Goal: Complete application form: Complete application form

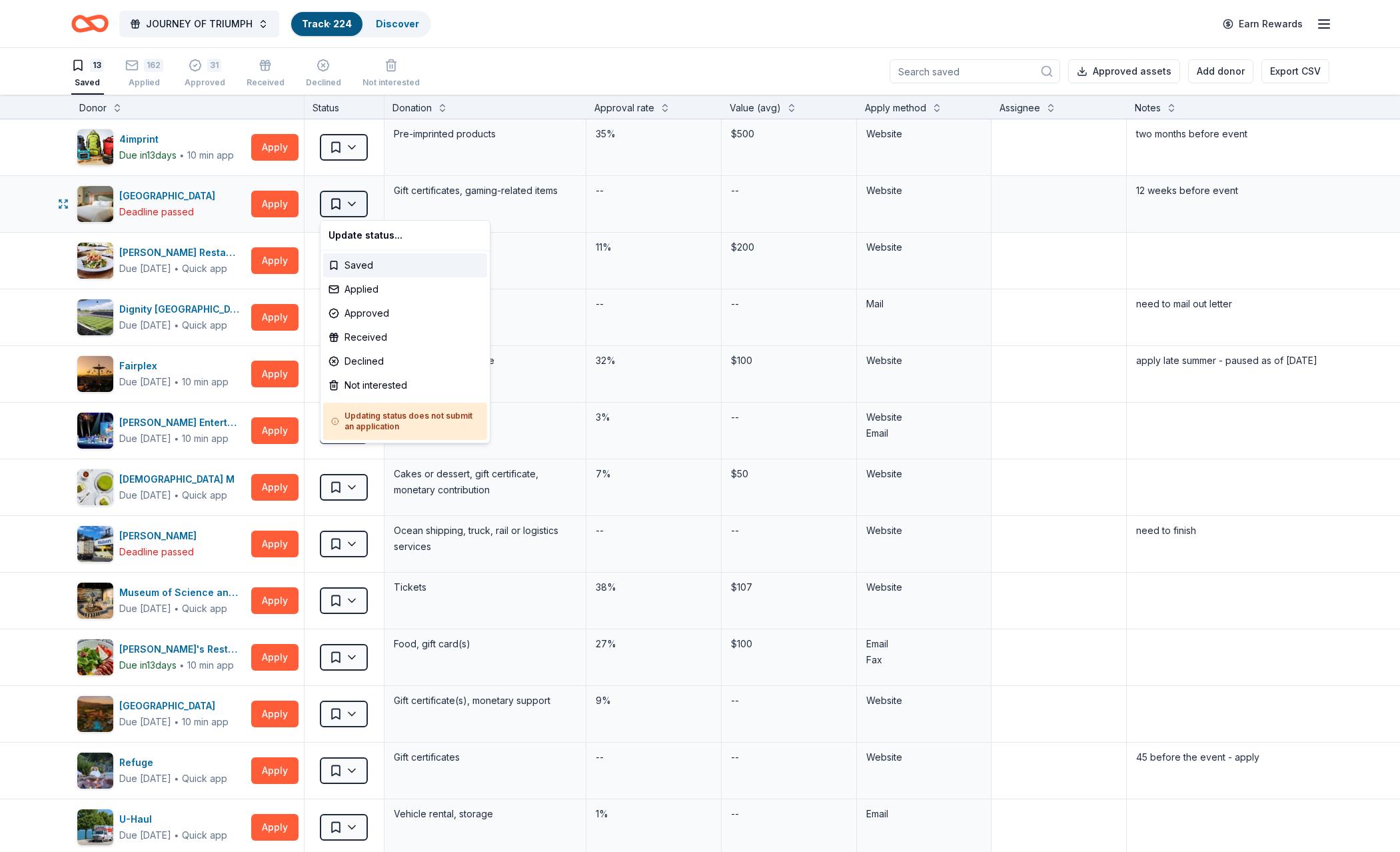
click at [343, 200] on html "JOURNEY OF TRIUMPH Track · 224 Discover Earn Rewards 13 Saved 162 Applied 31 Ap…" at bounding box center [700, 426] width 1400 height 852
click at [362, 385] on div "Not interested" at bounding box center [405, 385] width 164 height 24
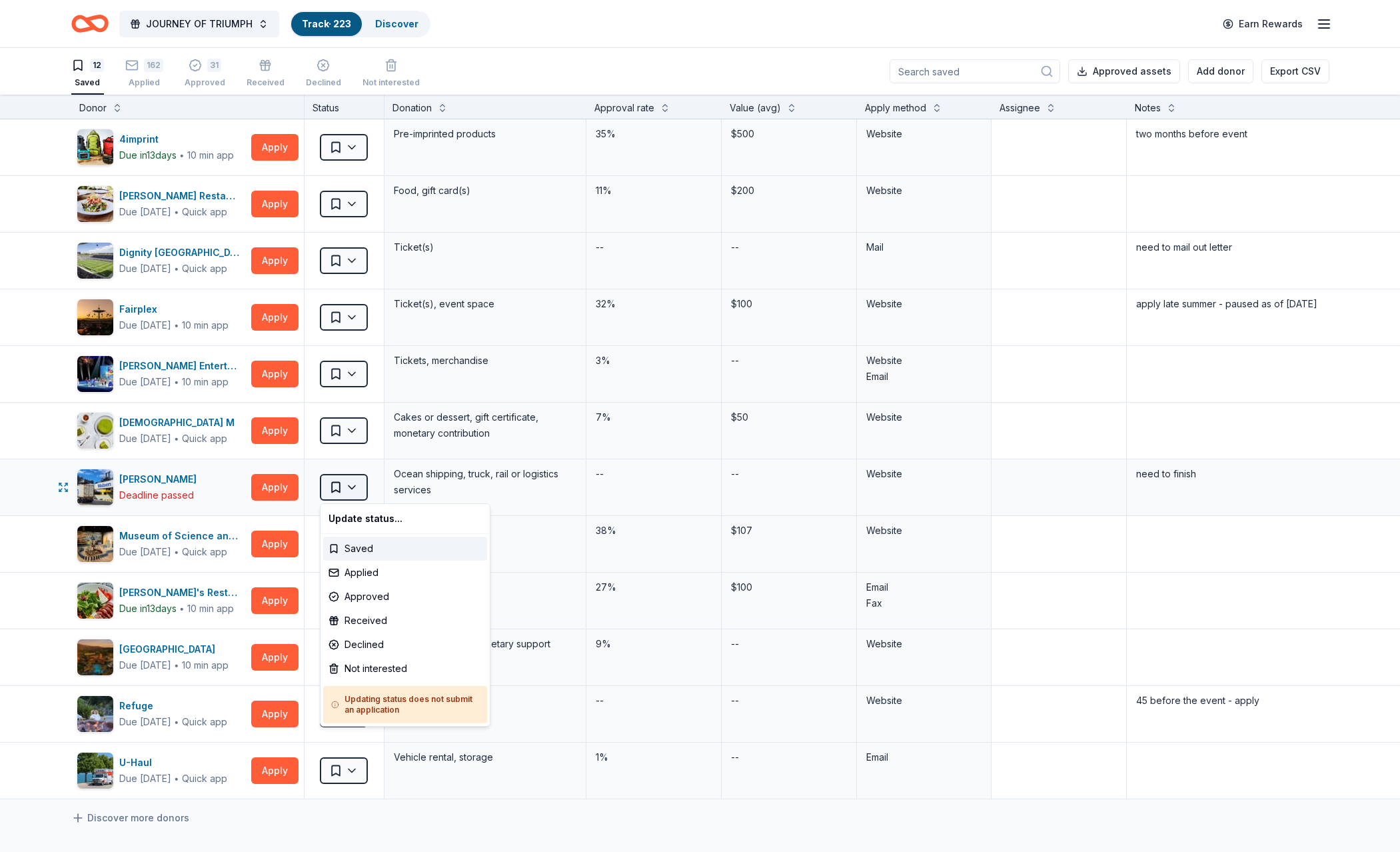
click at [333, 482] on html "JOURNEY OF TRIUMPH Track · 223 Discover Earn Rewards 12 Saved 162 Applied 31 Ap…" at bounding box center [700, 426] width 1400 height 852
click at [375, 665] on div "Not interested" at bounding box center [405, 668] width 164 height 24
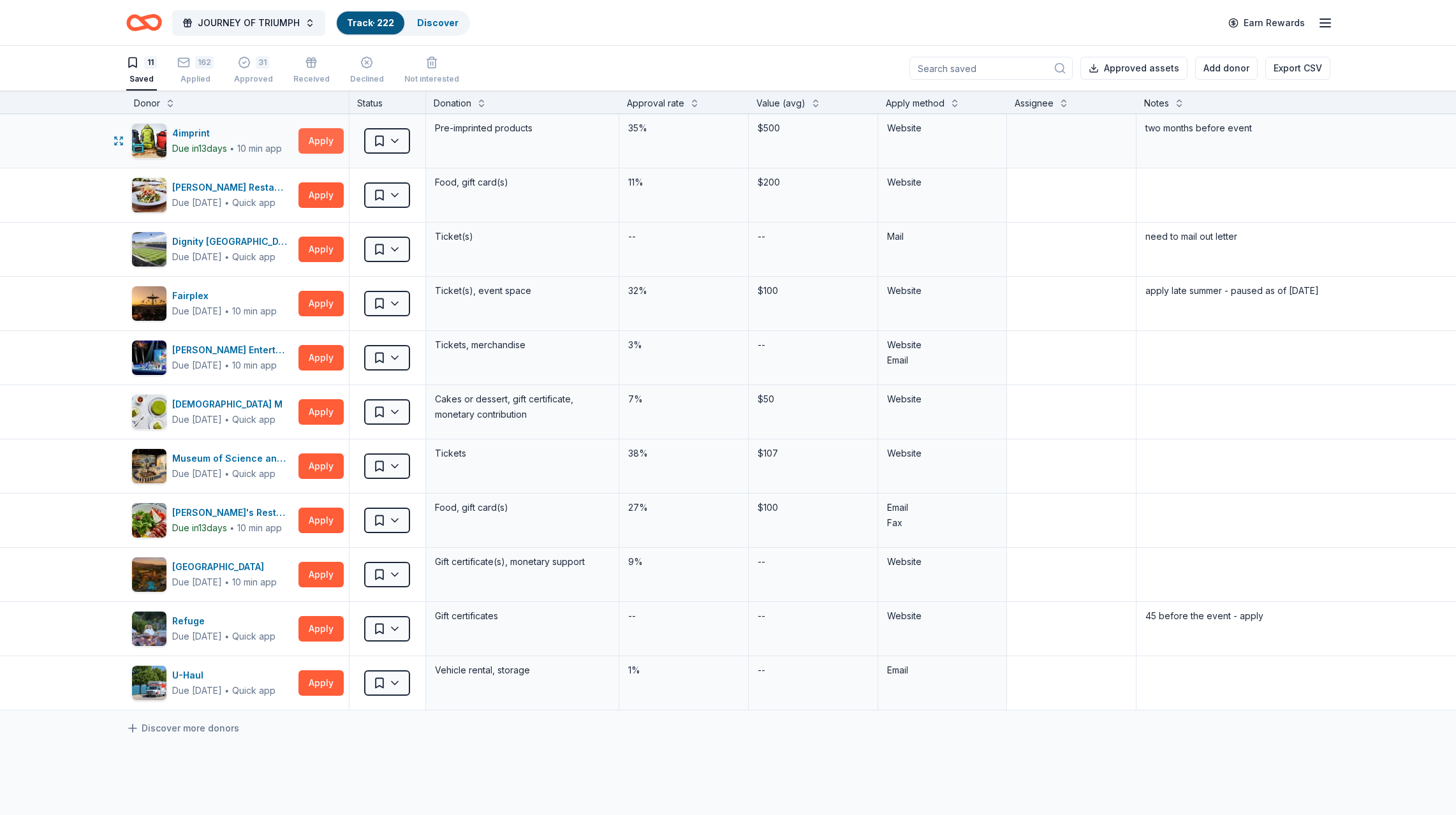
click at [315, 138] on button "Apply" at bounding box center [321, 140] width 45 height 25
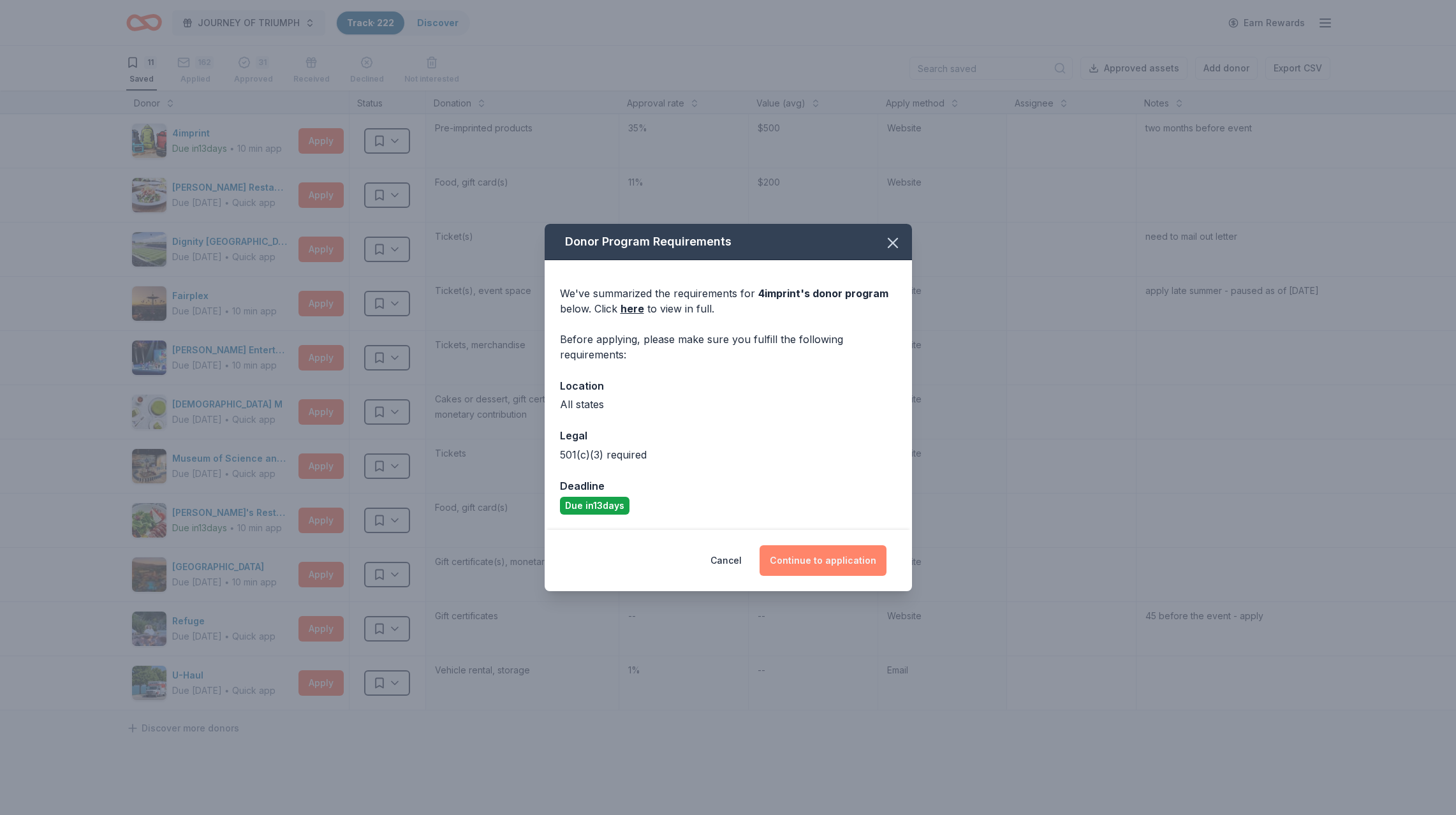
click at [825, 557] on button "Continue to application" at bounding box center [823, 560] width 127 height 30
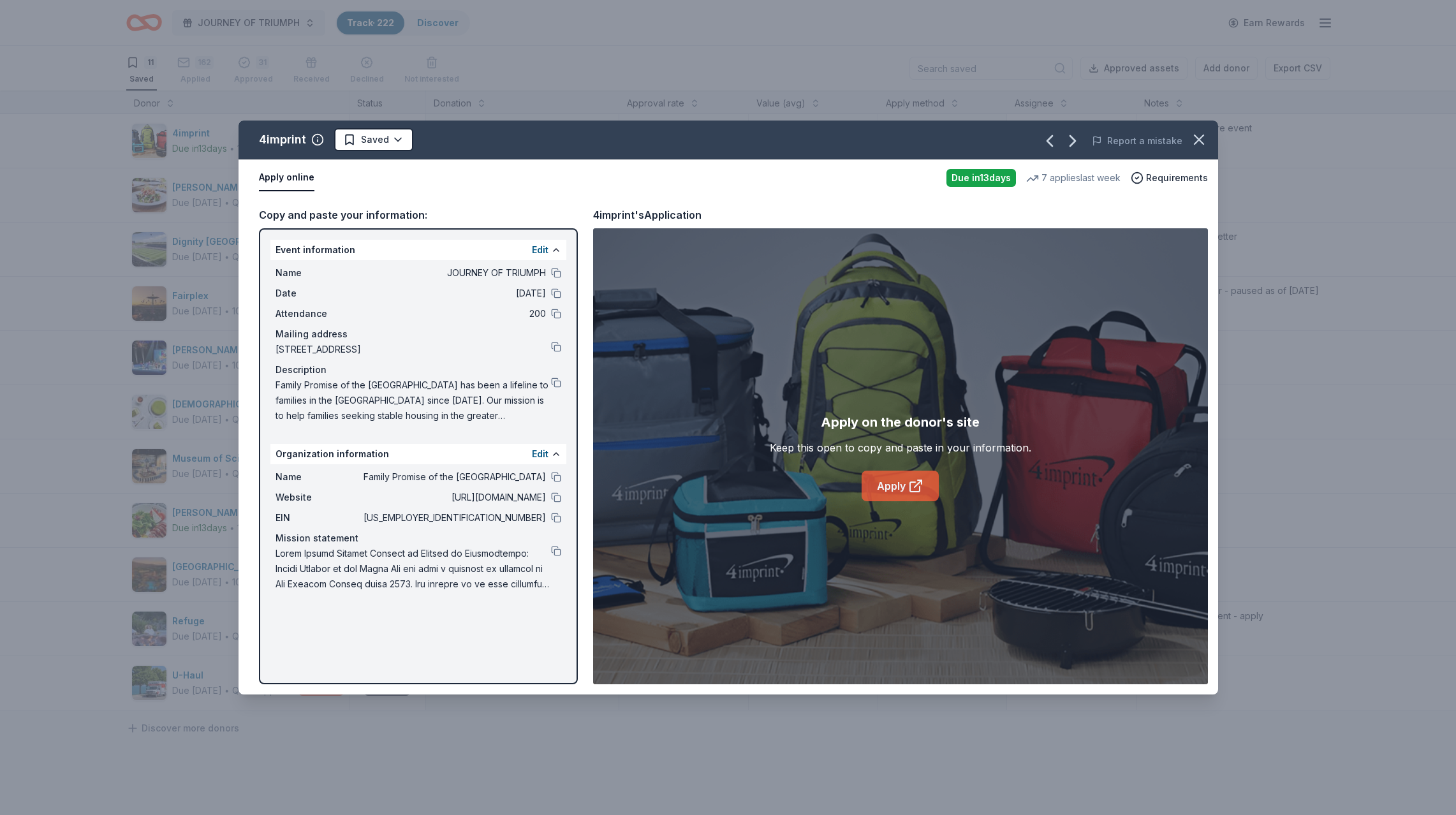
click at [890, 479] on link "Apply" at bounding box center [899, 486] width 77 height 30
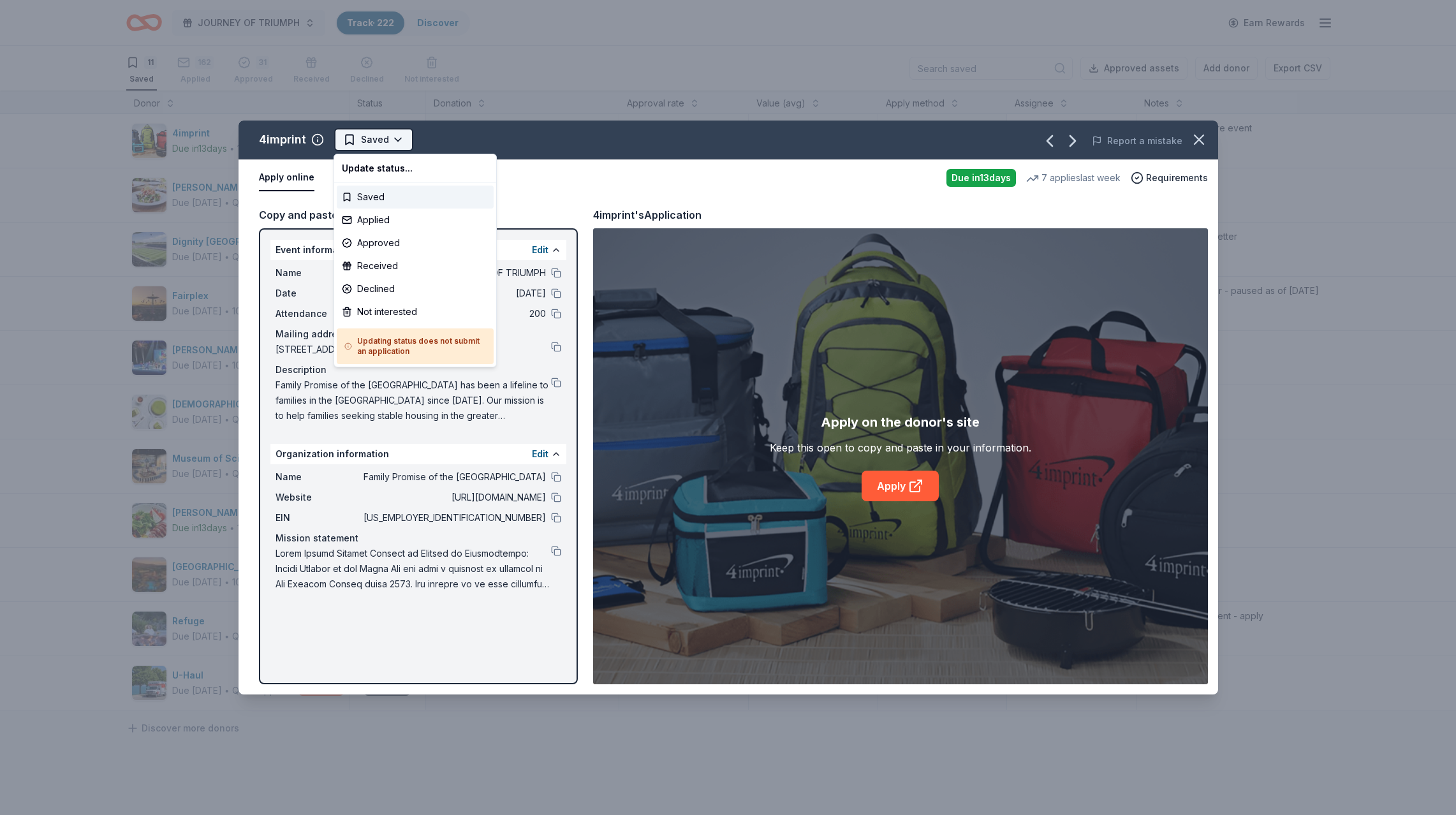
click at [365, 135] on html "JOURNEY OF TRIUMPH Track · 222 Discover Earn Rewards 11 Saved 162 Applied 31 Ap…" at bounding box center [728, 408] width 1456 height 815
click at [370, 311] on div "Not interested" at bounding box center [415, 311] width 157 height 23
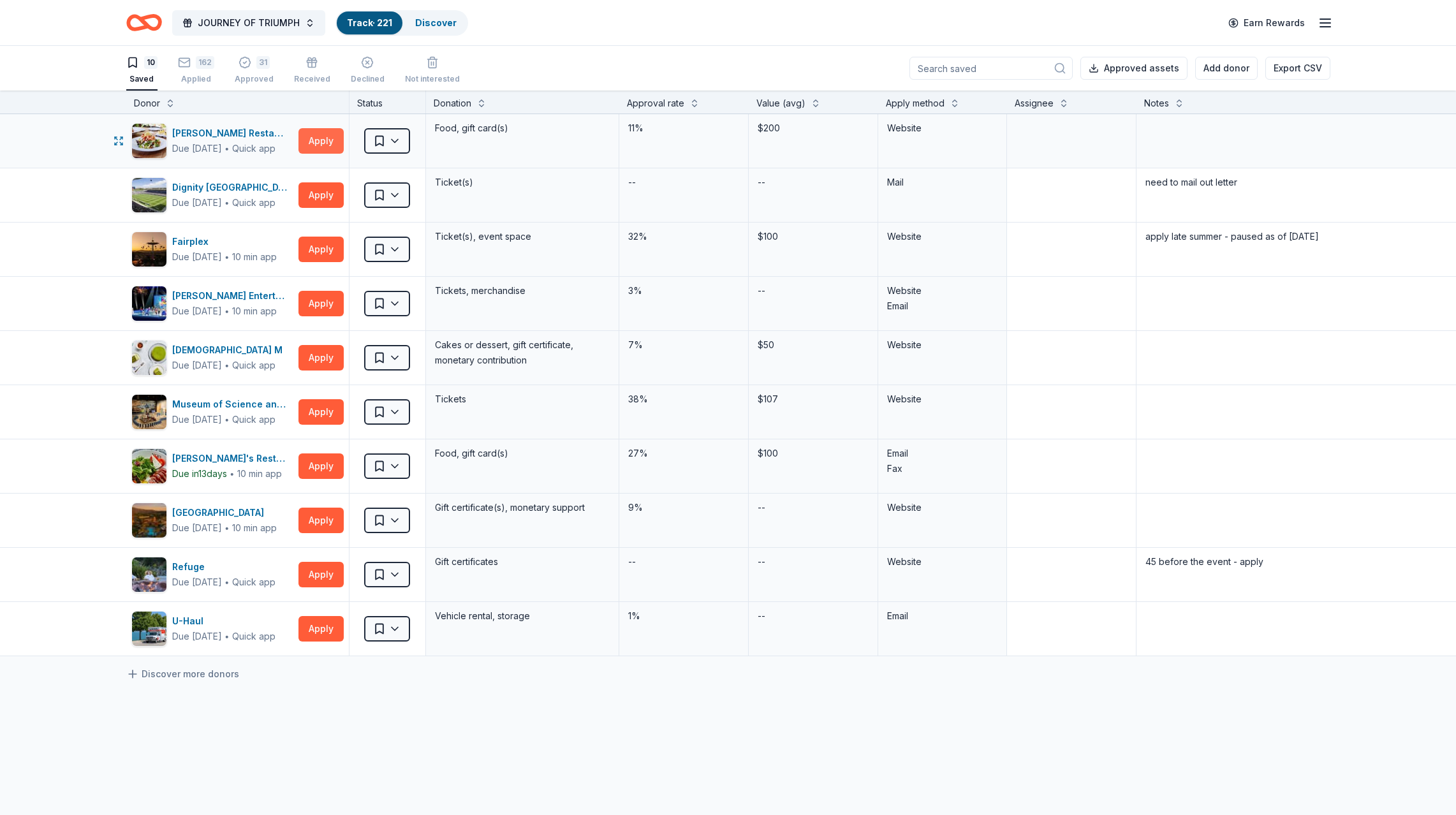
click at [323, 137] on button "Apply" at bounding box center [321, 140] width 45 height 25
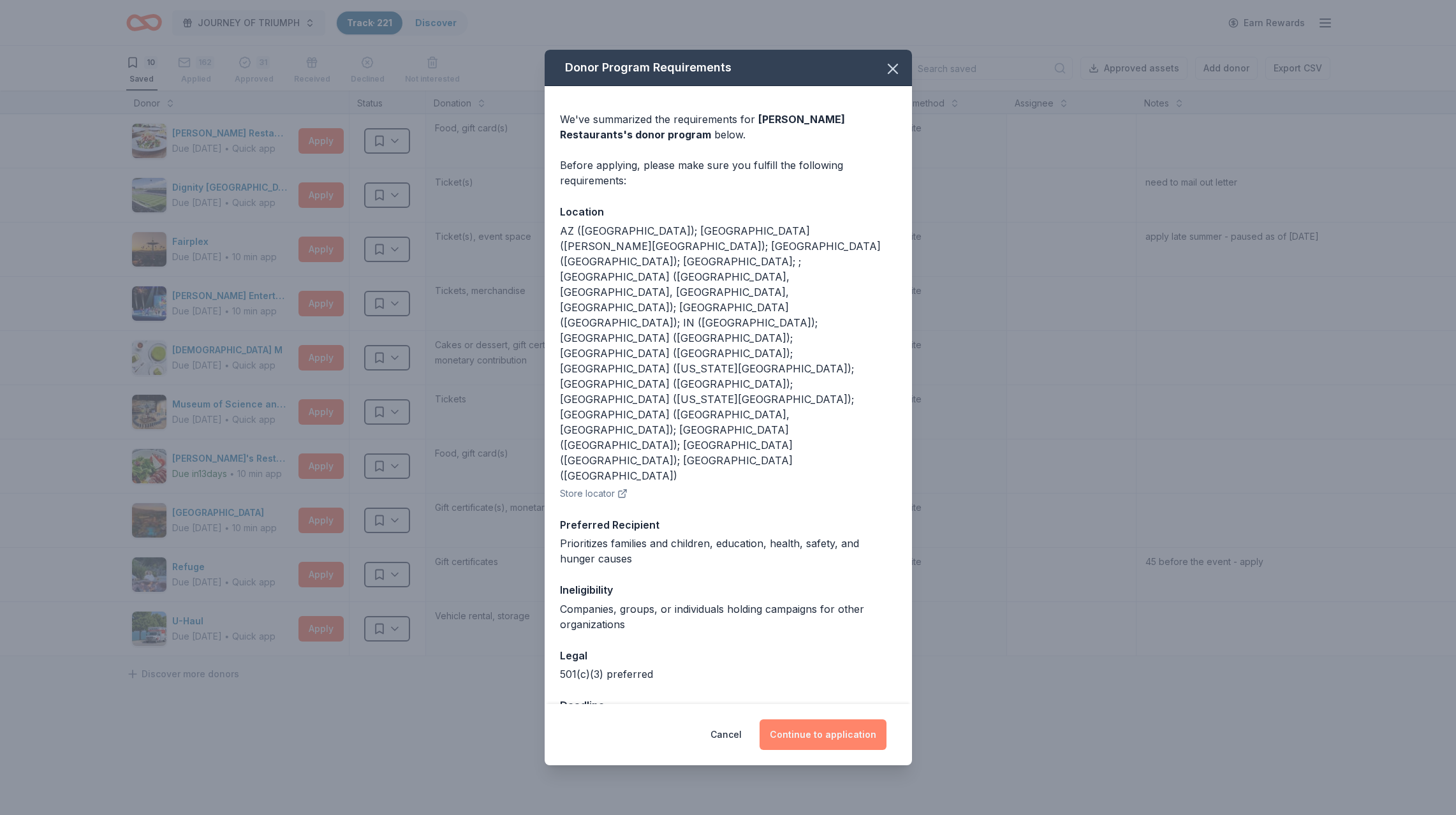
click at [805, 719] on button "Continue to application" at bounding box center [823, 734] width 127 height 30
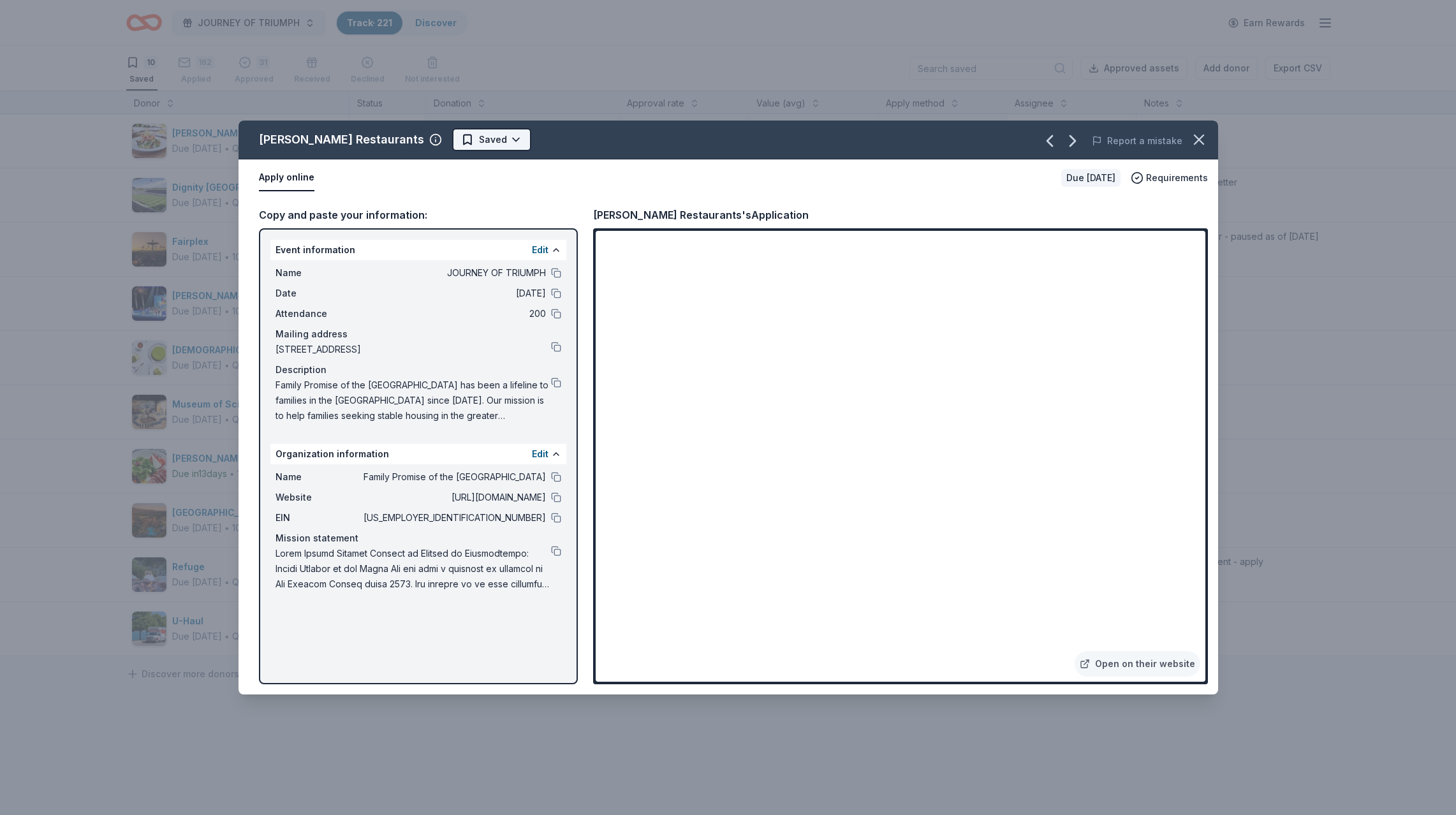
click at [480, 141] on html "JOURNEY OF TRIUMPH Track · 221 Discover Earn Rewards 10 Saved 162 Applied 31 Ap…" at bounding box center [728, 408] width 1456 height 815
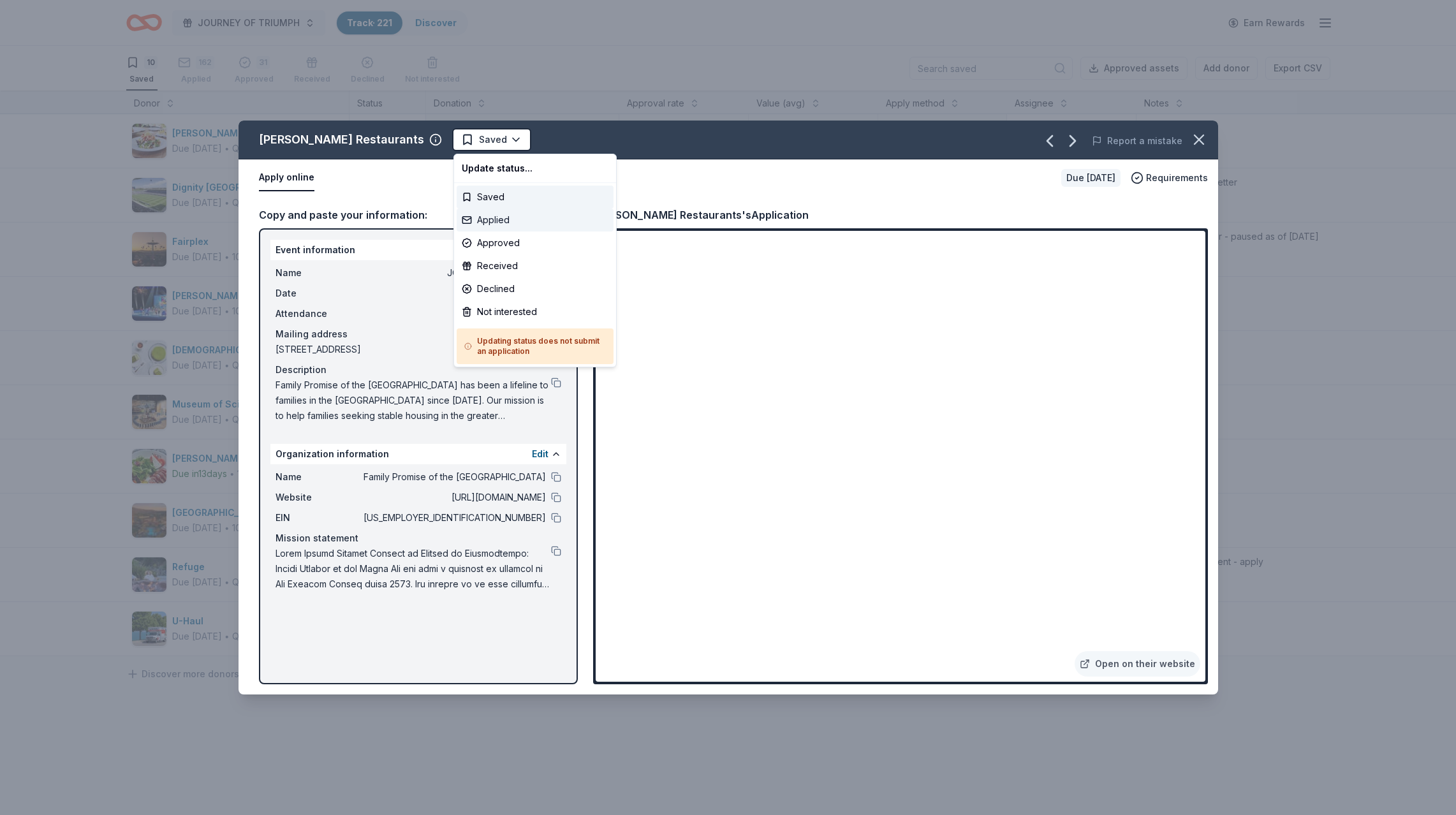
click at [489, 218] on div "Applied" at bounding box center [534, 219] width 157 height 23
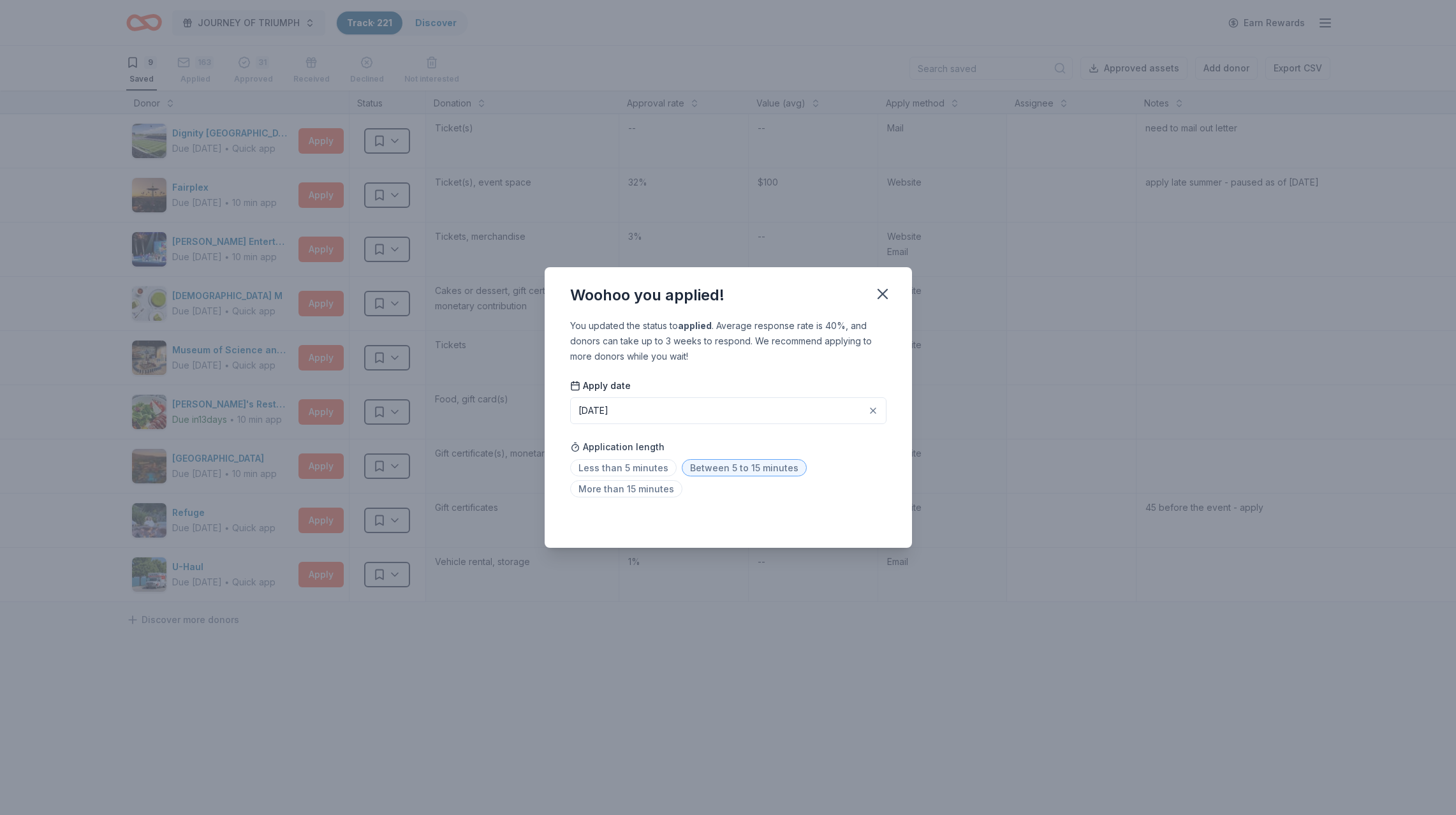
click at [731, 471] on span "Between 5 to 15 minutes" at bounding box center [744, 467] width 125 height 17
click at [885, 293] on icon "button" at bounding box center [882, 294] width 18 height 18
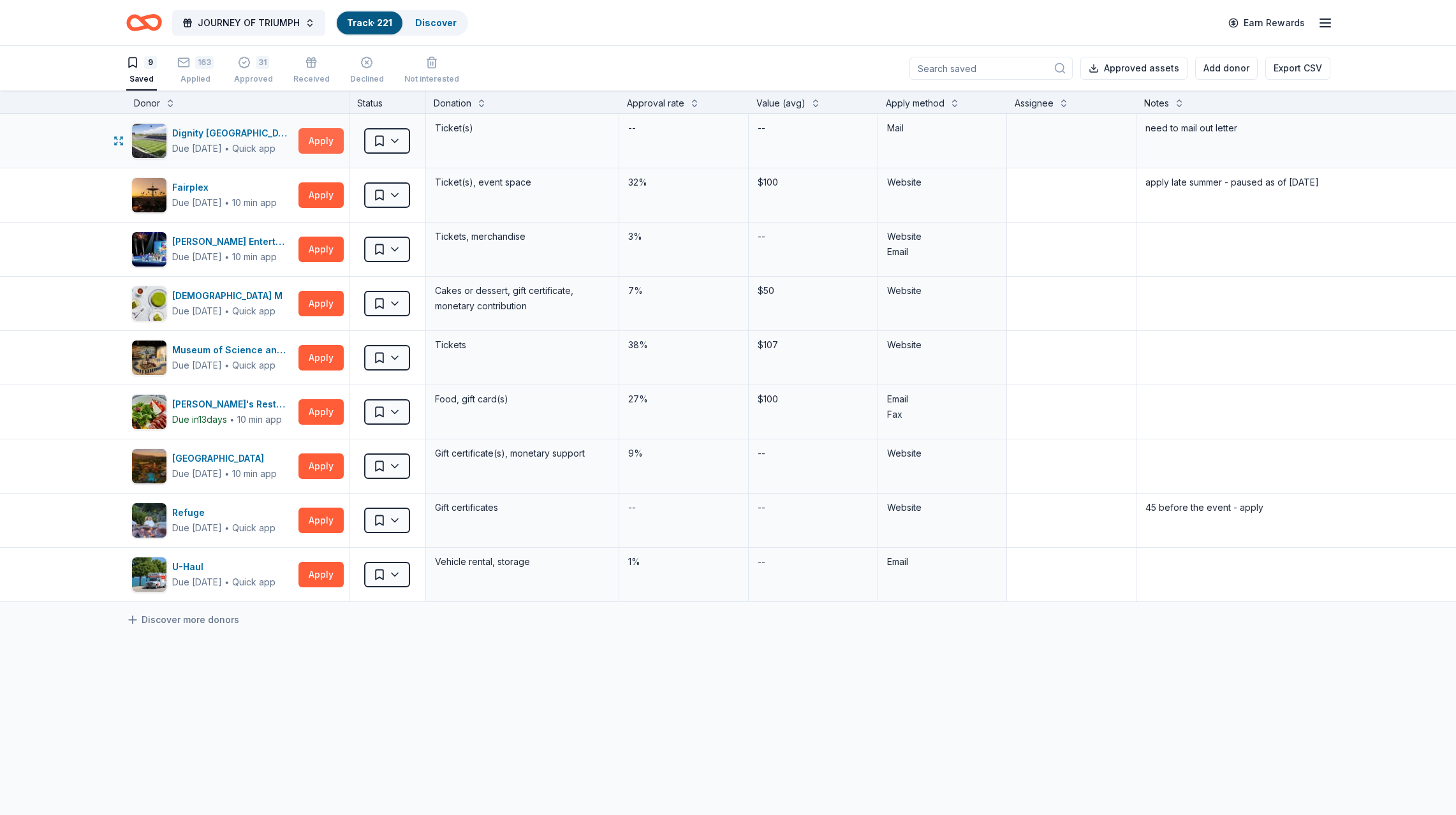
click at [320, 136] on button "Apply" at bounding box center [321, 140] width 45 height 25
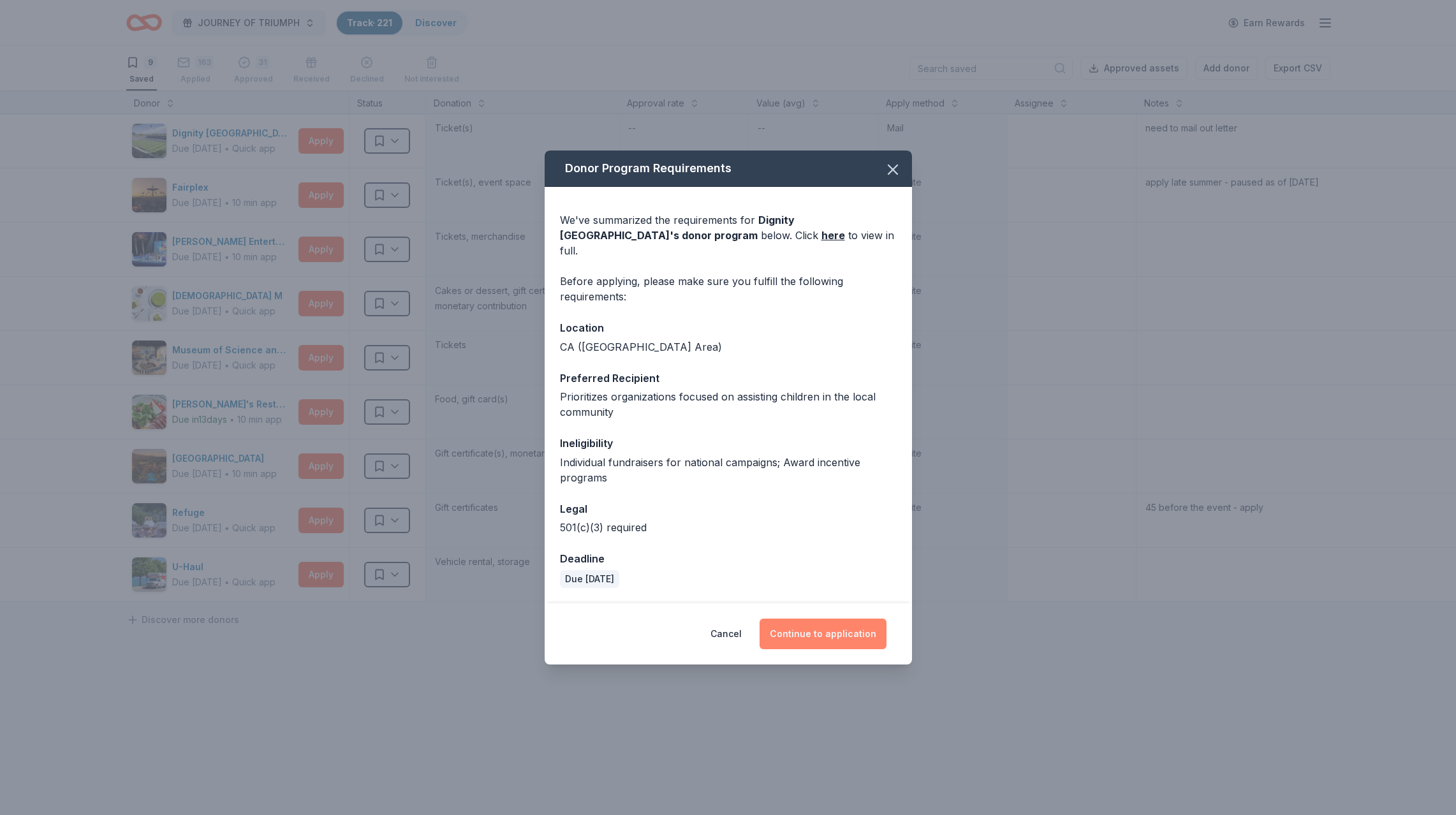
click at [815, 625] on button "Continue to application" at bounding box center [823, 633] width 127 height 30
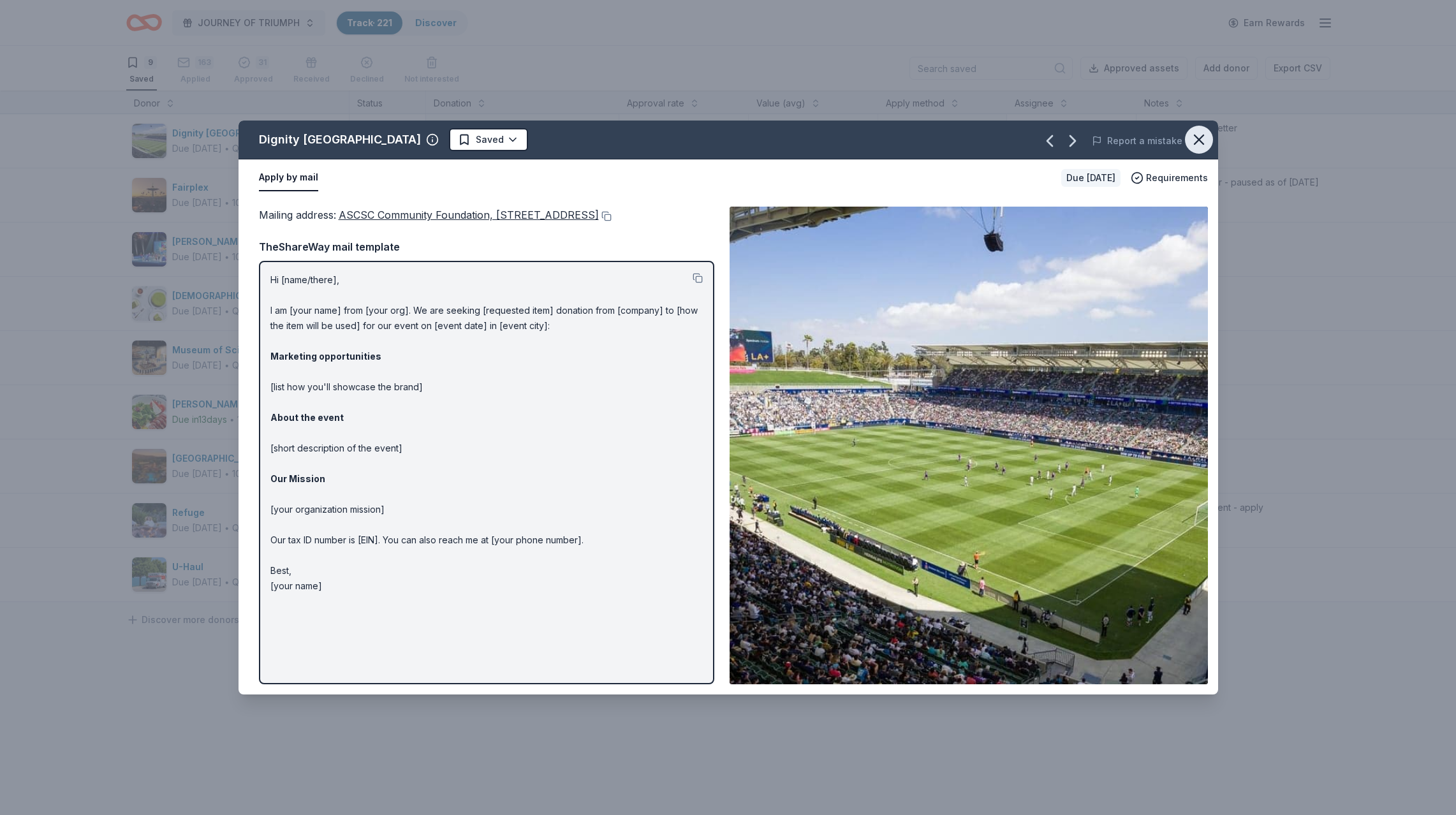
click at [1198, 139] on icon "button" at bounding box center [1198, 140] width 9 height 9
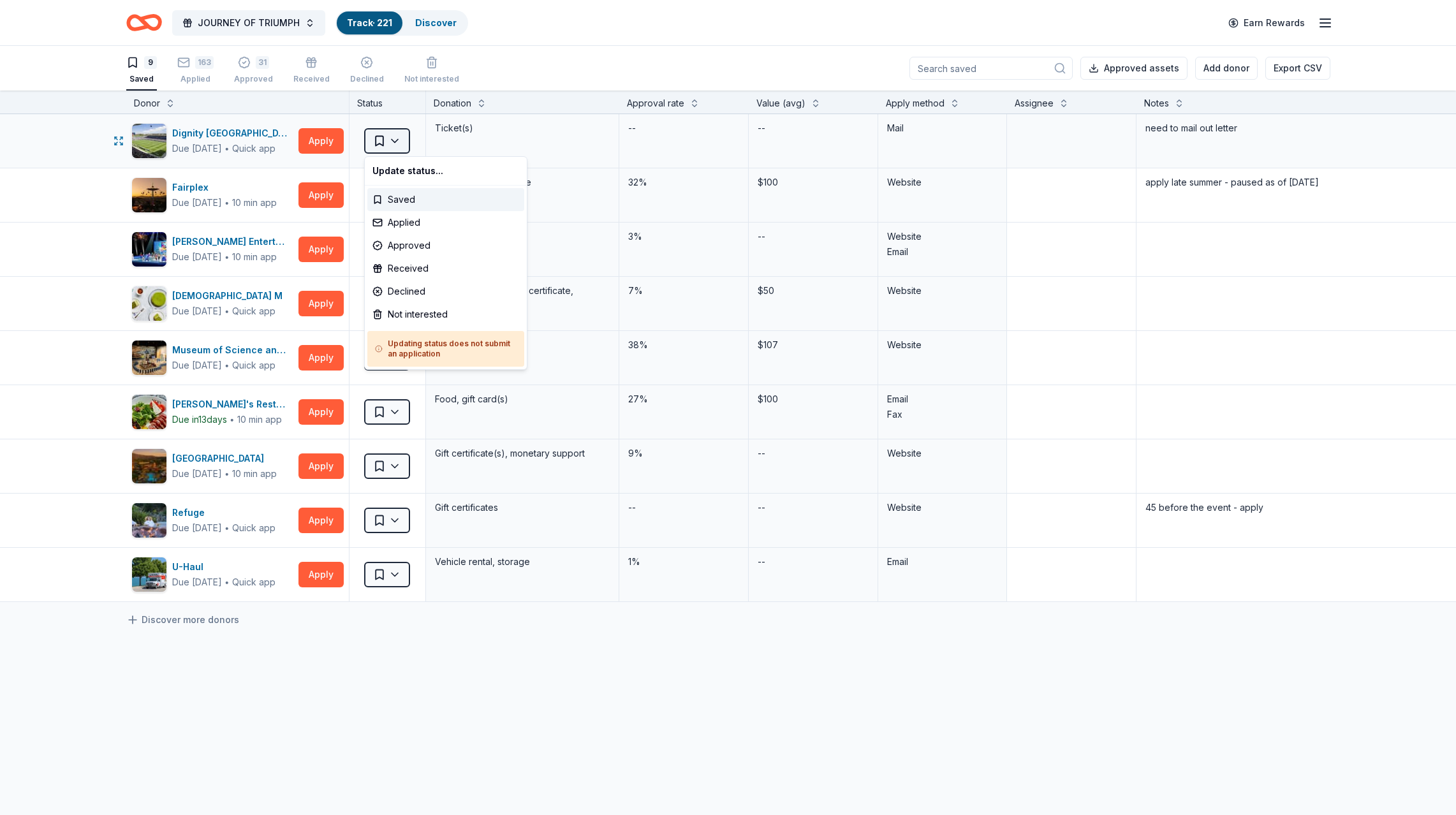
click at [380, 136] on html "JOURNEY OF TRIUMPH Track · 221 Discover Earn Rewards 9 Saved 163 Applied 31 App…" at bounding box center [728, 408] width 1456 height 815
click at [402, 222] on div "Applied" at bounding box center [446, 222] width 157 height 23
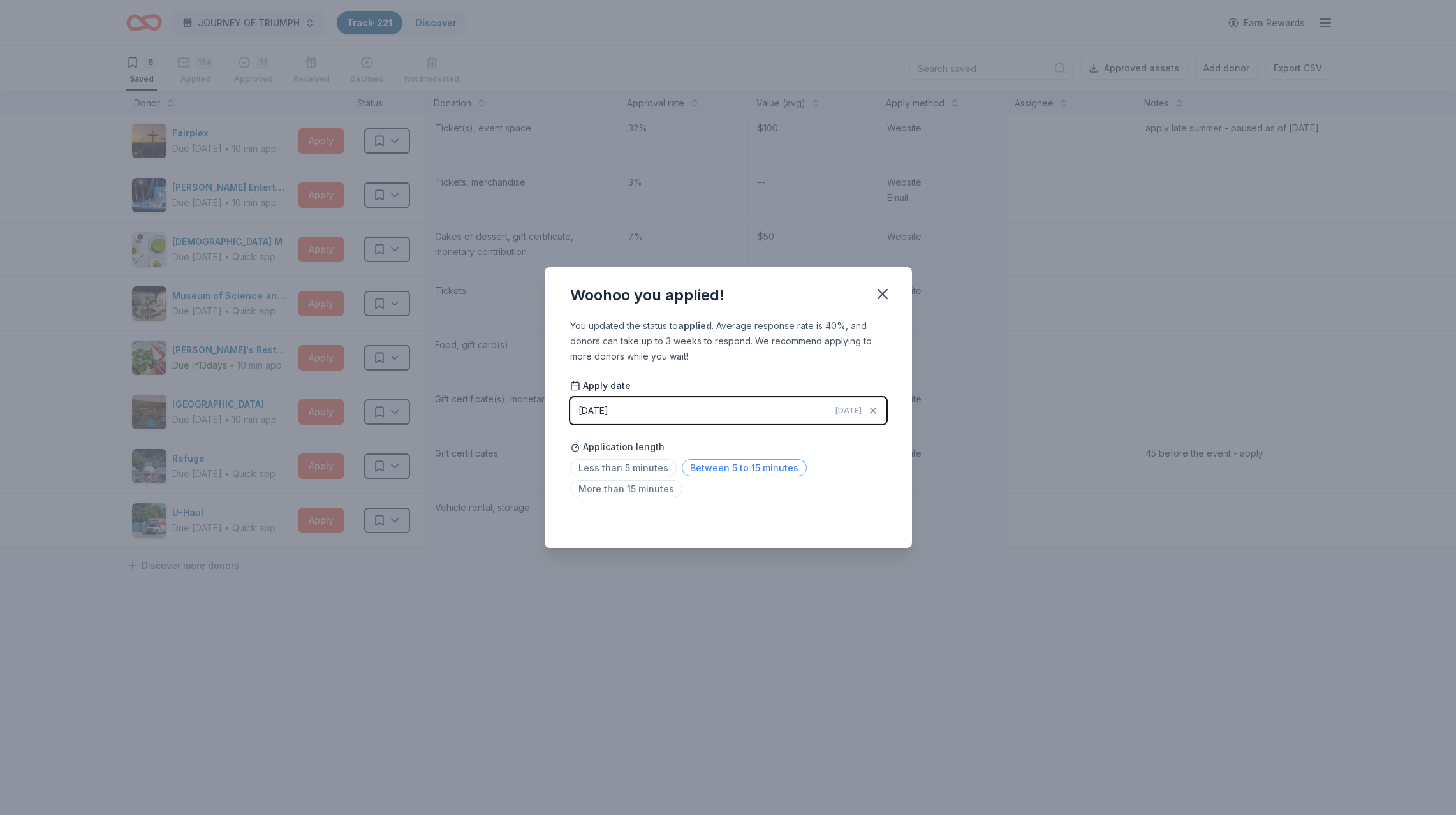
click at [739, 468] on span "Between 5 to 15 minutes" at bounding box center [744, 467] width 125 height 17
click at [879, 291] on icon "button" at bounding box center [883, 294] width 9 height 9
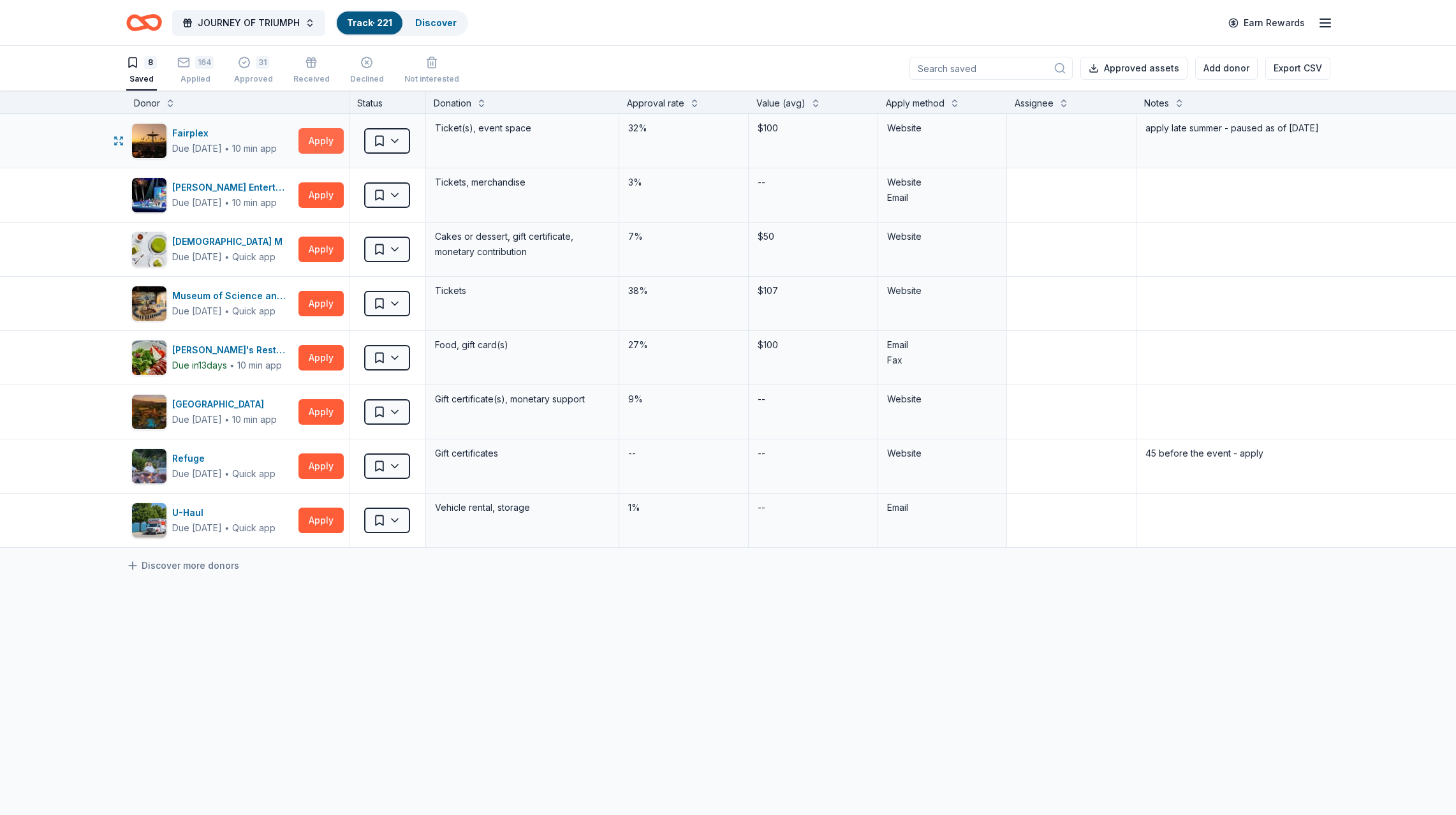
click at [321, 139] on button "Apply" at bounding box center [321, 140] width 45 height 25
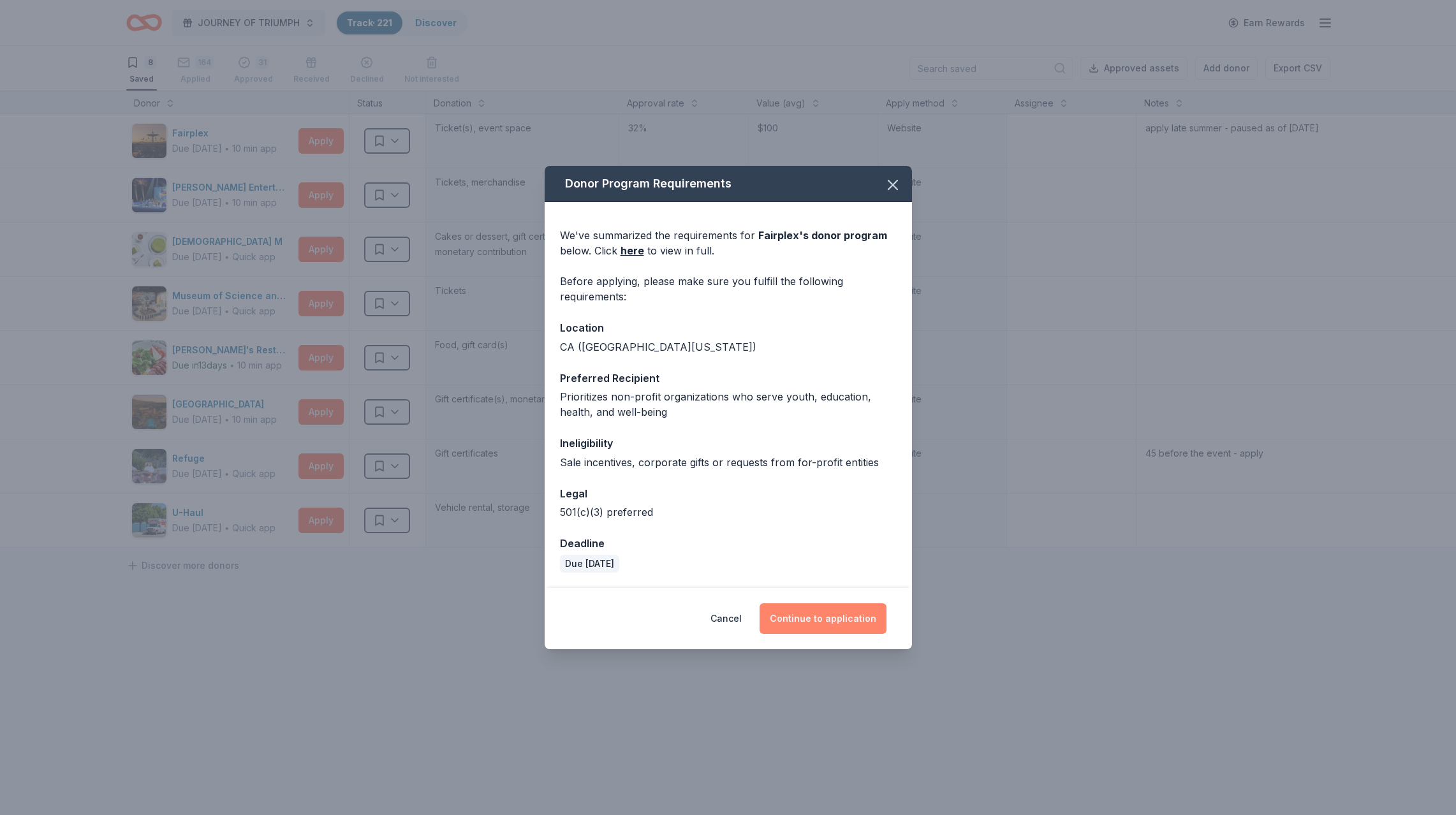
click at [822, 620] on button "Continue to application" at bounding box center [823, 618] width 127 height 30
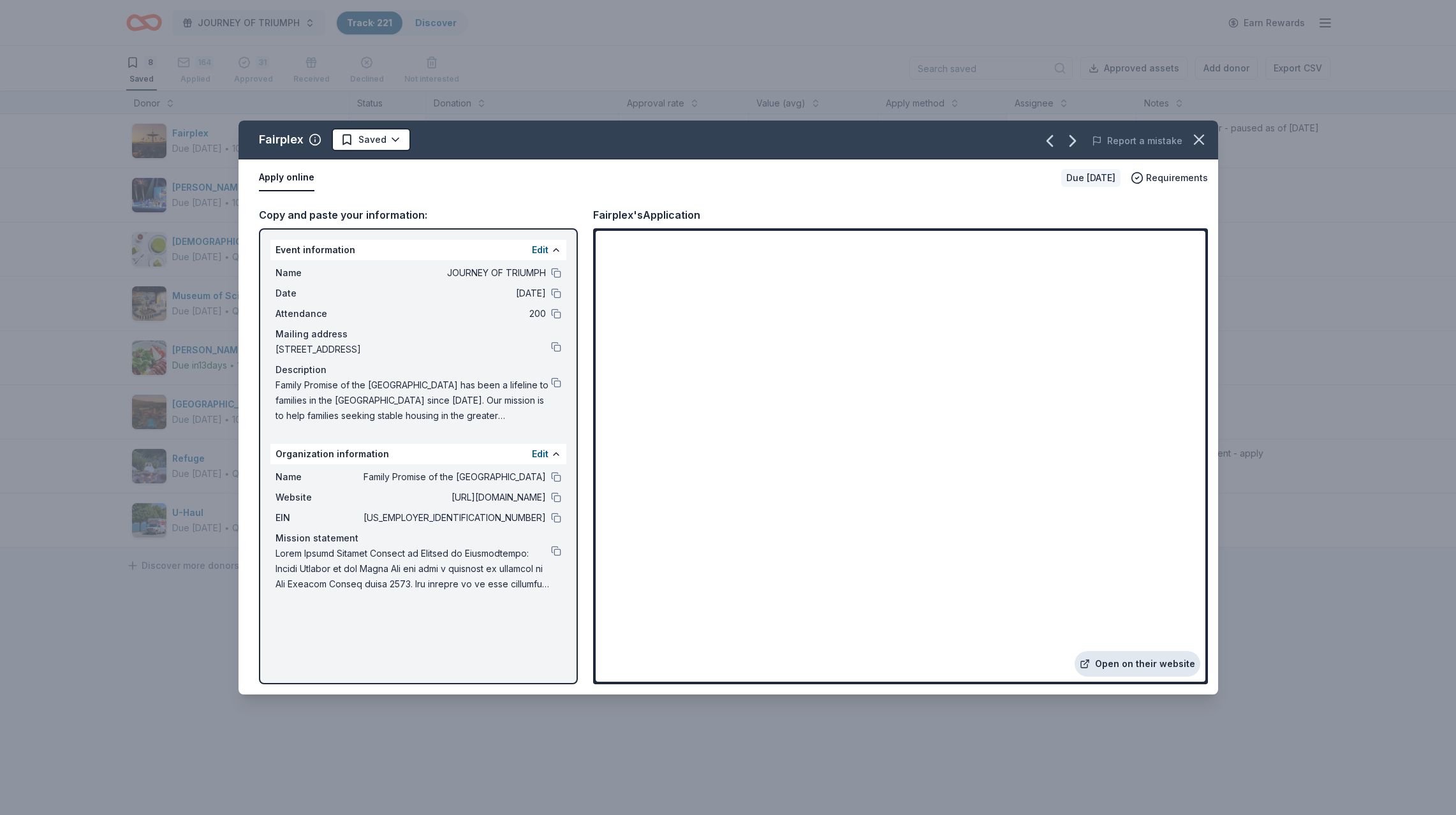
click at [1138, 663] on link "Open on their website" at bounding box center [1137, 663] width 126 height 25
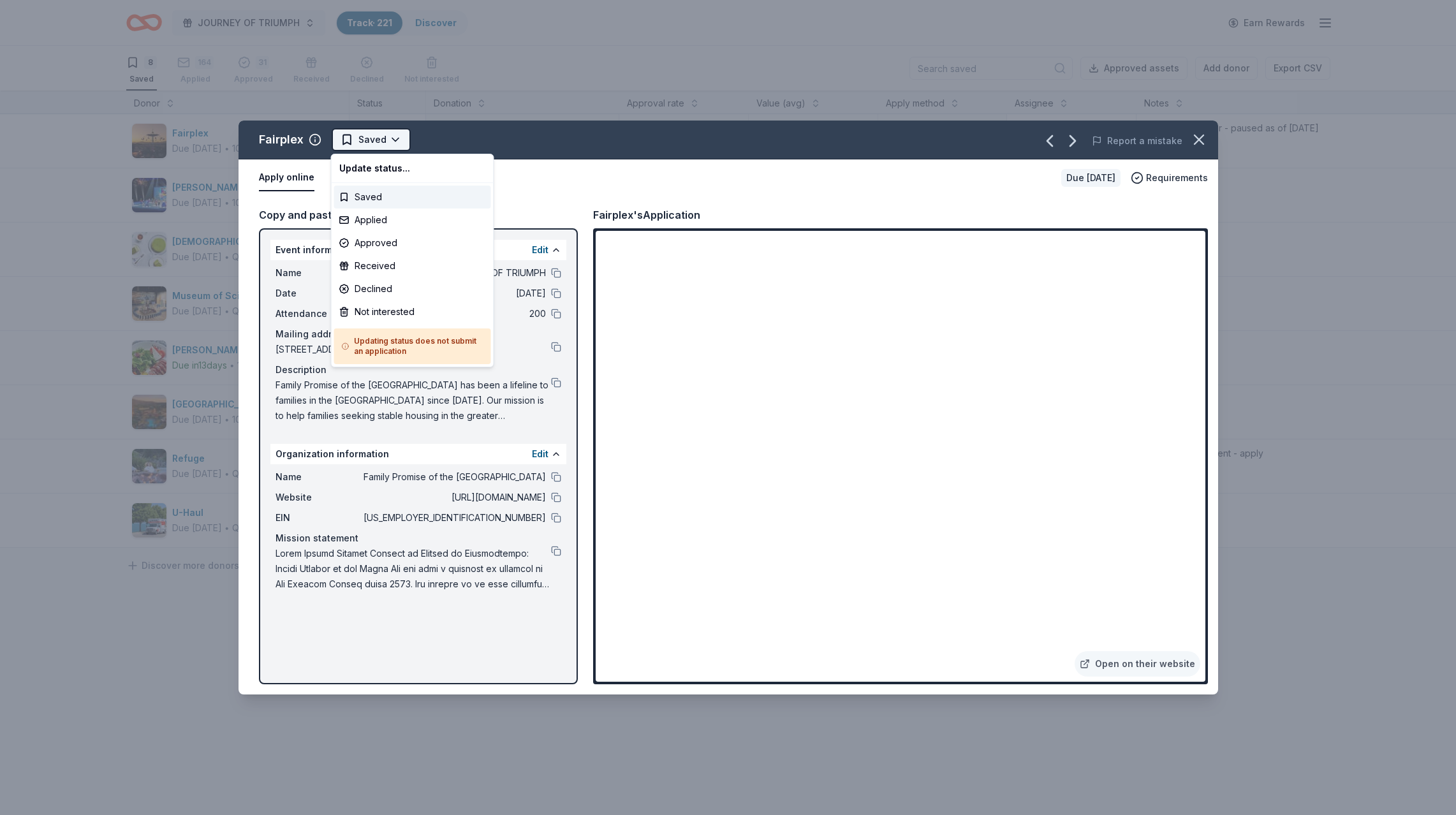
click at [371, 132] on html "JOURNEY OF TRIUMPH Track · 221 Discover Earn Rewards 8 Saved 164 Applied 31 App…" at bounding box center [728, 408] width 1456 height 815
click at [368, 287] on div "Declined" at bounding box center [412, 289] width 157 height 23
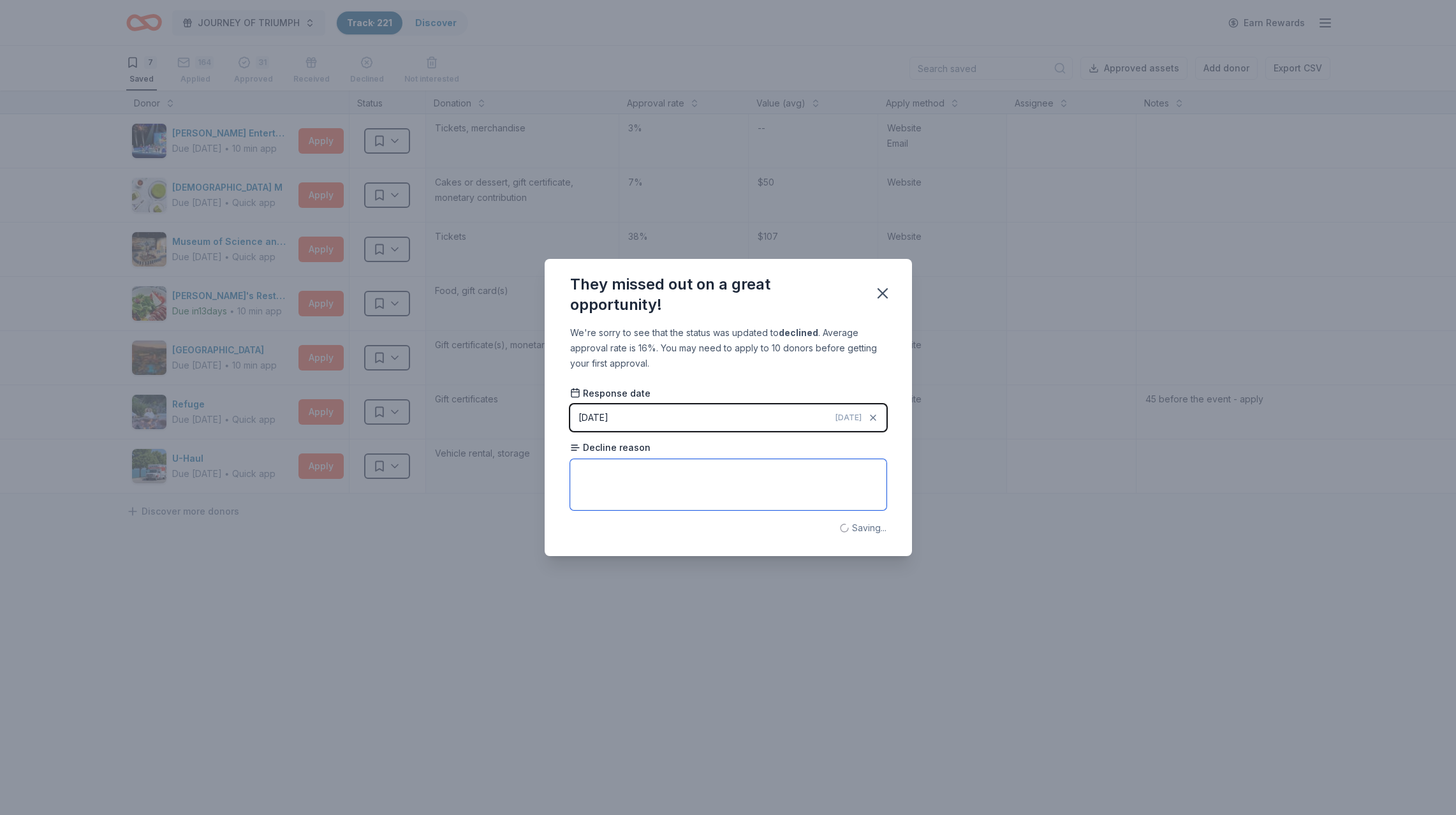
click at [610, 472] on textarea at bounding box center [728, 484] width 317 height 51
type textarea "paused"
click at [881, 293] on icon "button" at bounding box center [883, 293] width 9 height 9
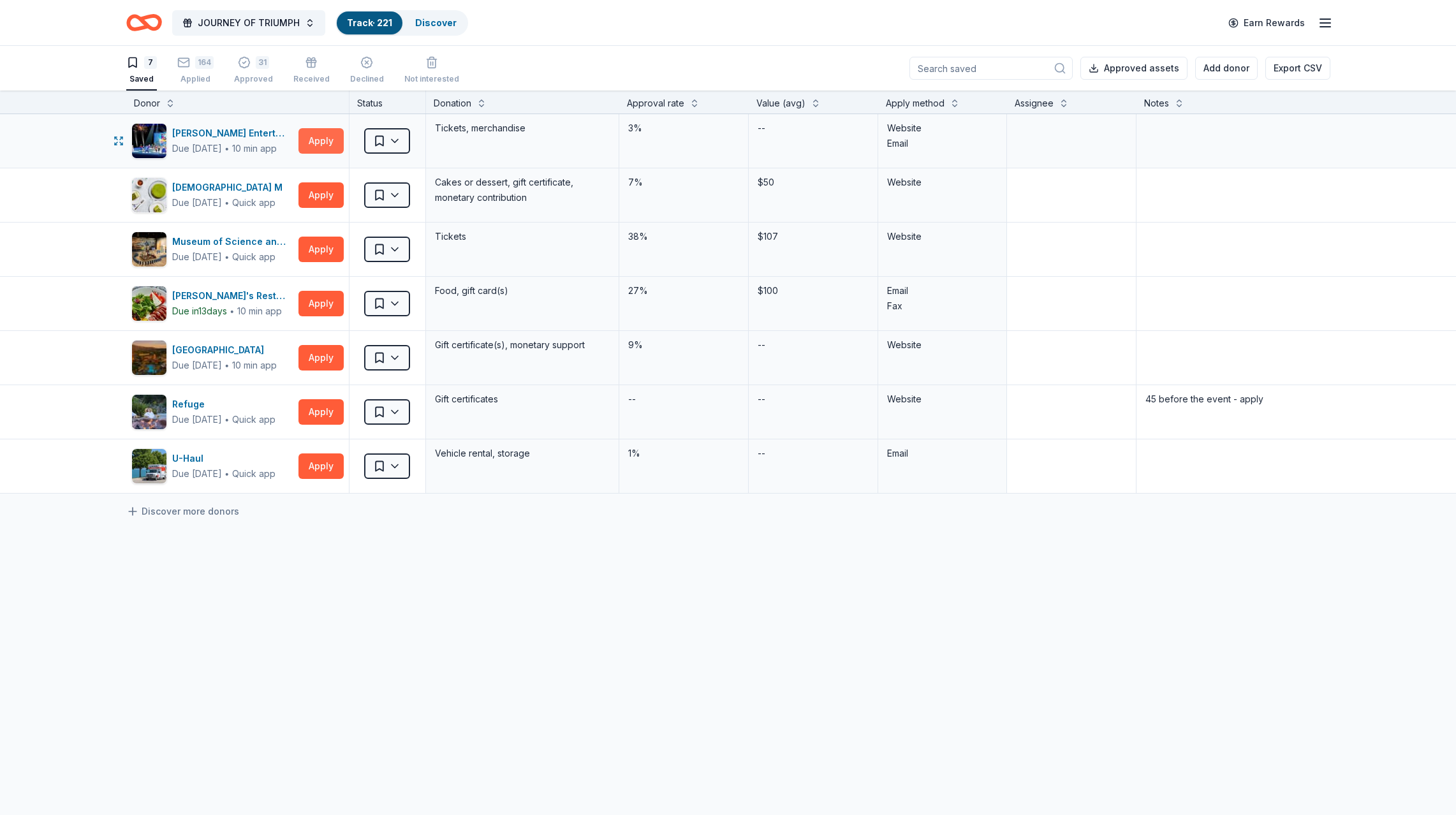
click at [317, 141] on button "Apply" at bounding box center [321, 140] width 45 height 25
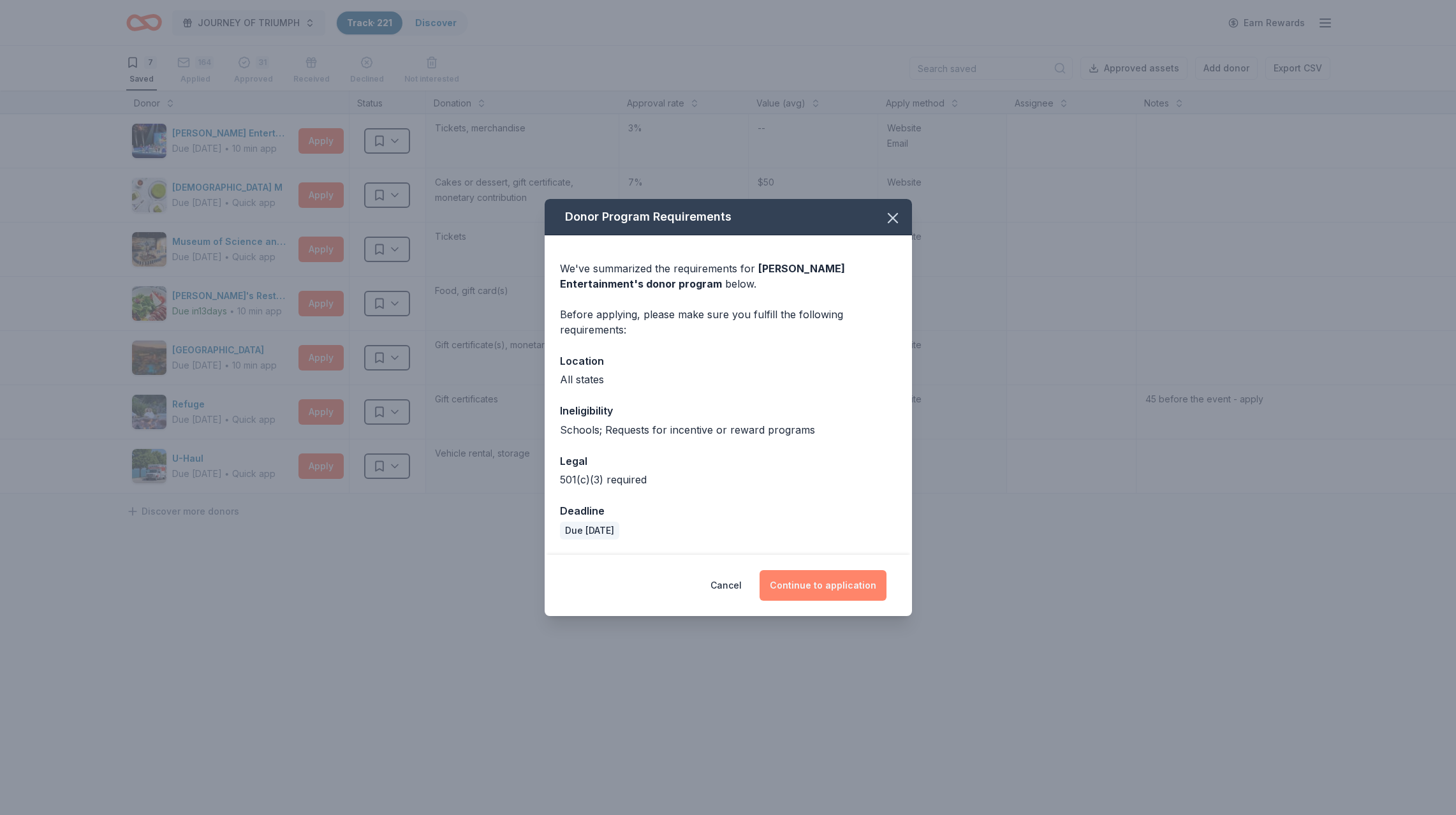
click at [813, 586] on button "Continue to application" at bounding box center [823, 584] width 127 height 30
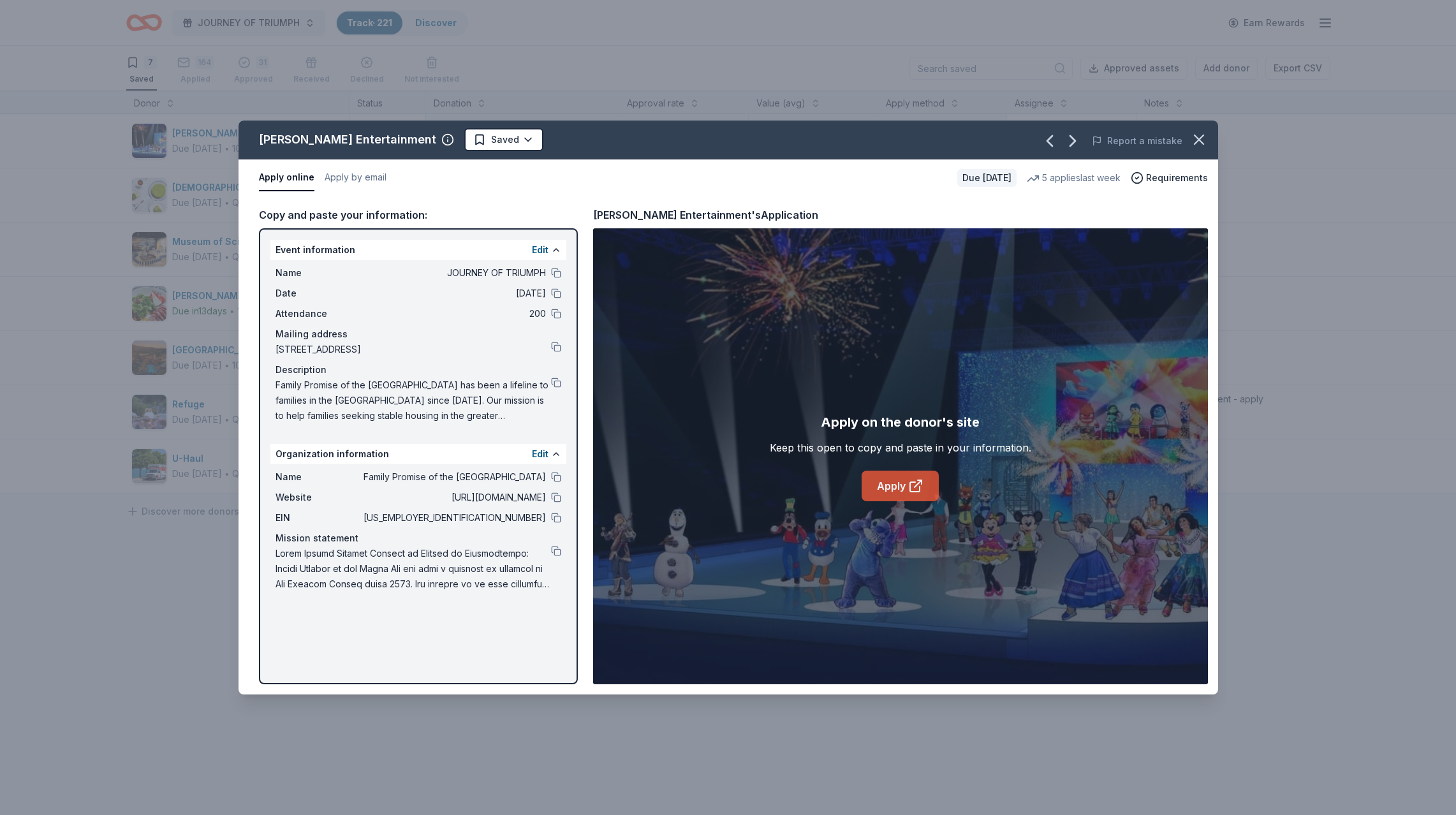
click at [891, 483] on link "Apply" at bounding box center [899, 486] width 77 height 30
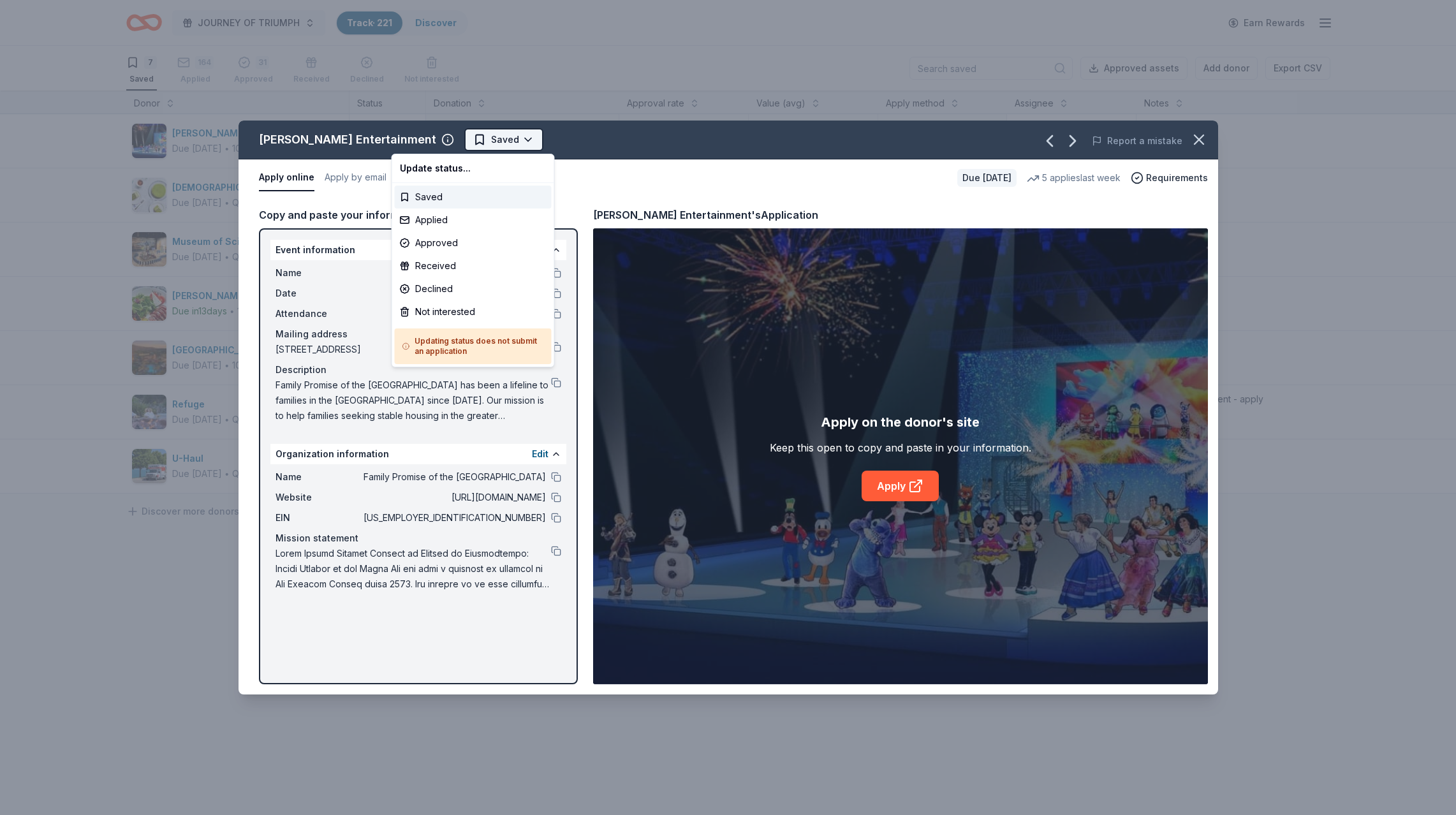
click at [411, 136] on html "JOURNEY OF TRIUMPH Track · 221 Discover Earn Rewards 7 Saved 164 Applied 31 App…" at bounding box center [728, 408] width 1456 height 815
click at [421, 218] on div "Applied" at bounding box center [473, 219] width 157 height 23
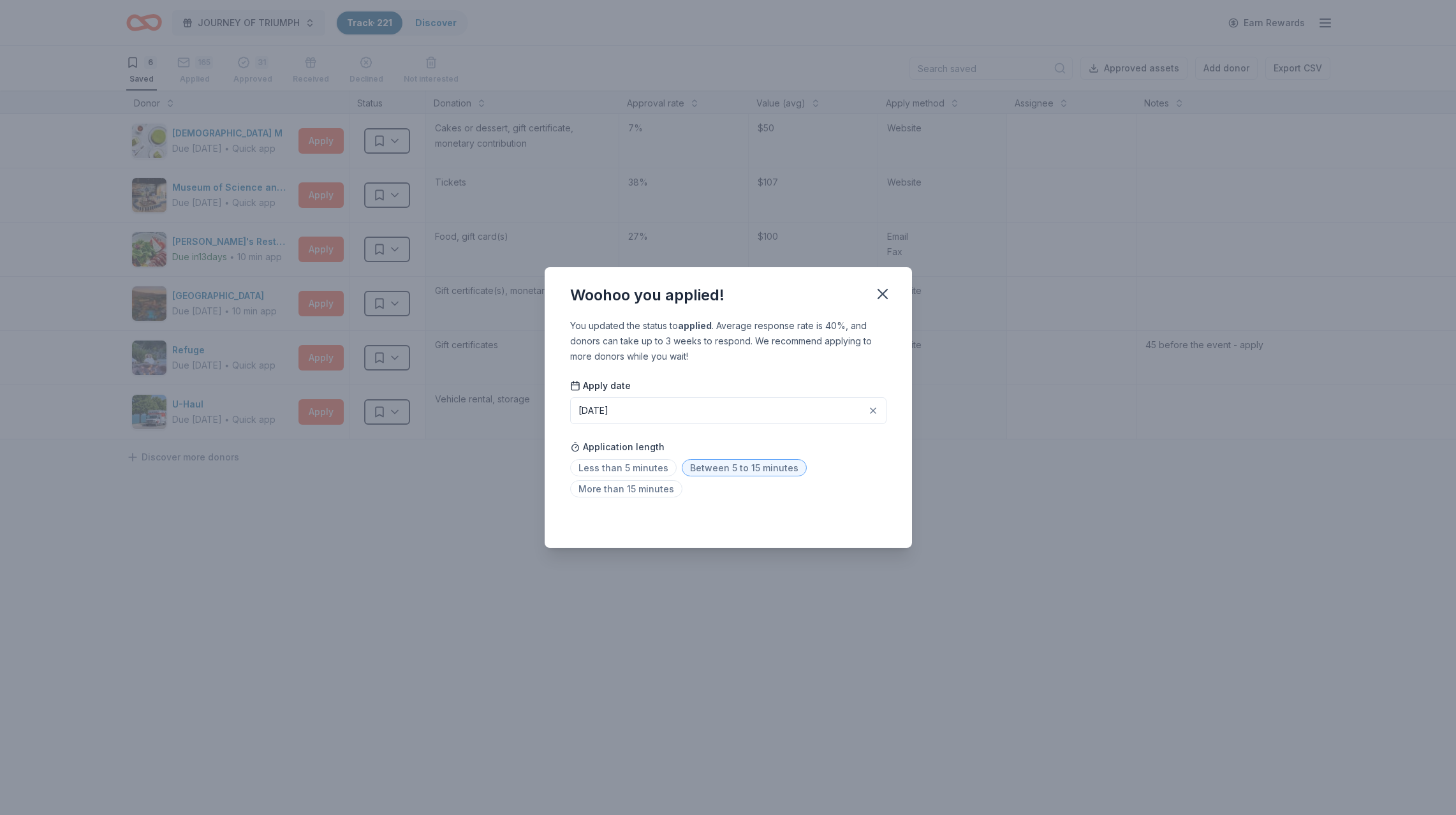
click at [712, 472] on span "Between 5 to 15 minutes" at bounding box center [744, 467] width 125 height 17
click at [884, 295] on icon "button" at bounding box center [883, 294] width 9 height 9
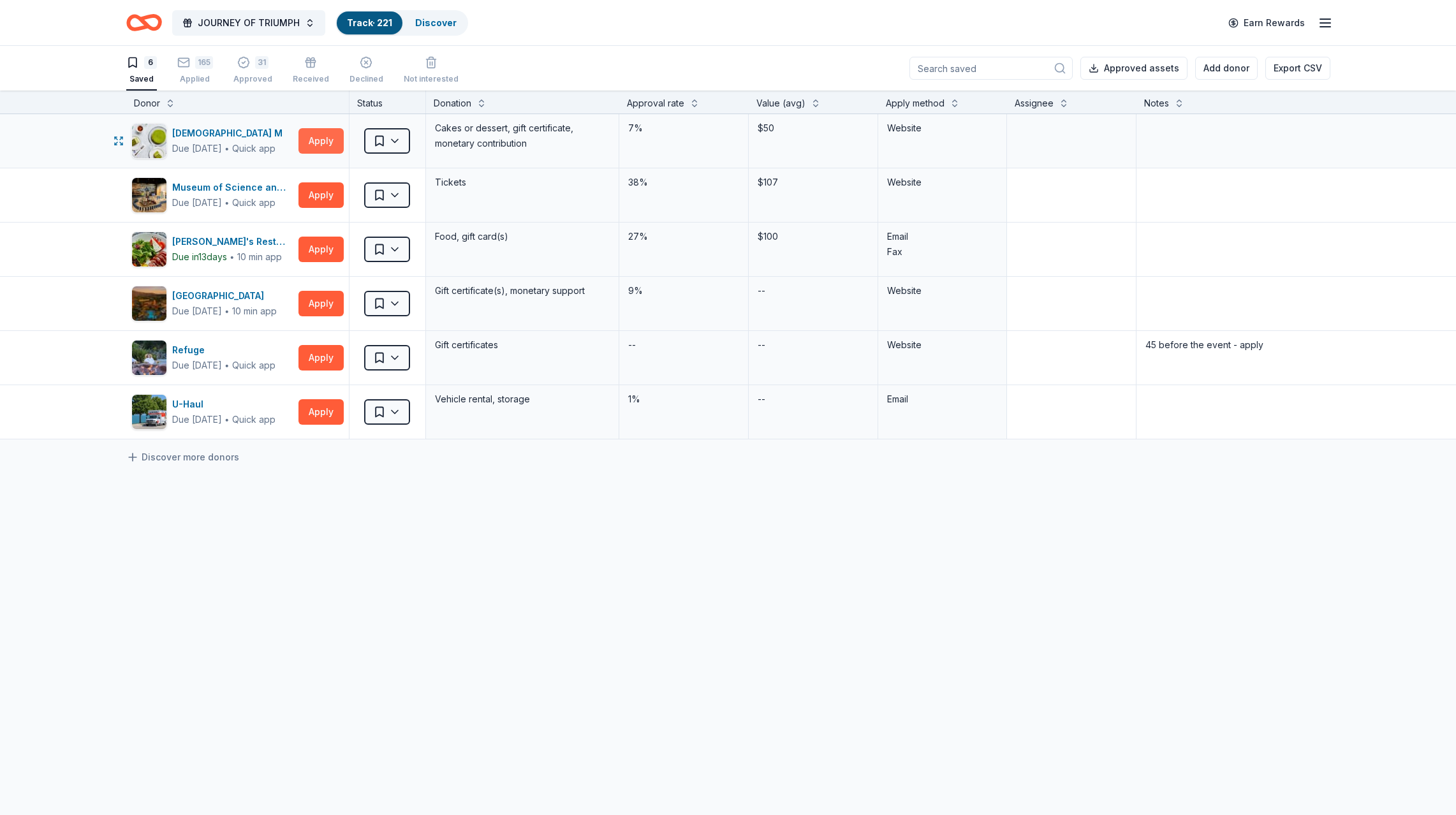
click at [315, 136] on button "Apply" at bounding box center [321, 140] width 45 height 25
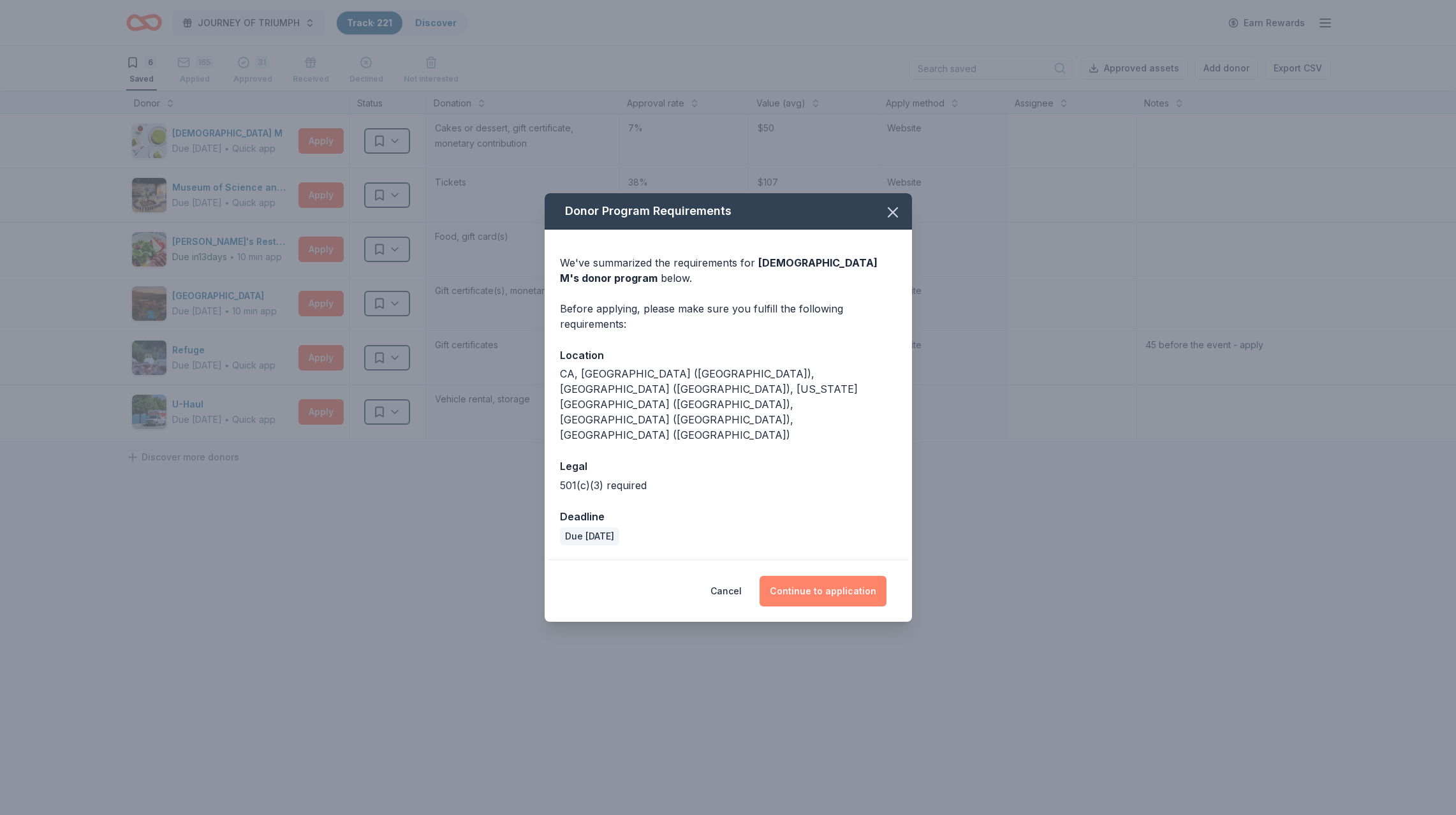
click at [820, 576] on button "Continue to application" at bounding box center [823, 590] width 127 height 30
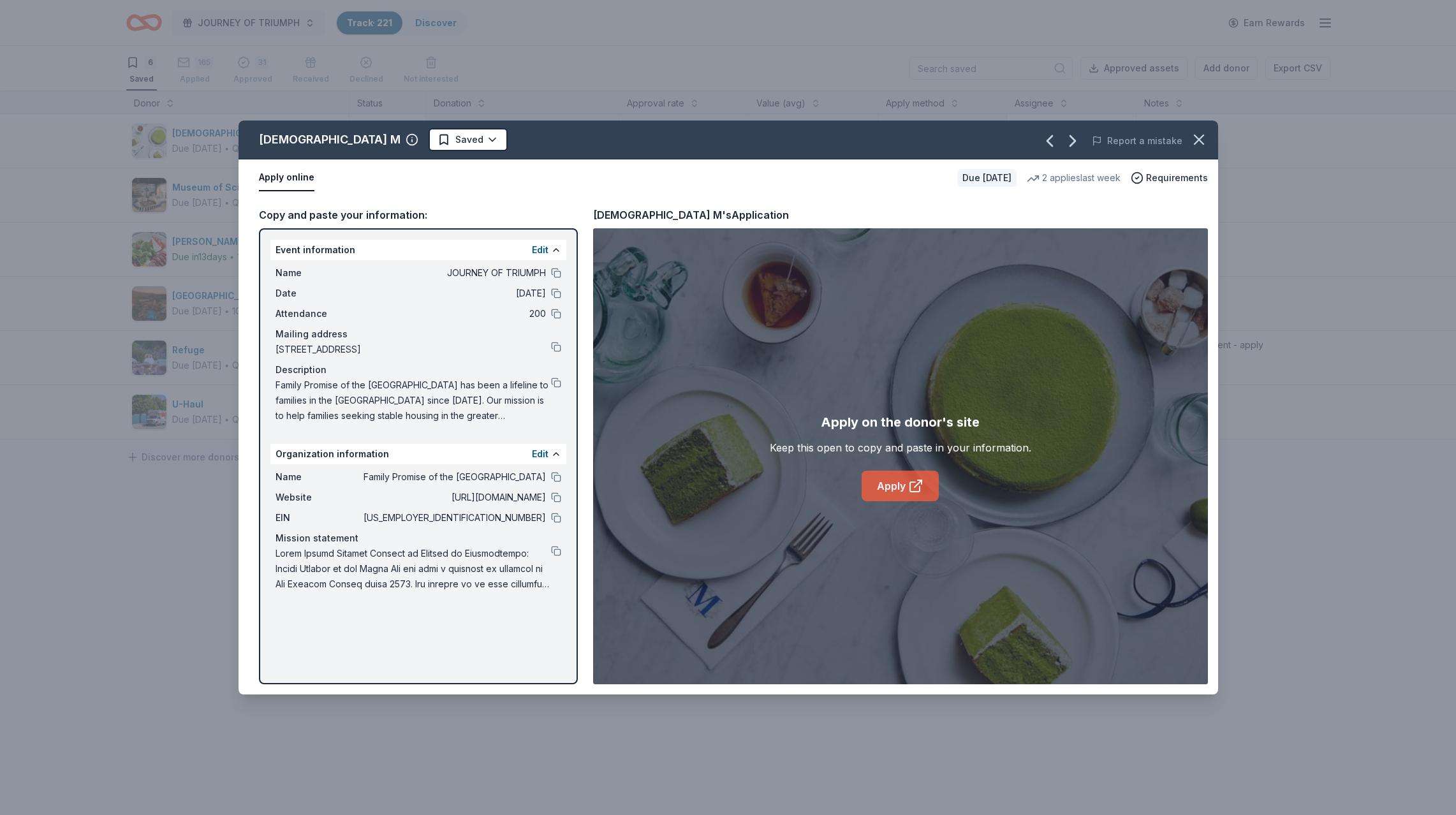
click at [903, 481] on link "Apply" at bounding box center [899, 486] width 77 height 30
click at [353, 136] on html "JOURNEY OF TRIUMPH Track · 221 Discover Earn Rewards 6 Saved 165 Applied 31 App…" at bounding box center [728, 408] width 1456 height 815
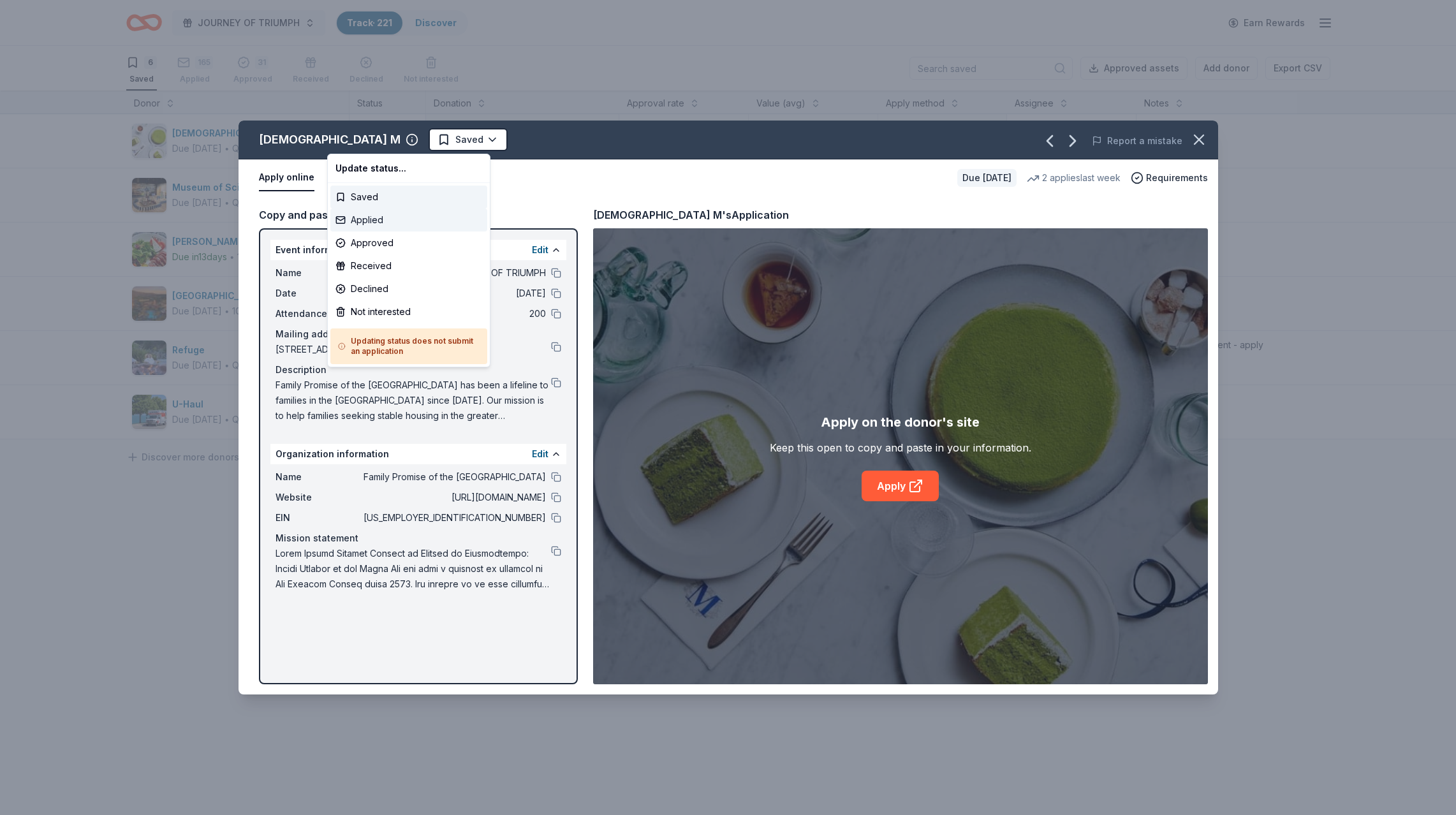
click at [360, 220] on div "Applied" at bounding box center [408, 219] width 157 height 23
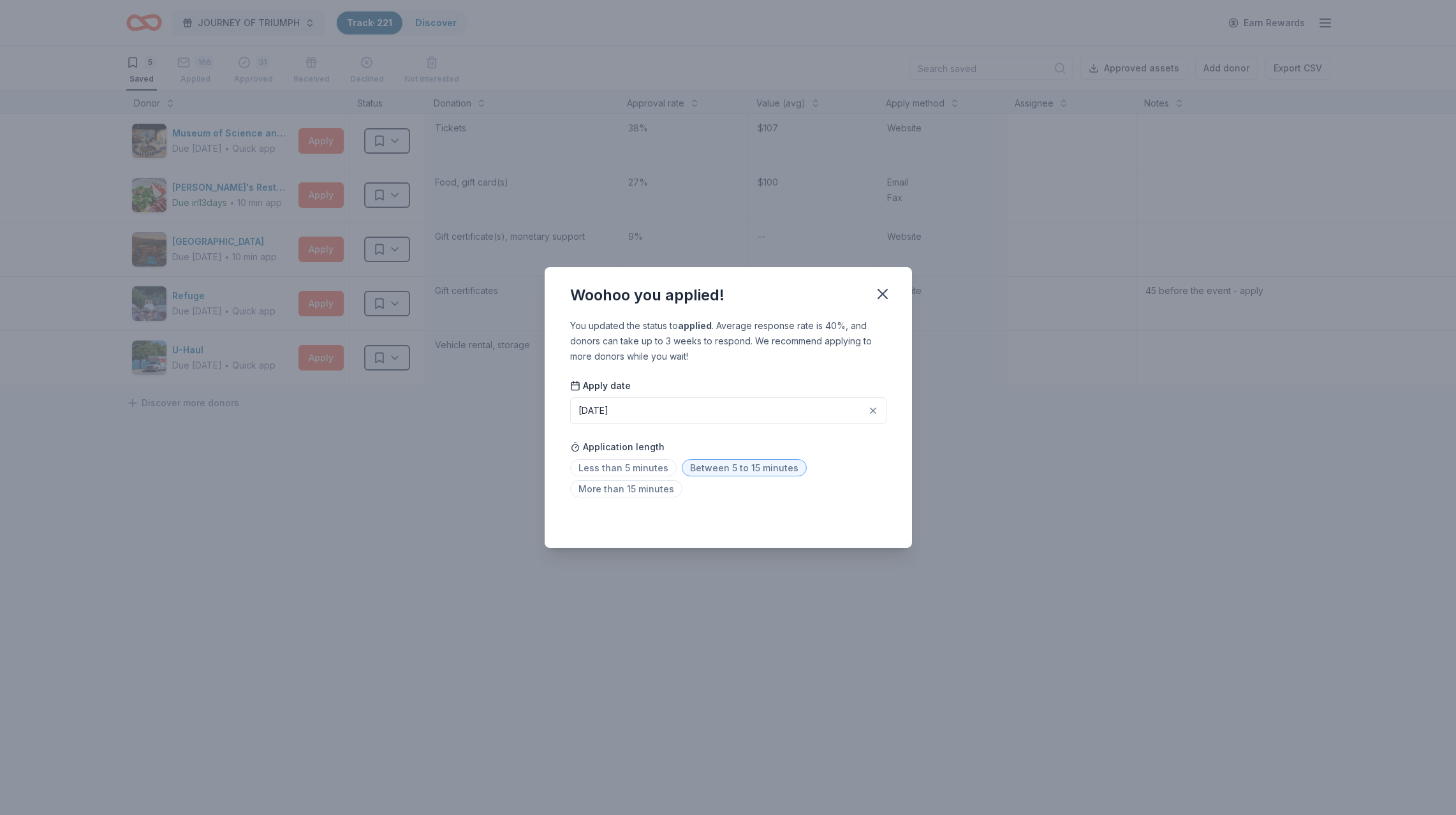
click at [758, 466] on span "Between 5 to 15 minutes" at bounding box center [744, 467] width 125 height 17
click at [880, 295] on icon "button" at bounding box center [883, 294] width 9 height 9
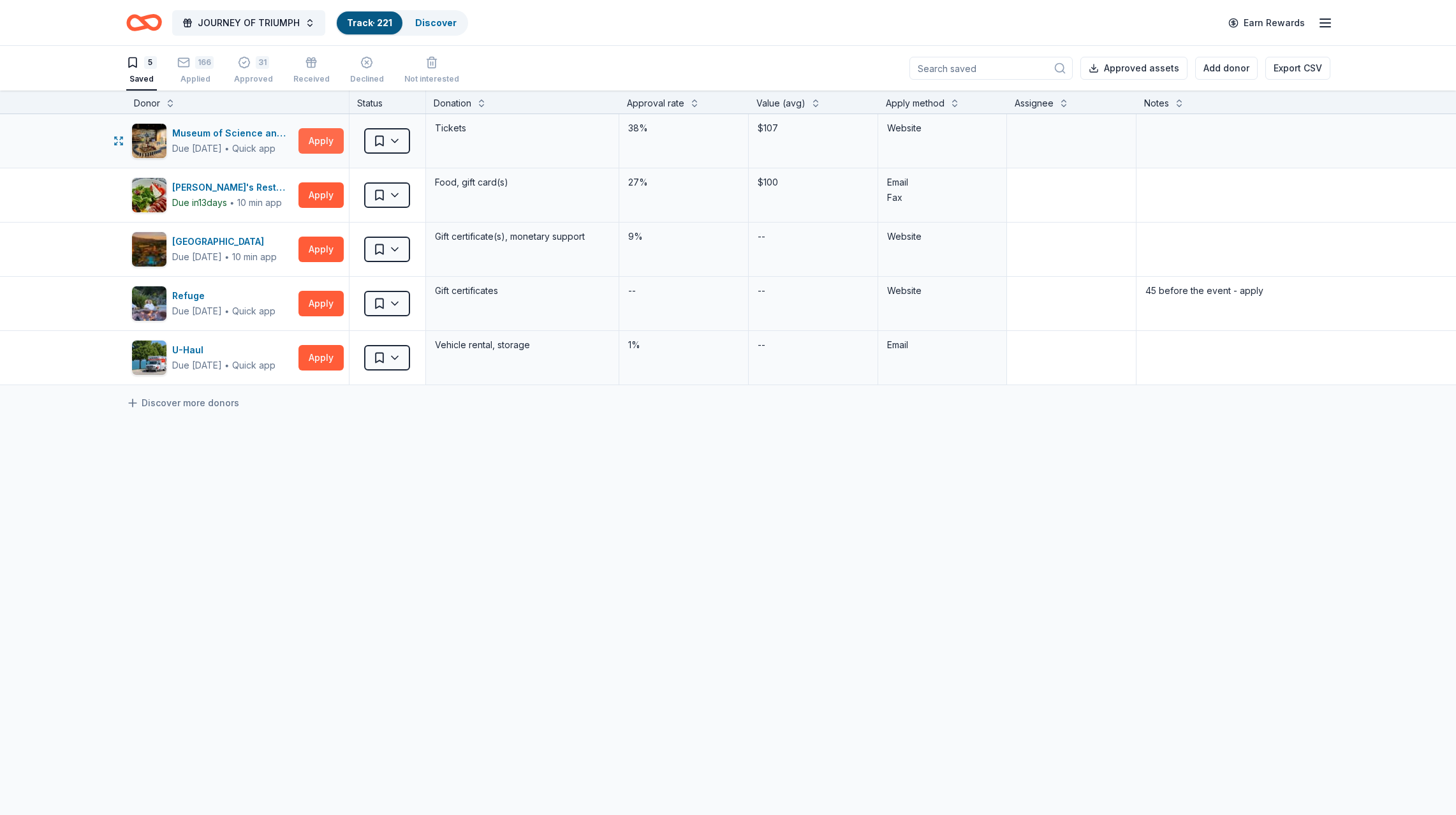
click at [319, 136] on button "Apply" at bounding box center [321, 140] width 45 height 25
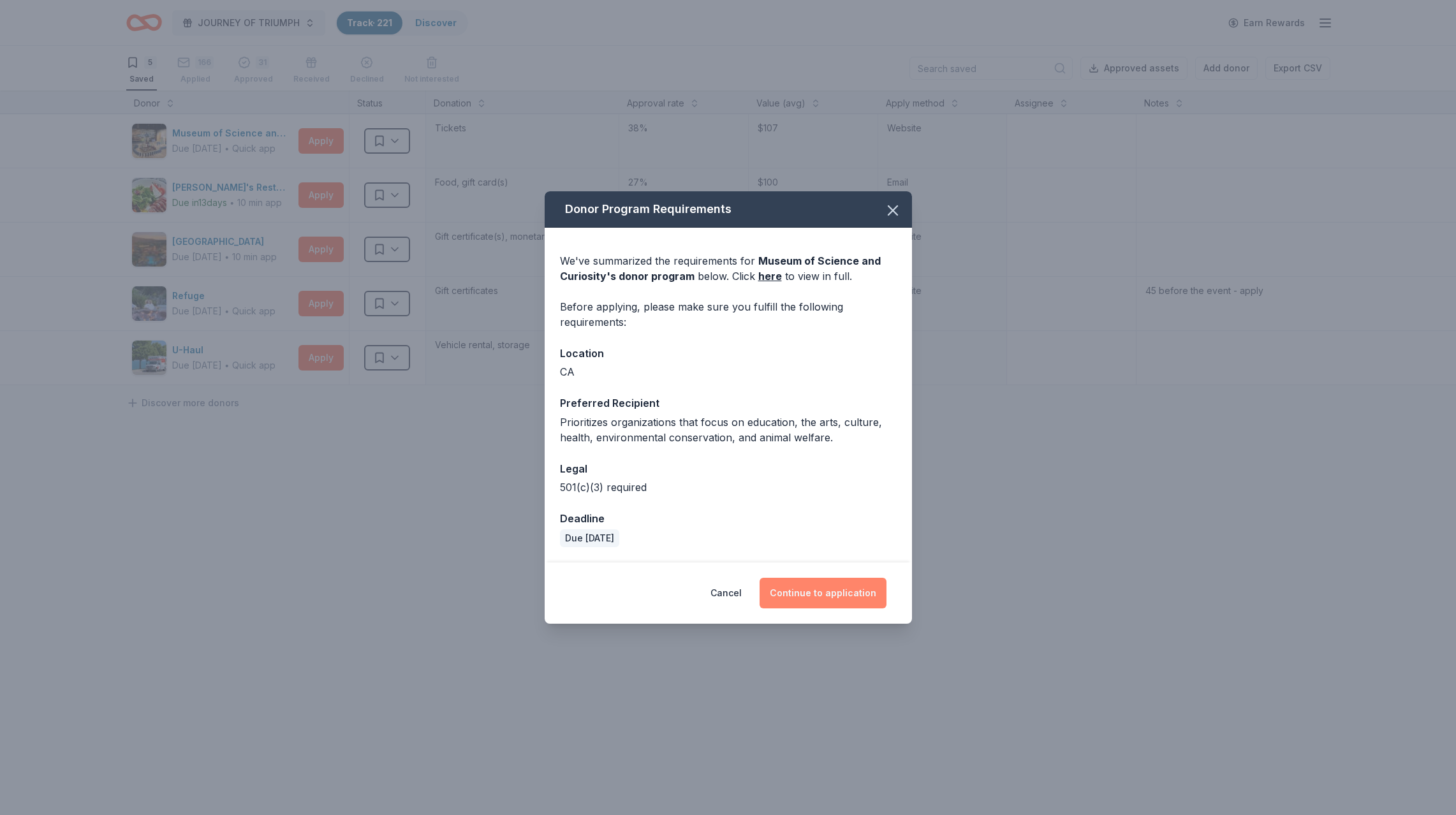
click at [806, 591] on button "Continue to application" at bounding box center [823, 592] width 127 height 30
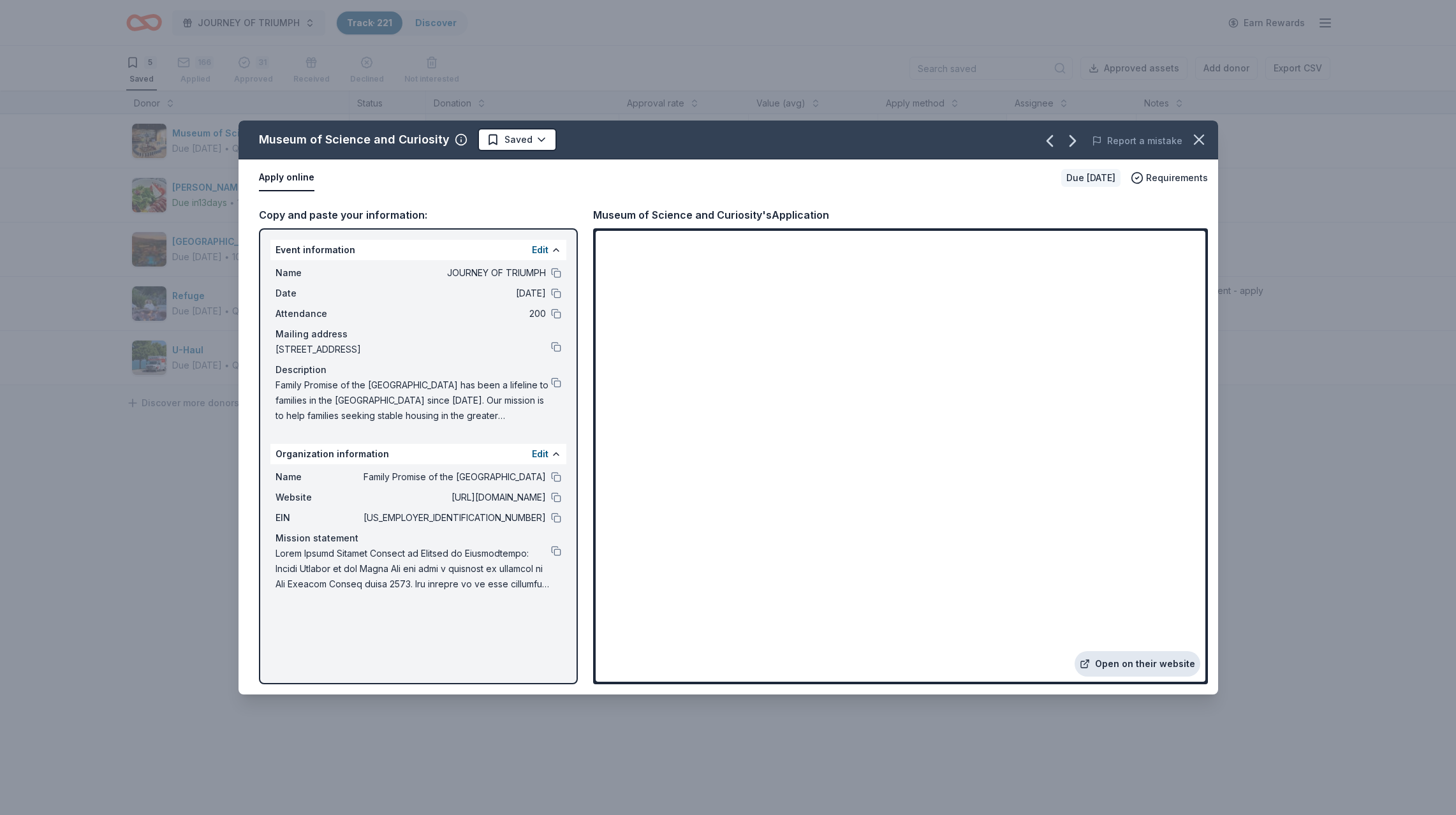
click at [1133, 662] on link "Open on their website" at bounding box center [1137, 663] width 126 height 25
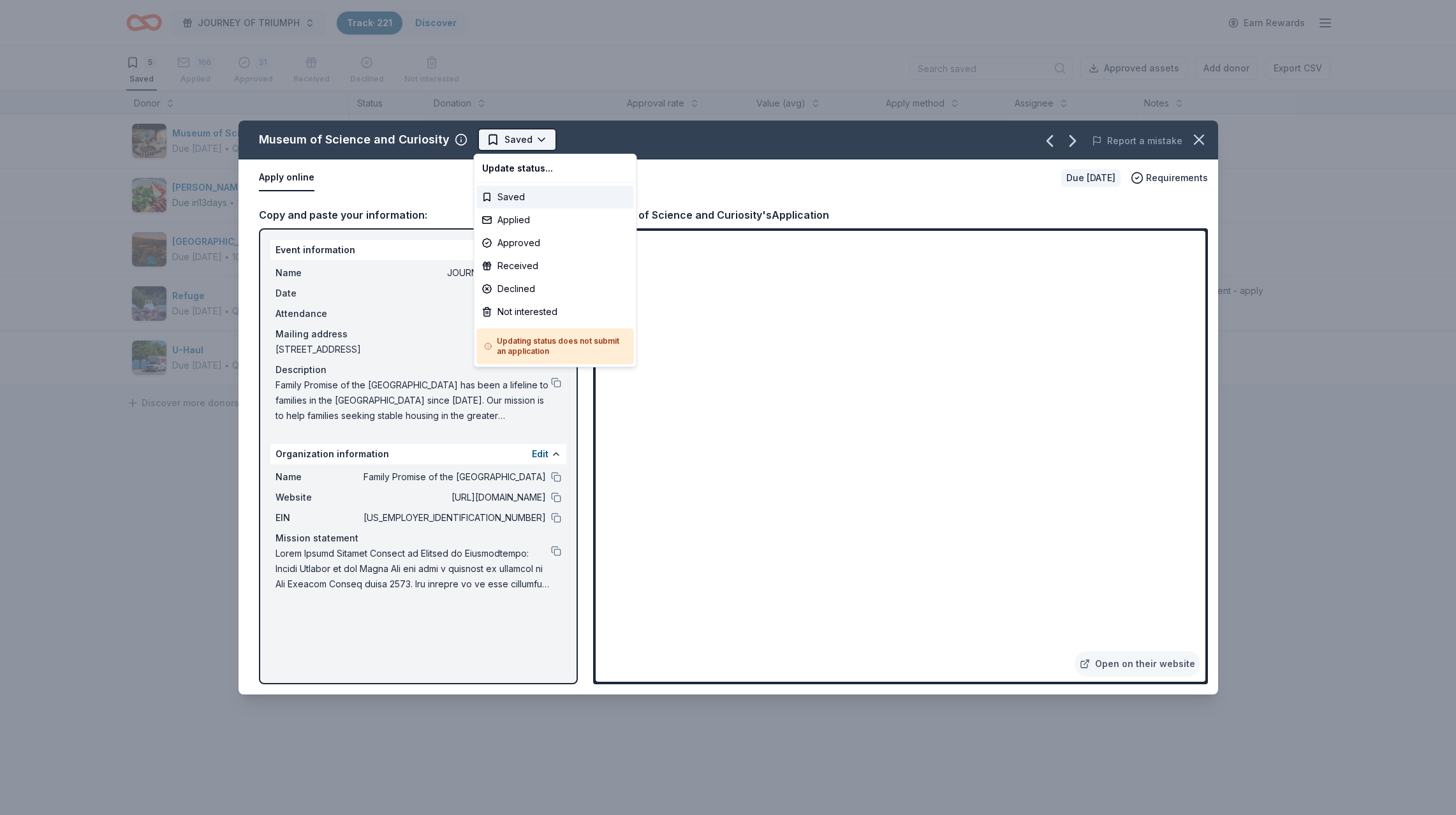
click at [515, 139] on html "JOURNEY OF TRIUMPH Track · 221 Discover Earn Rewards 5 Saved 166 Applied 31 App…" at bounding box center [728, 408] width 1456 height 815
click at [507, 220] on div "Applied" at bounding box center [555, 219] width 157 height 23
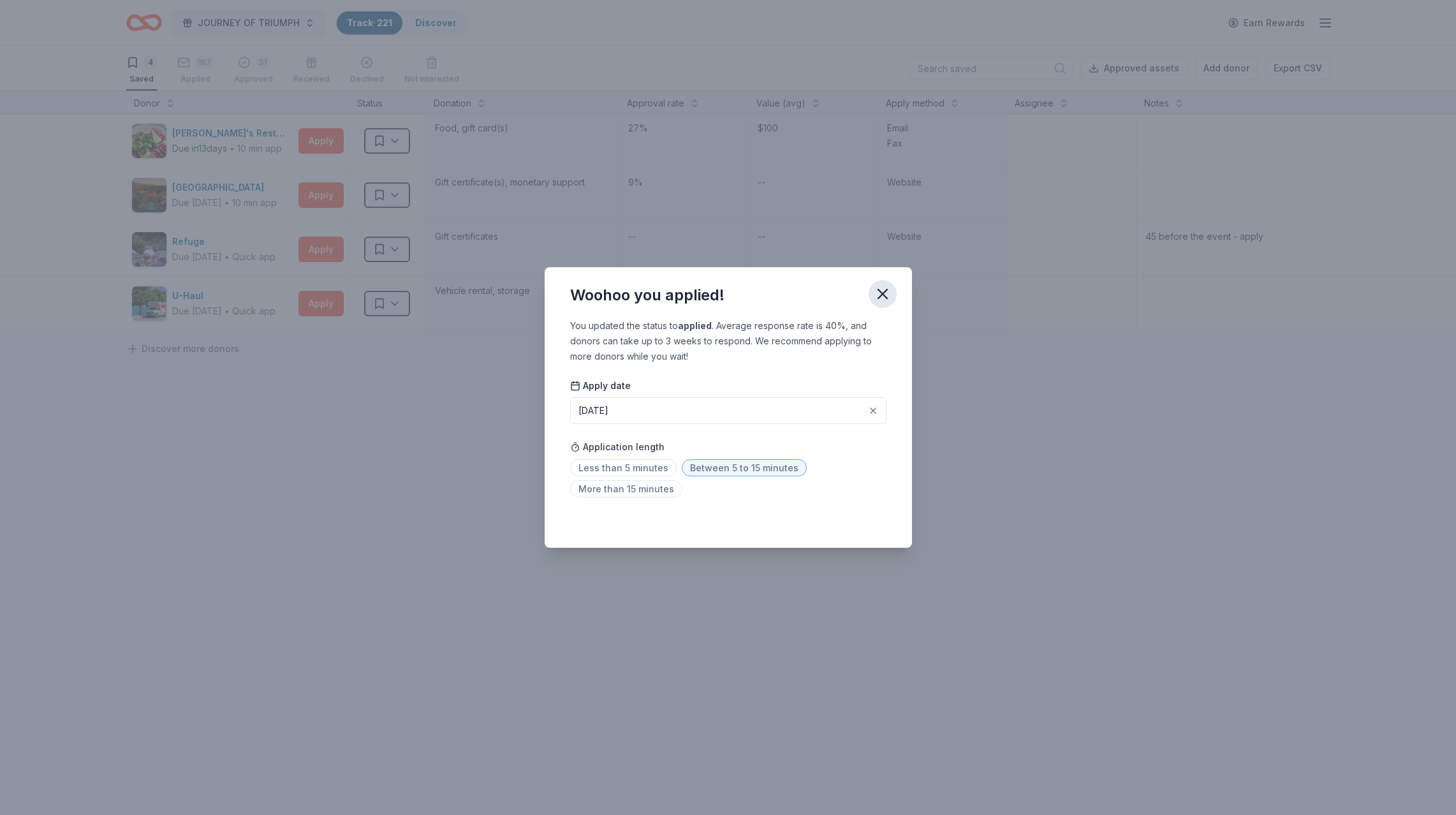
click at [884, 292] on icon "button" at bounding box center [883, 294] width 9 height 9
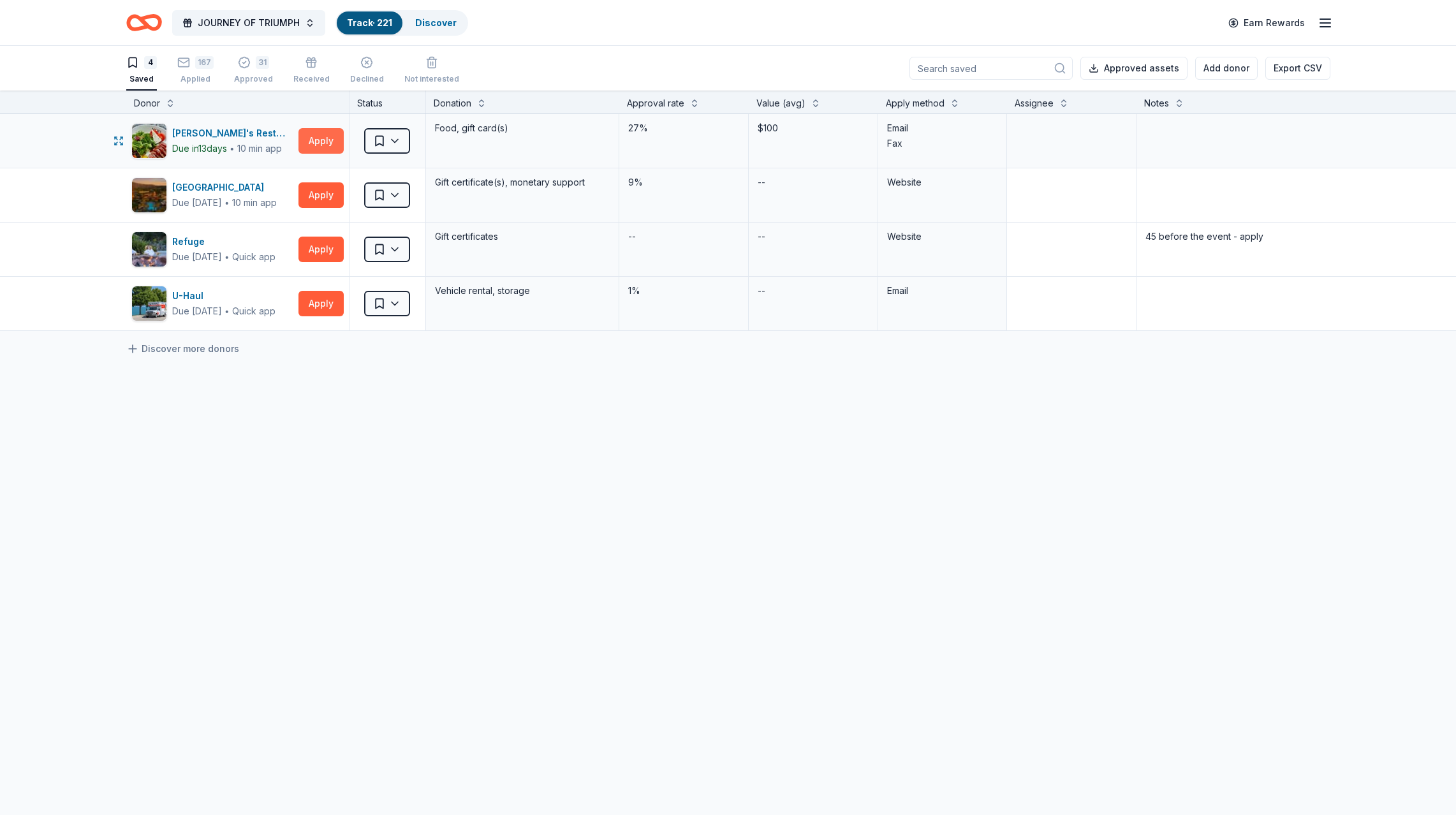
click at [318, 140] on button "Apply" at bounding box center [321, 140] width 45 height 25
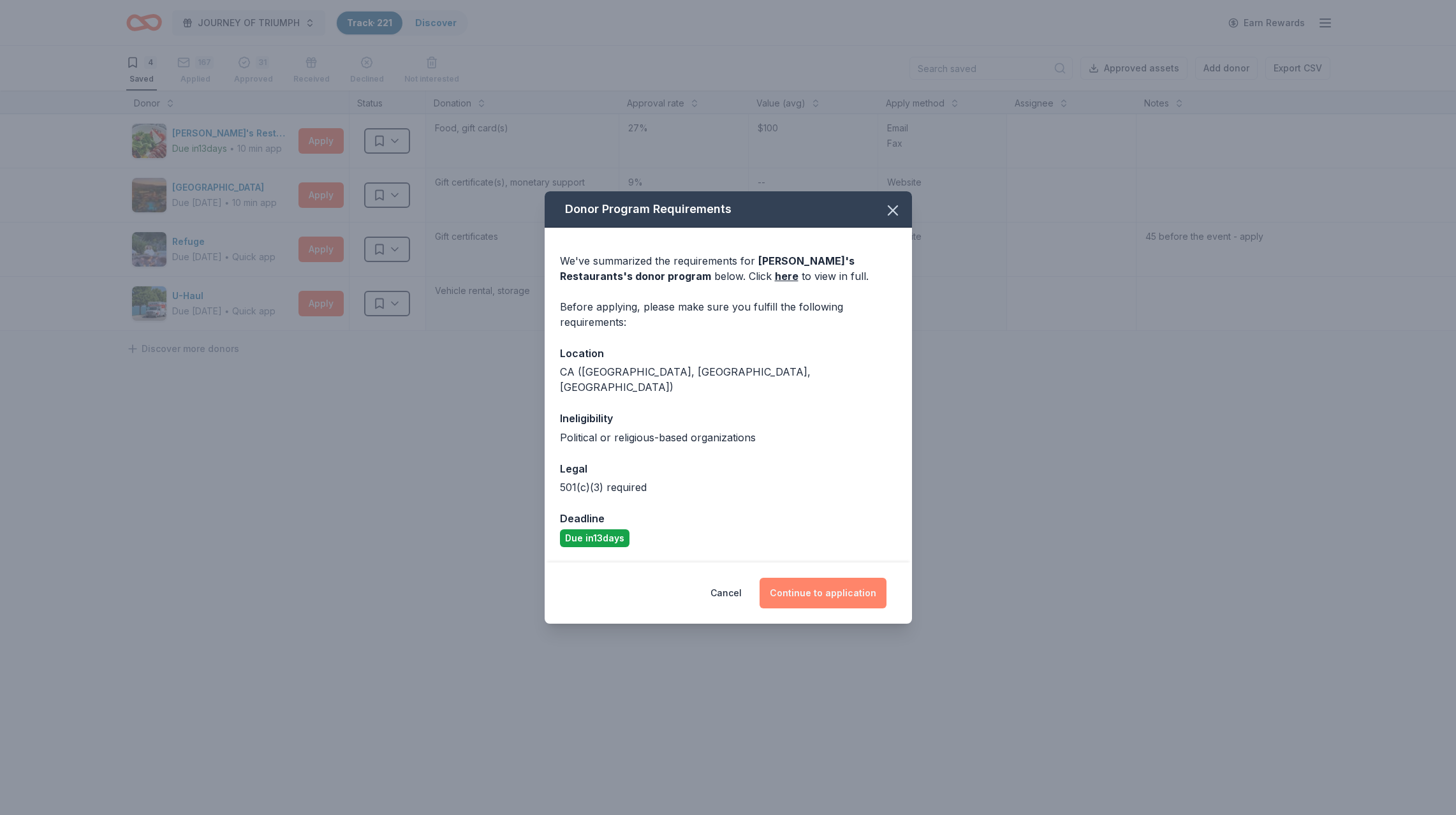
click at [813, 586] on button "Continue to application" at bounding box center [823, 592] width 127 height 30
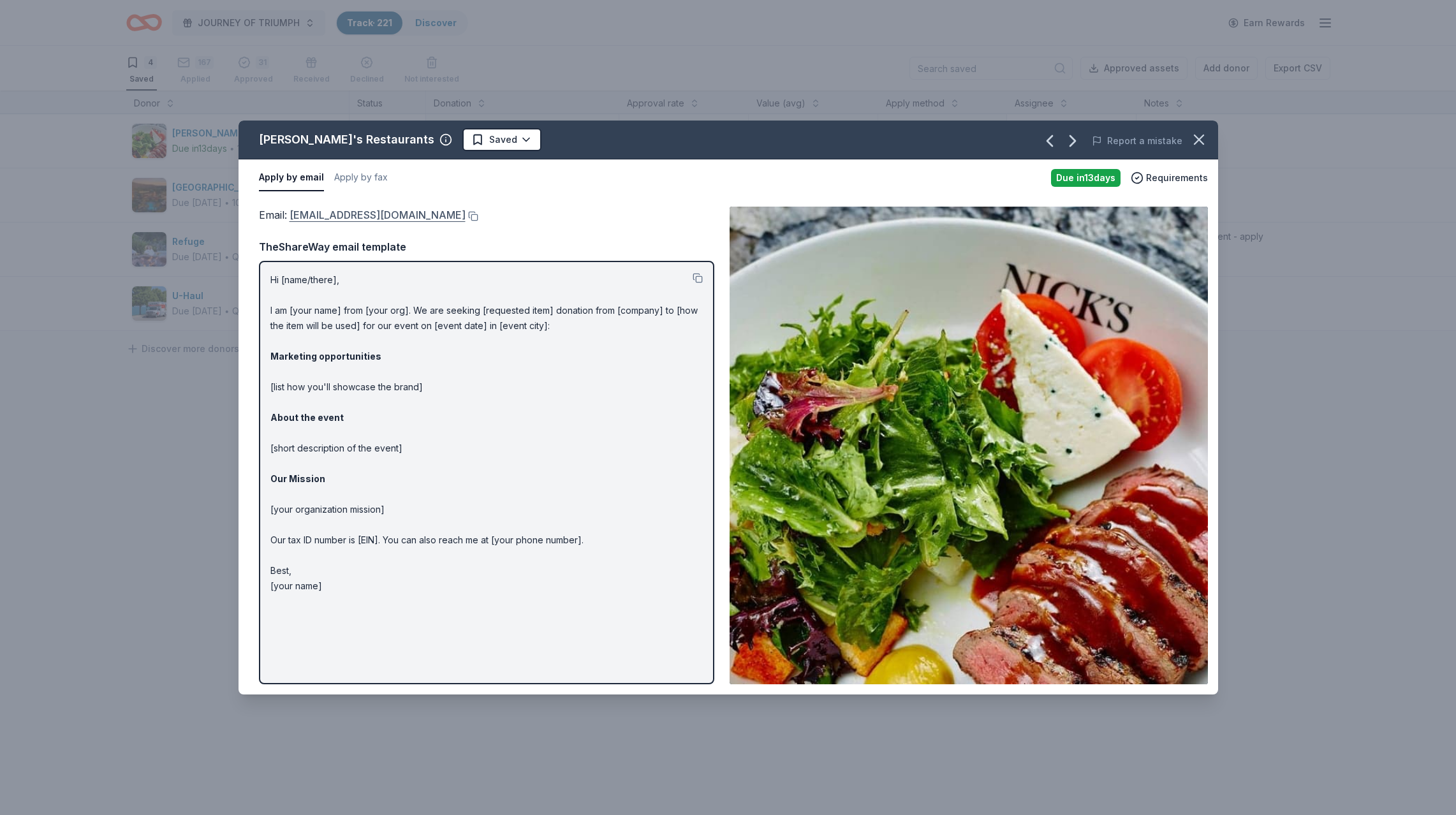
click at [357, 217] on link "[EMAIL_ADDRESS][DOMAIN_NAME]" at bounding box center [377, 214] width 176 height 16
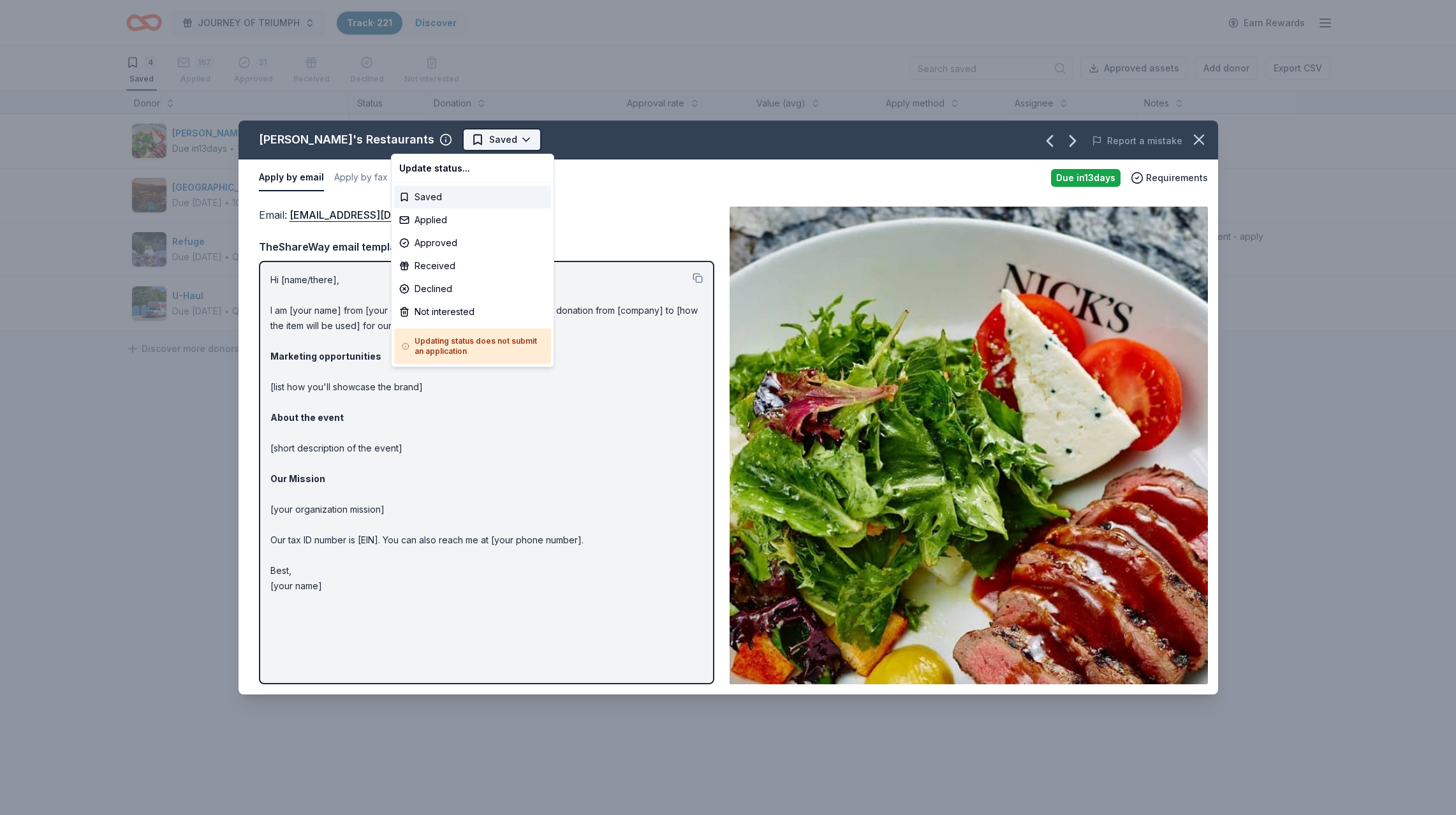
click at [430, 139] on html "JOURNEY OF TRIUMPH Track · 221 Discover Earn Rewards 4 Saved 167 Applied 31 App…" at bounding box center [728, 408] width 1456 height 815
click at [421, 216] on div "Applied" at bounding box center [472, 219] width 157 height 23
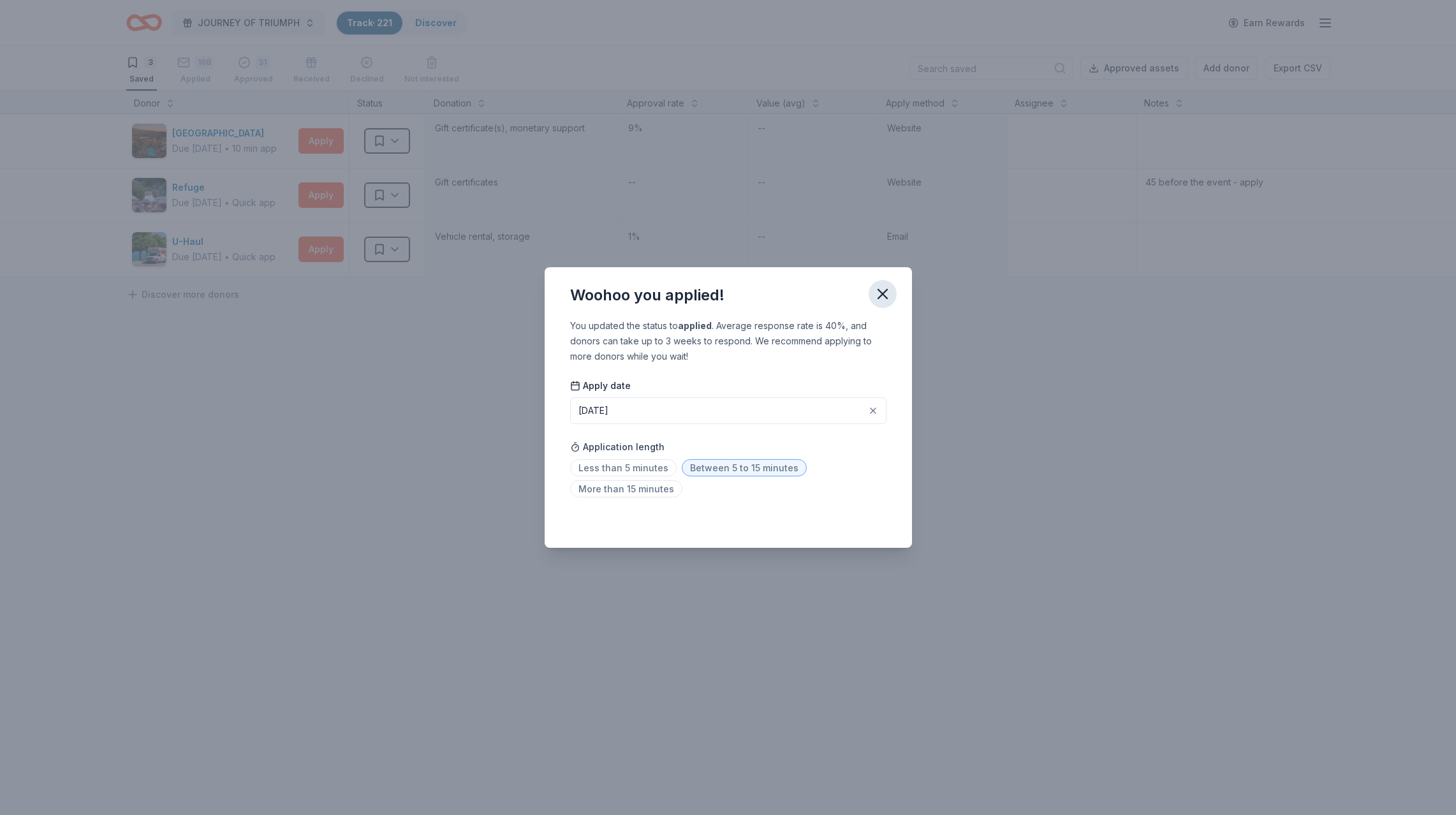
click at [883, 293] on icon "button" at bounding box center [883, 294] width 9 height 9
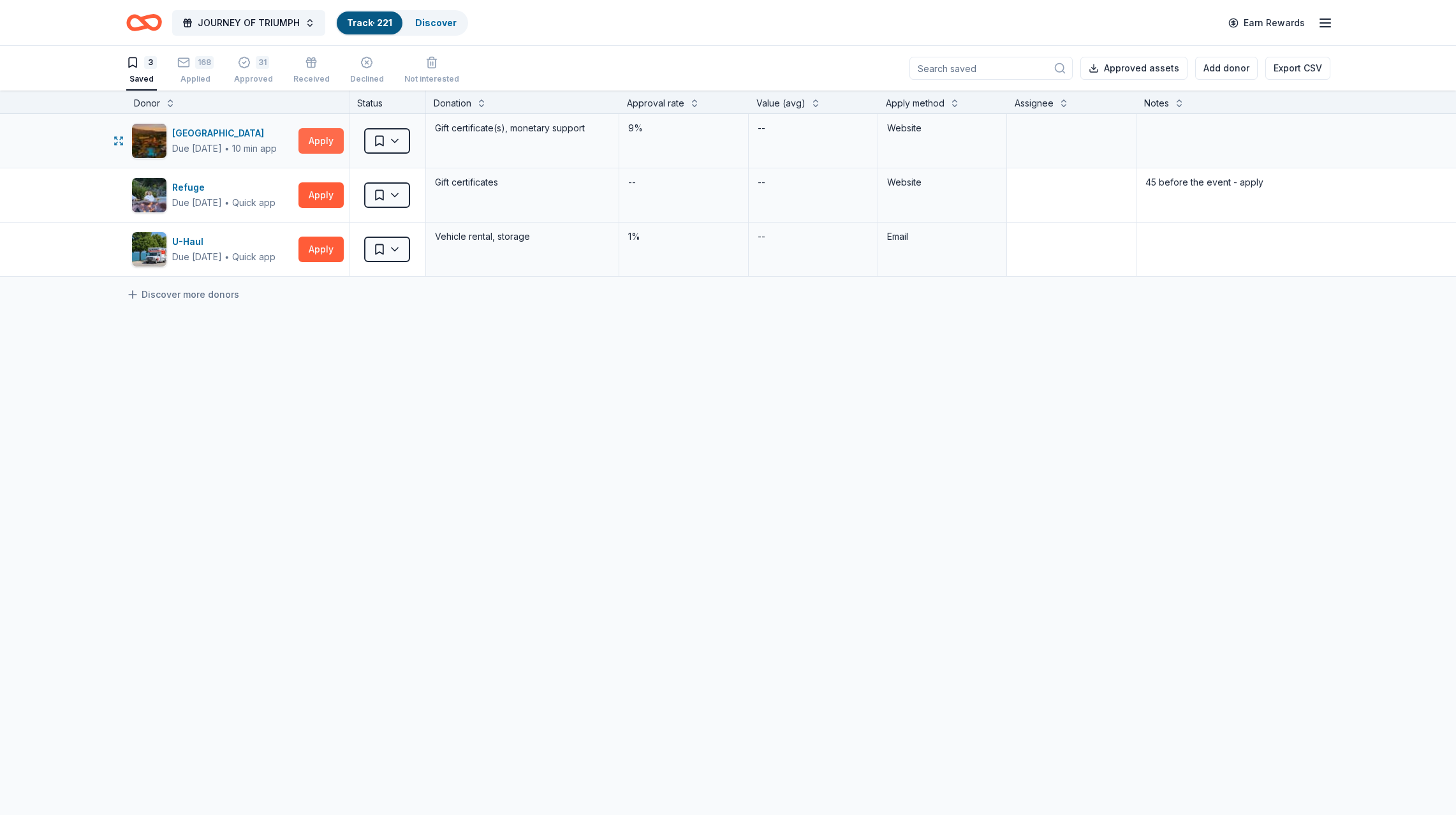
click at [323, 138] on button "Apply" at bounding box center [321, 140] width 45 height 25
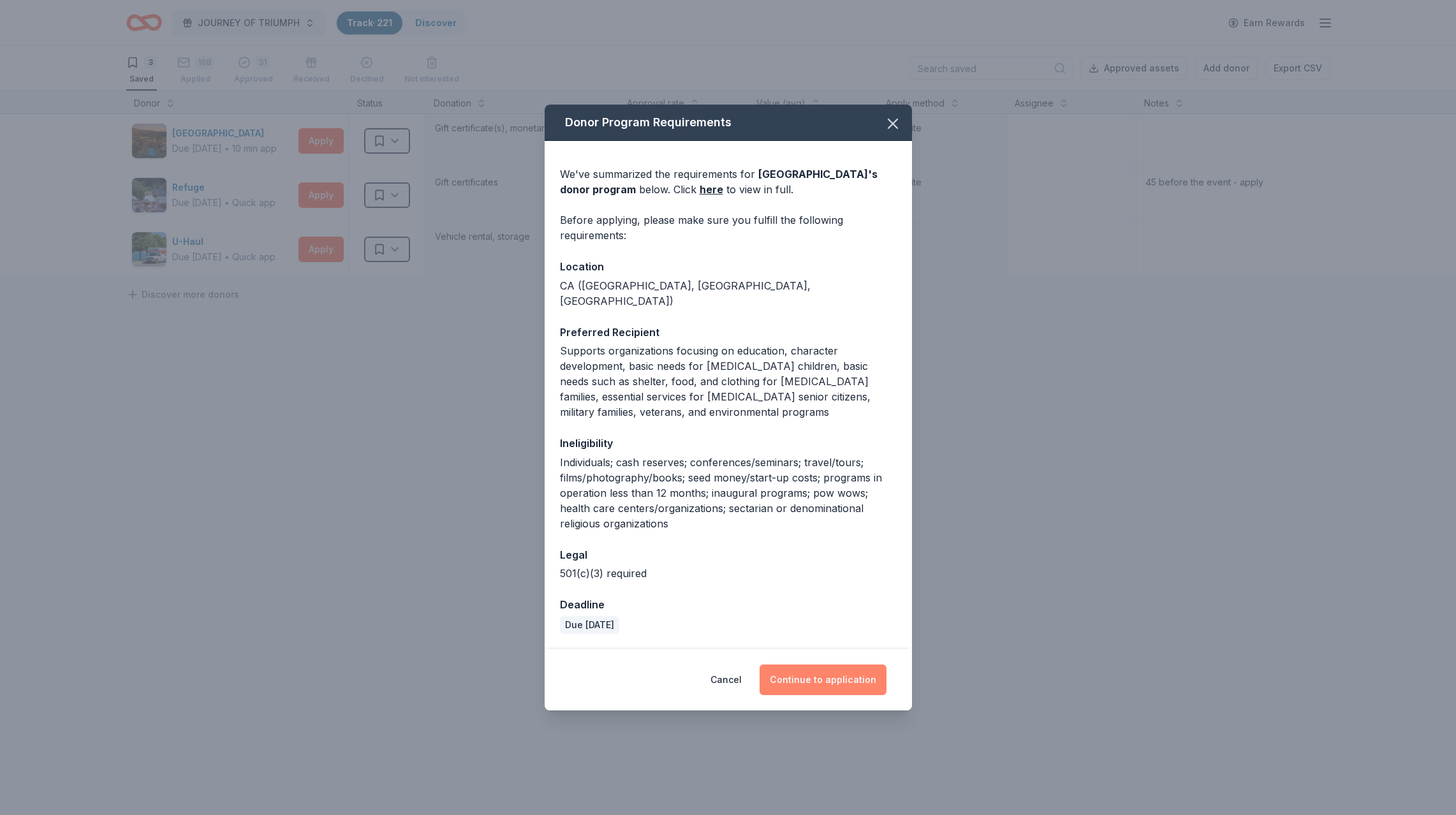
click at [820, 673] on button "Continue to application" at bounding box center [823, 679] width 127 height 30
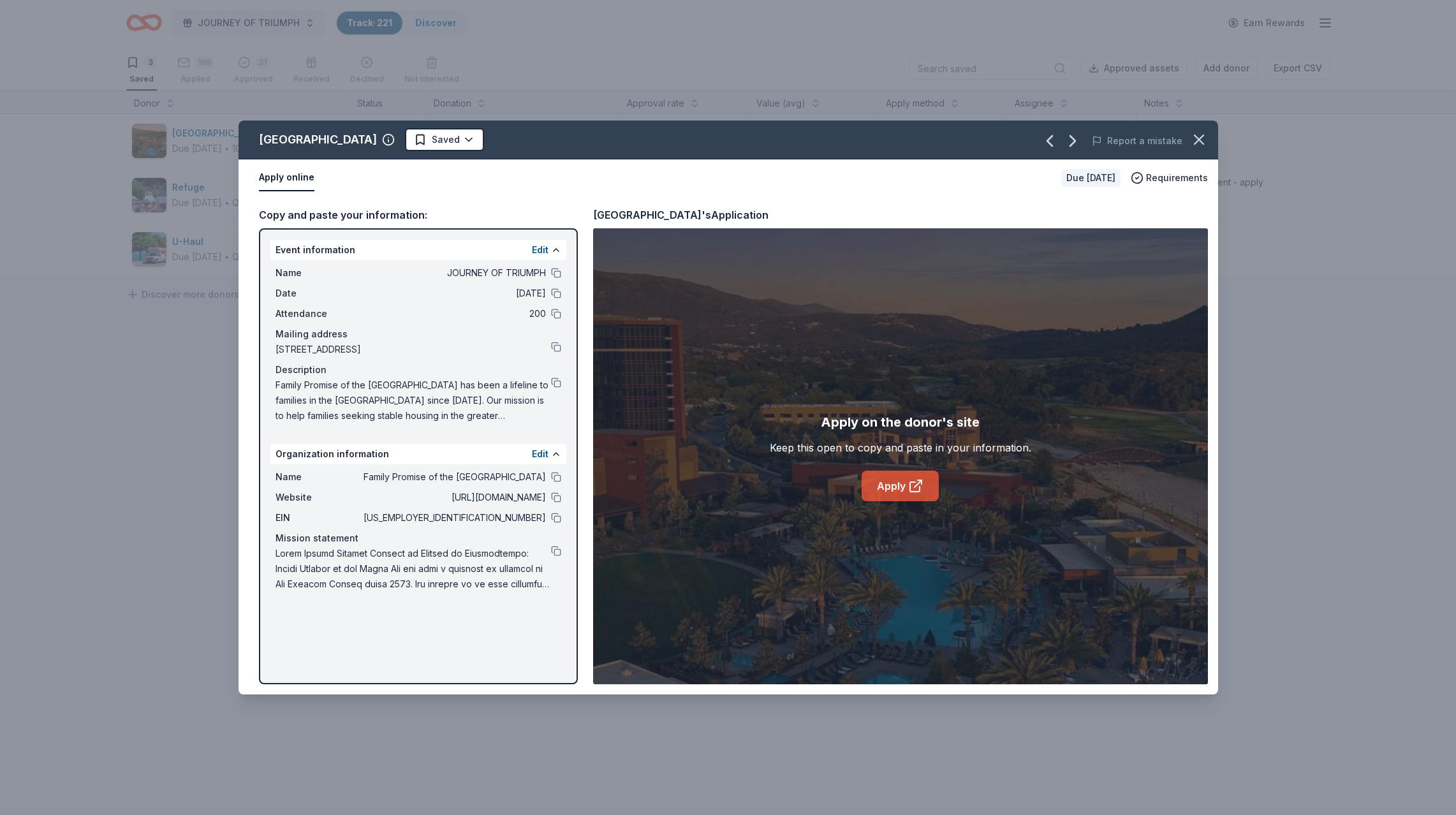
click at [894, 480] on link "Apply" at bounding box center [899, 486] width 77 height 30
click at [452, 135] on html "JOURNEY OF TRIUMPH Track · 221 Discover Earn Rewards 3 Saved 168 Applied 31 App…" at bounding box center [728, 408] width 1456 height 815
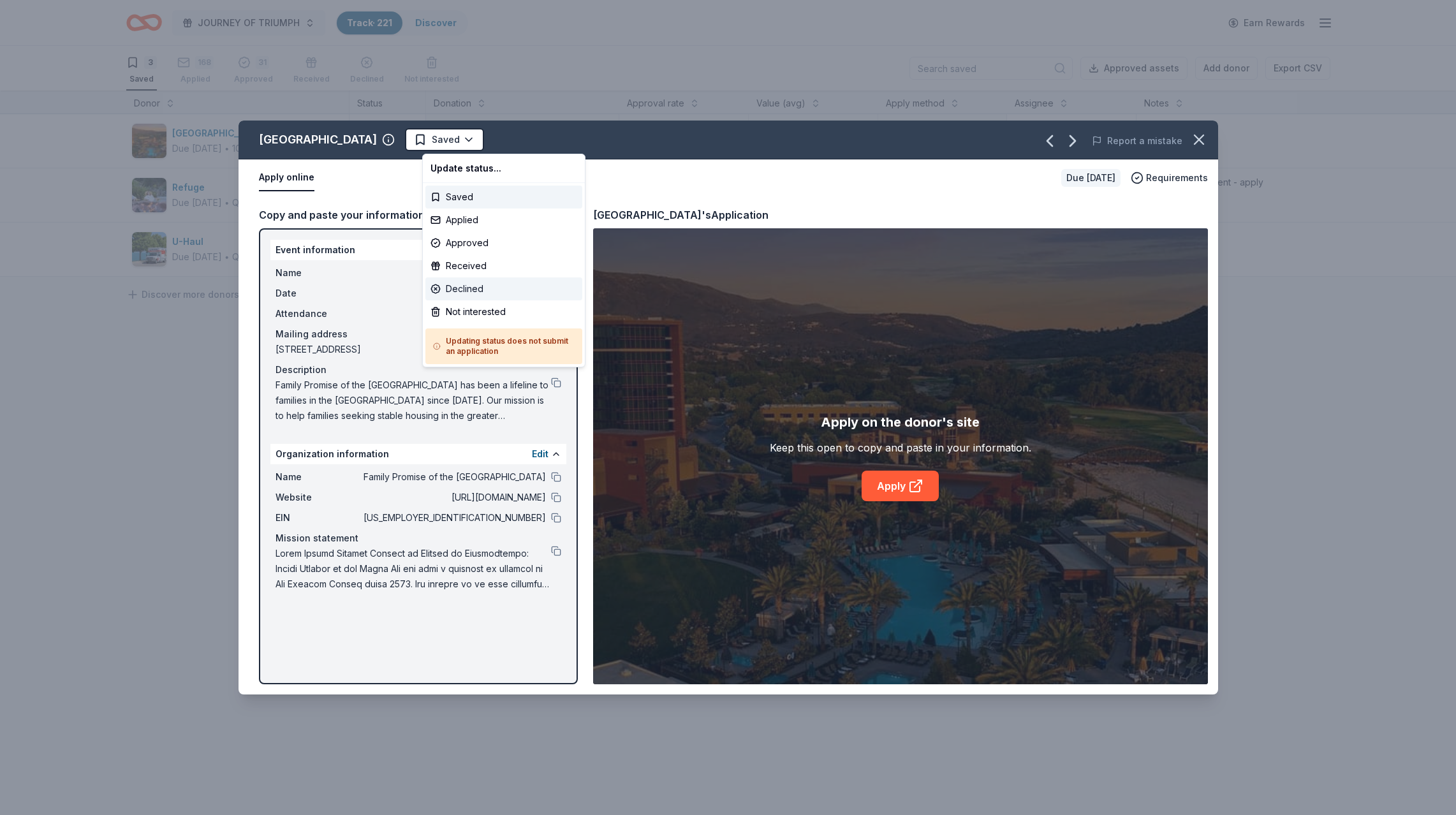
click at [455, 290] on div "Declined" at bounding box center [503, 289] width 157 height 23
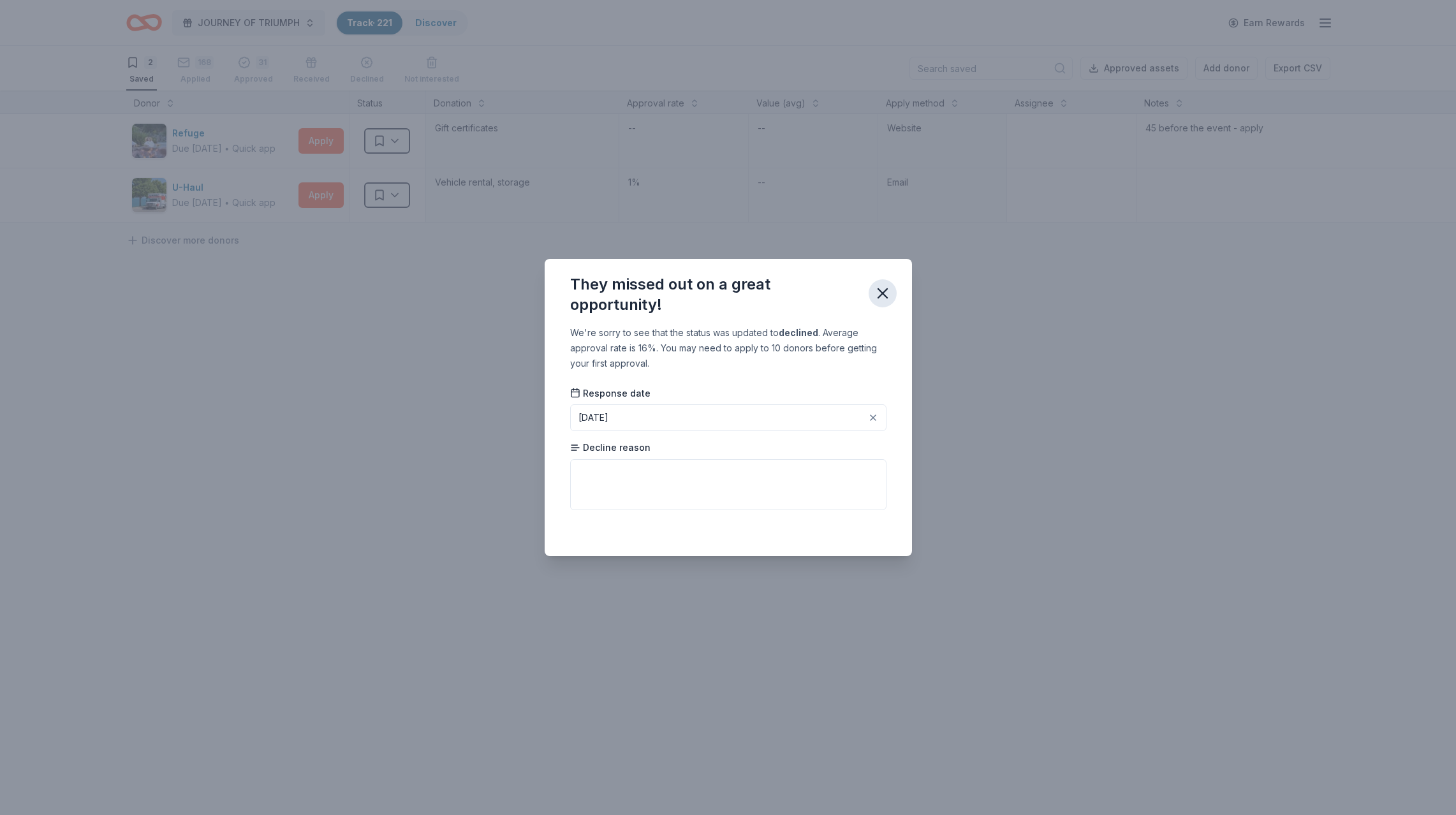
click at [883, 292] on icon "button" at bounding box center [882, 293] width 18 height 18
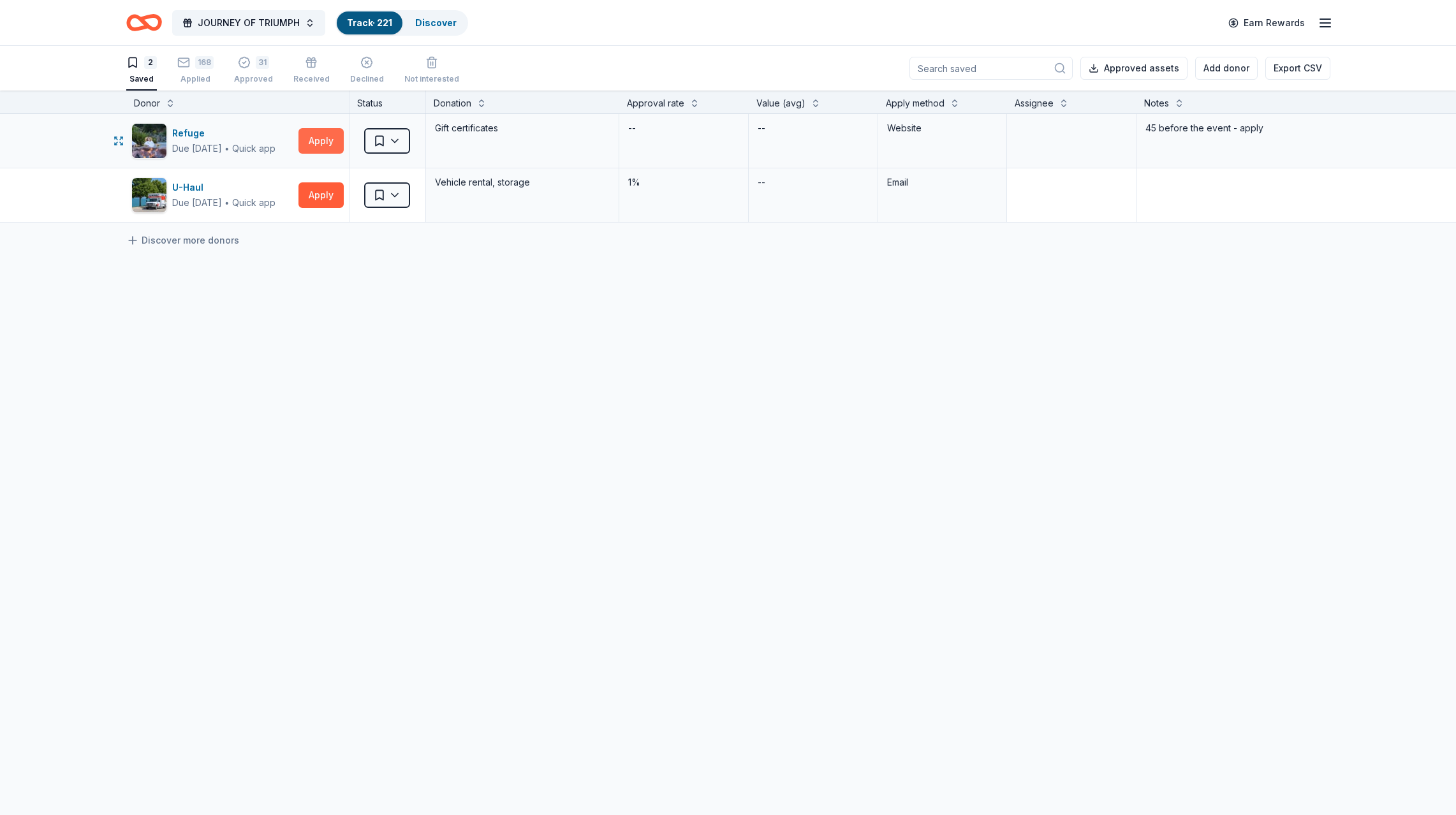
click at [314, 138] on button "Apply" at bounding box center [321, 140] width 45 height 25
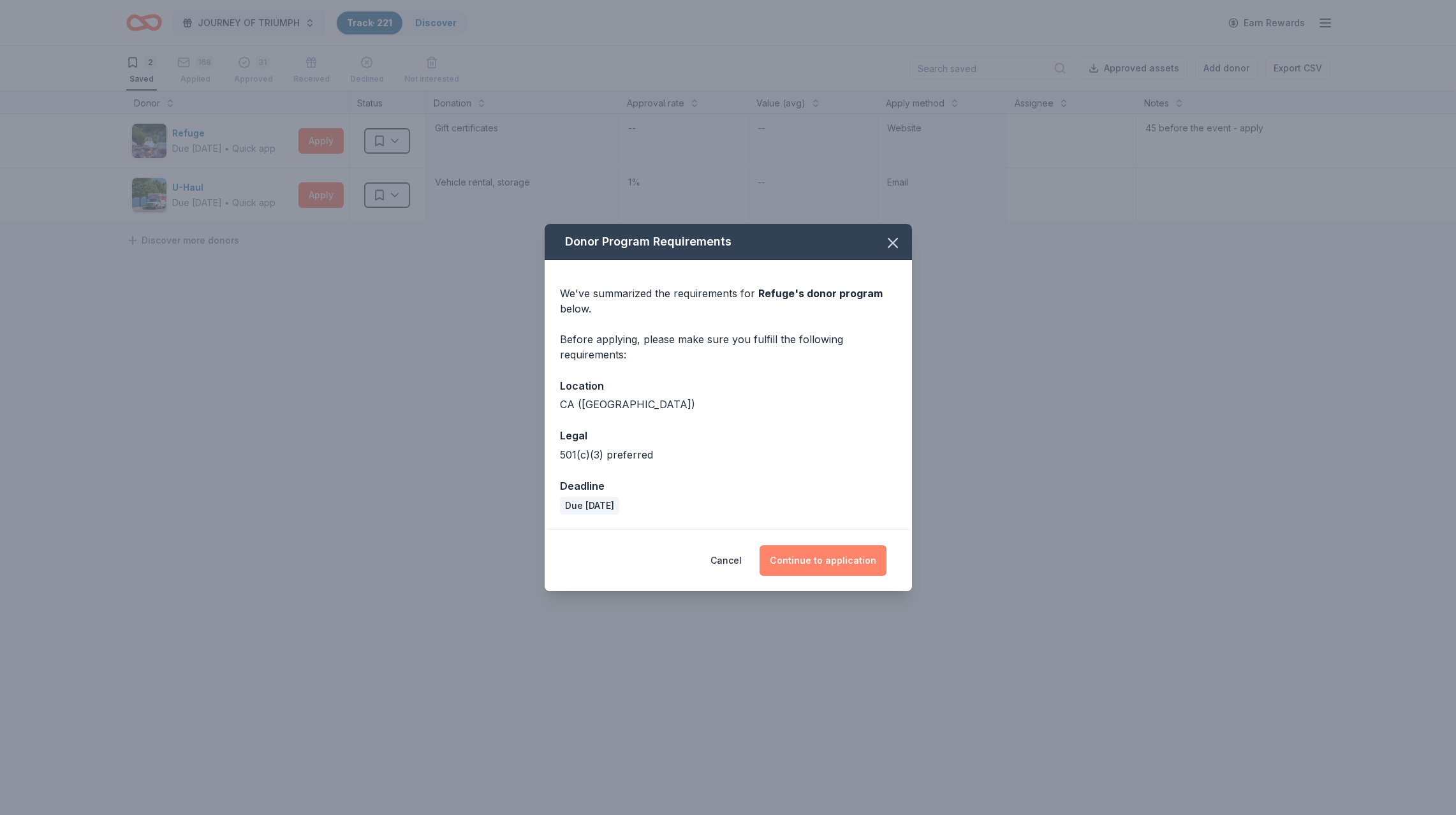
click at [819, 564] on button "Continue to application" at bounding box center [823, 560] width 127 height 30
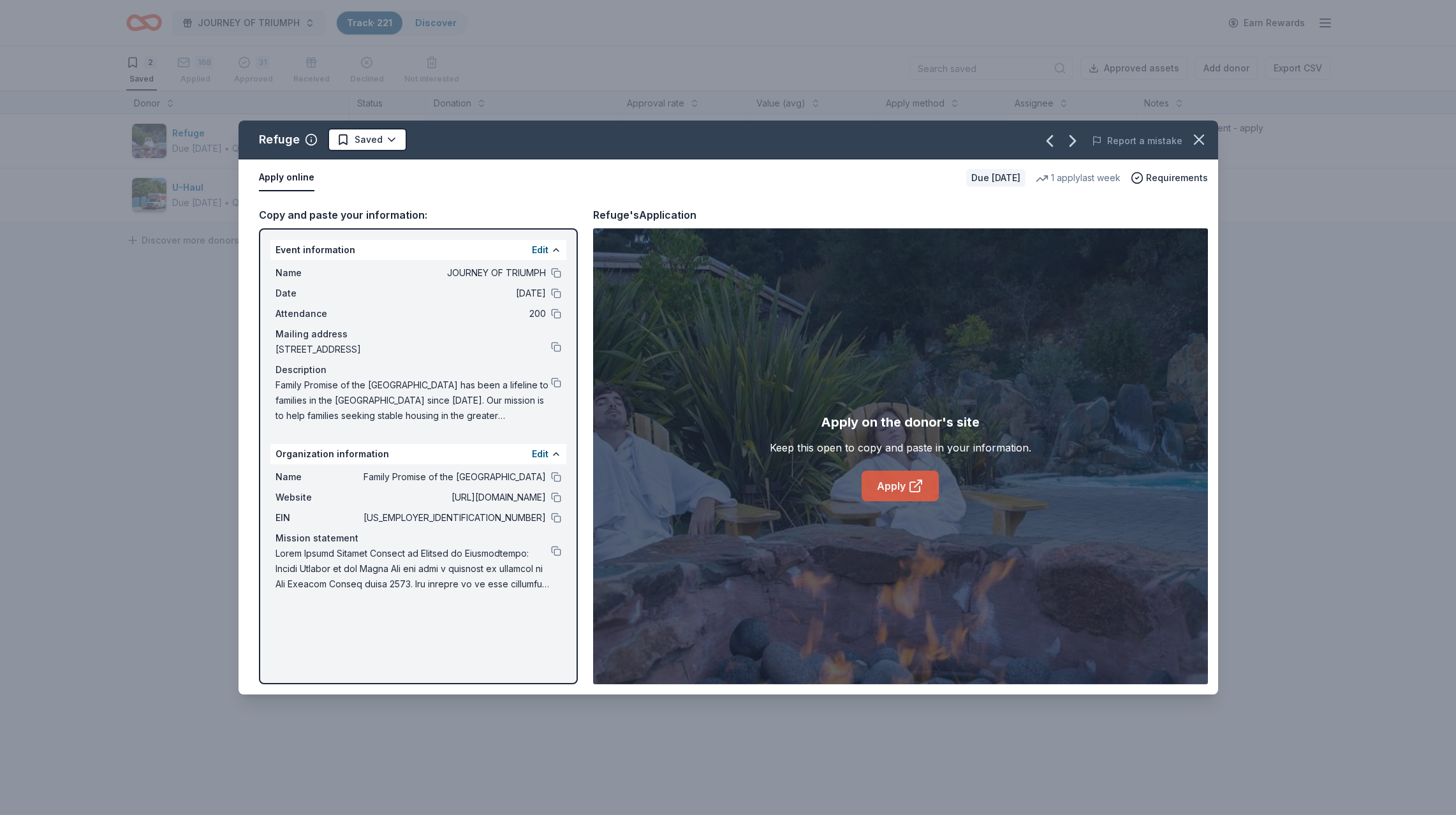
click at [893, 483] on link "Apply" at bounding box center [899, 486] width 77 height 30
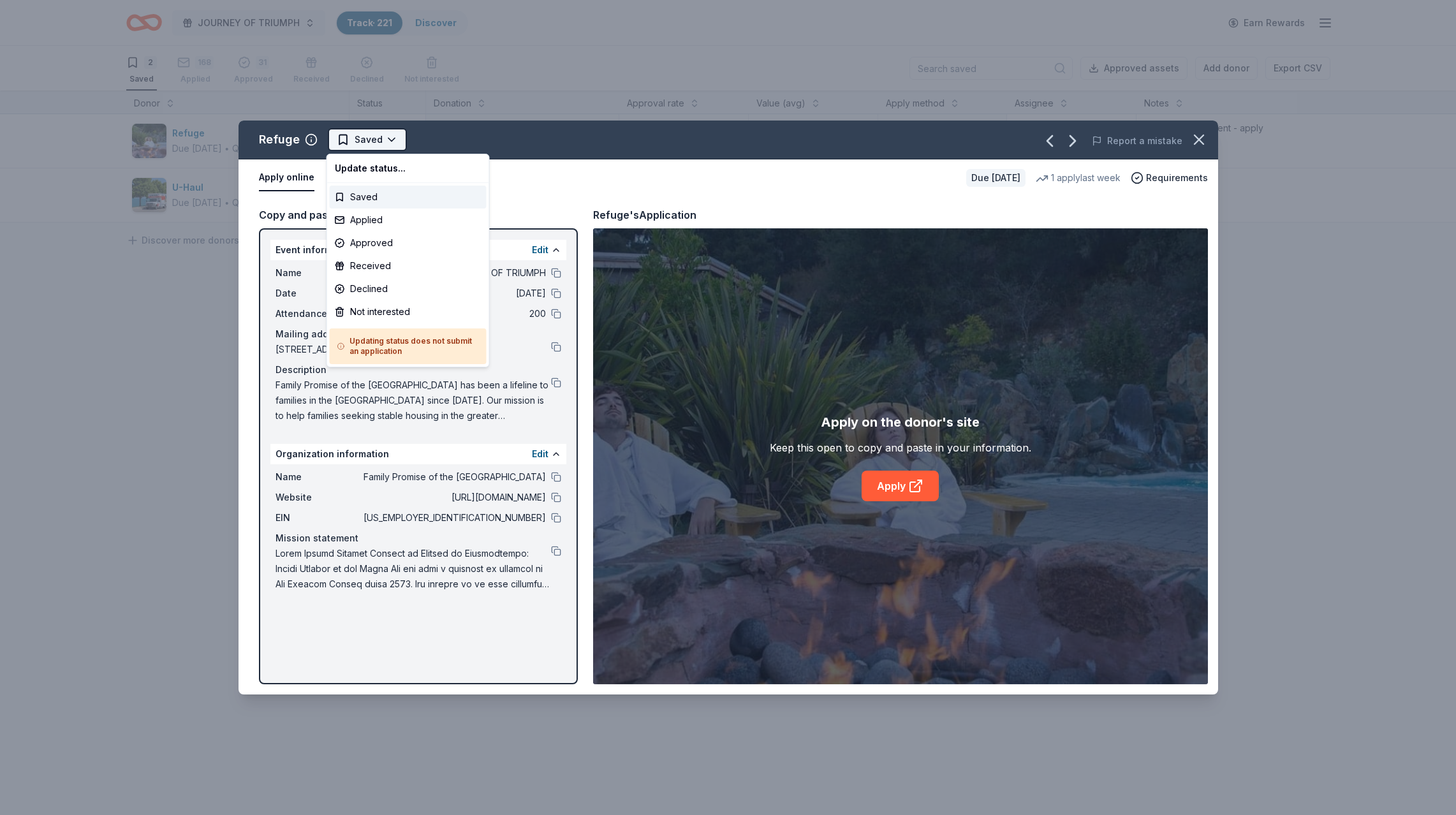
click at [360, 136] on html "JOURNEY OF TRIUMPH Track · 221 Discover Earn Rewards 2 Saved 168 Applied 31 App…" at bounding box center [728, 408] width 1456 height 815
click at [359, 218] on div "Applied" at bounding box center [408, 219] width 157 height 23
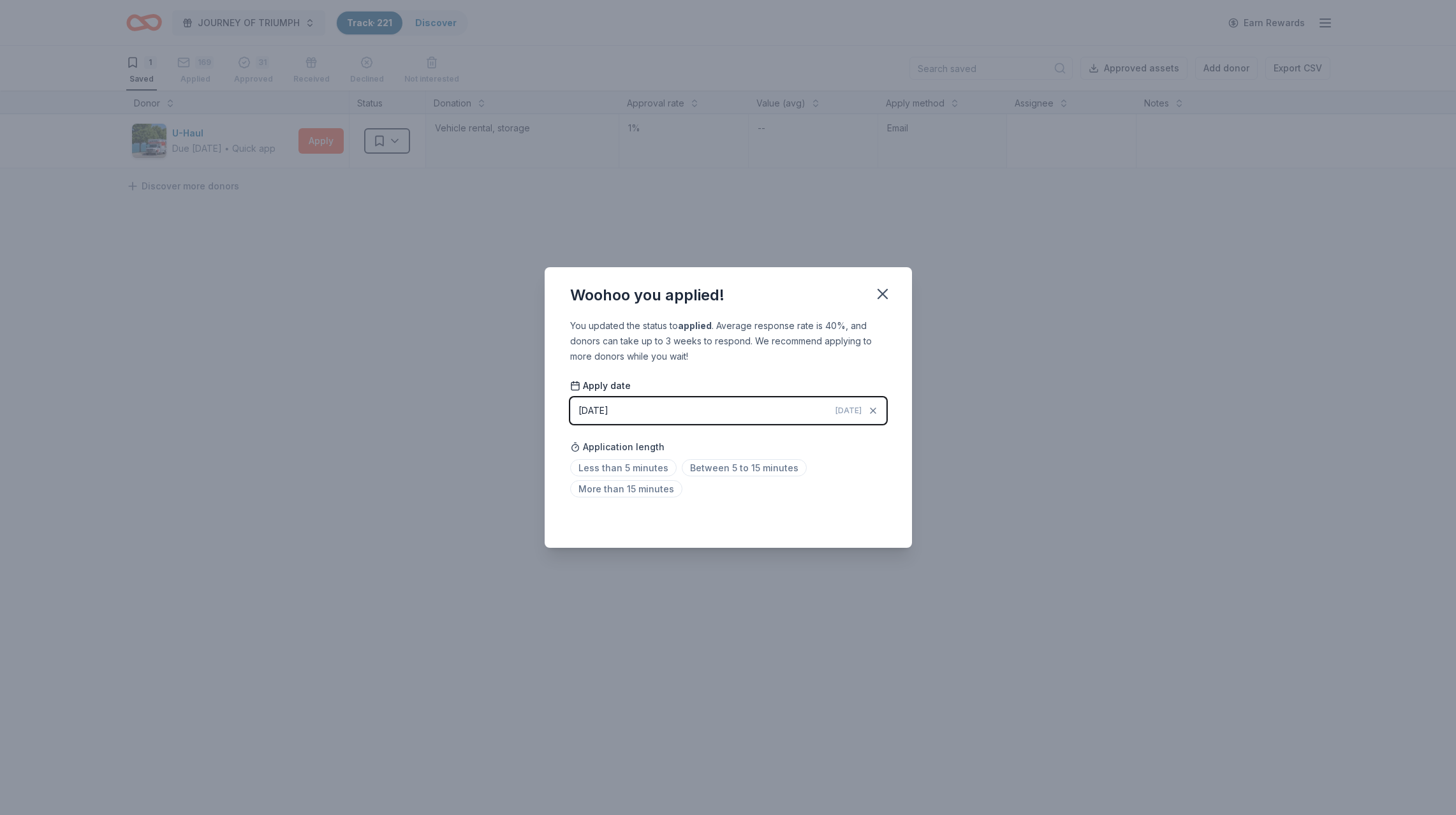
drag, startPoint x: 741, startPoint y: 466, endPoint x: 840, endPoint y: 348, distance: 154.0
click at [744, 464] on span "Between 5 to 15 minutes" at bounding box center [744, 467] width 125 height 17
click at [880, 289] on icon "button" at bounding box center [882, 294] width 18 height 18
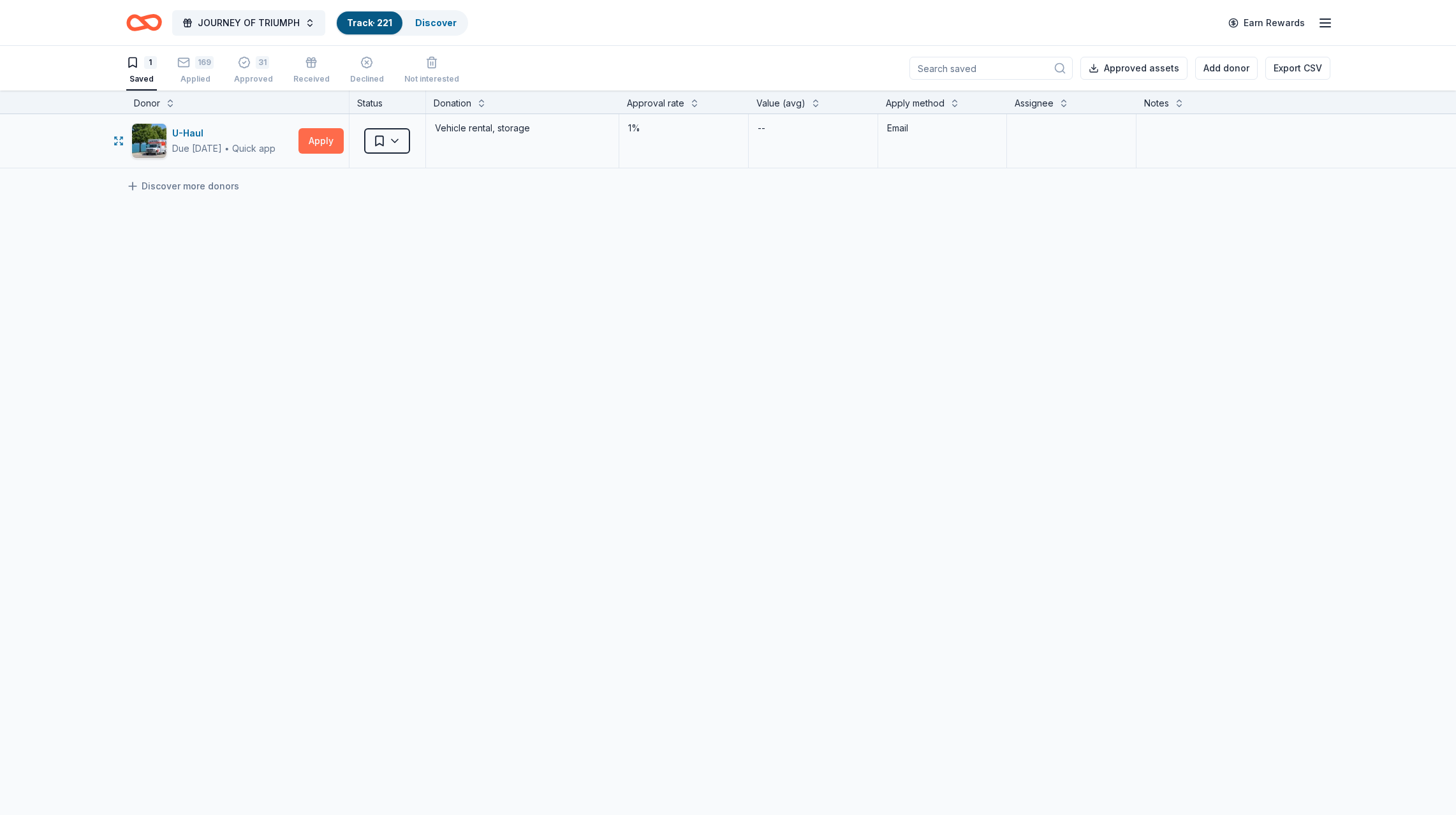
click at [323, 139] on button "Apply" at bounding box center [321, 140] width 45 height 25
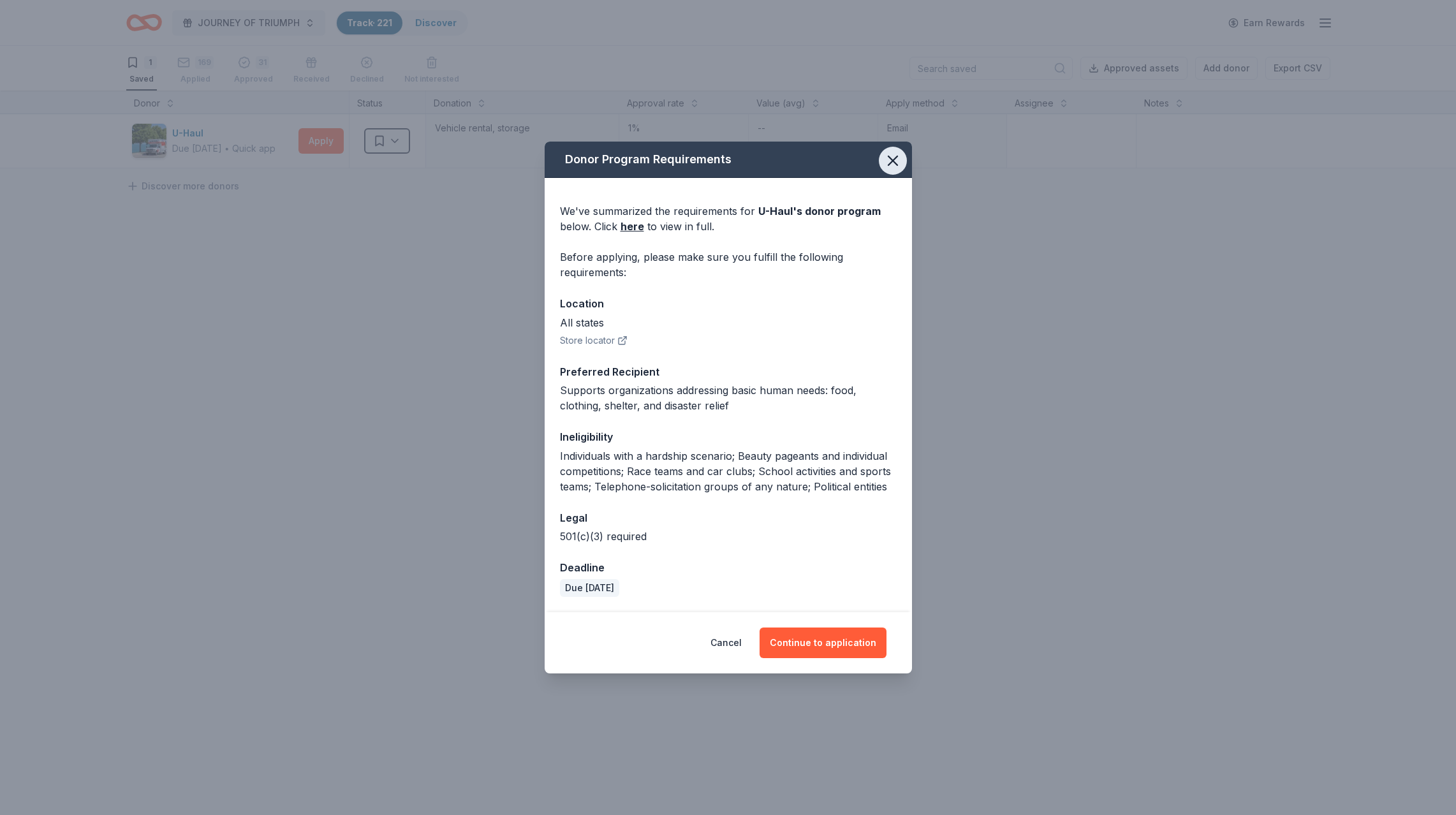
click at [886, 162] on icon "button" at bounding box center [892, 160] width 18 height 18
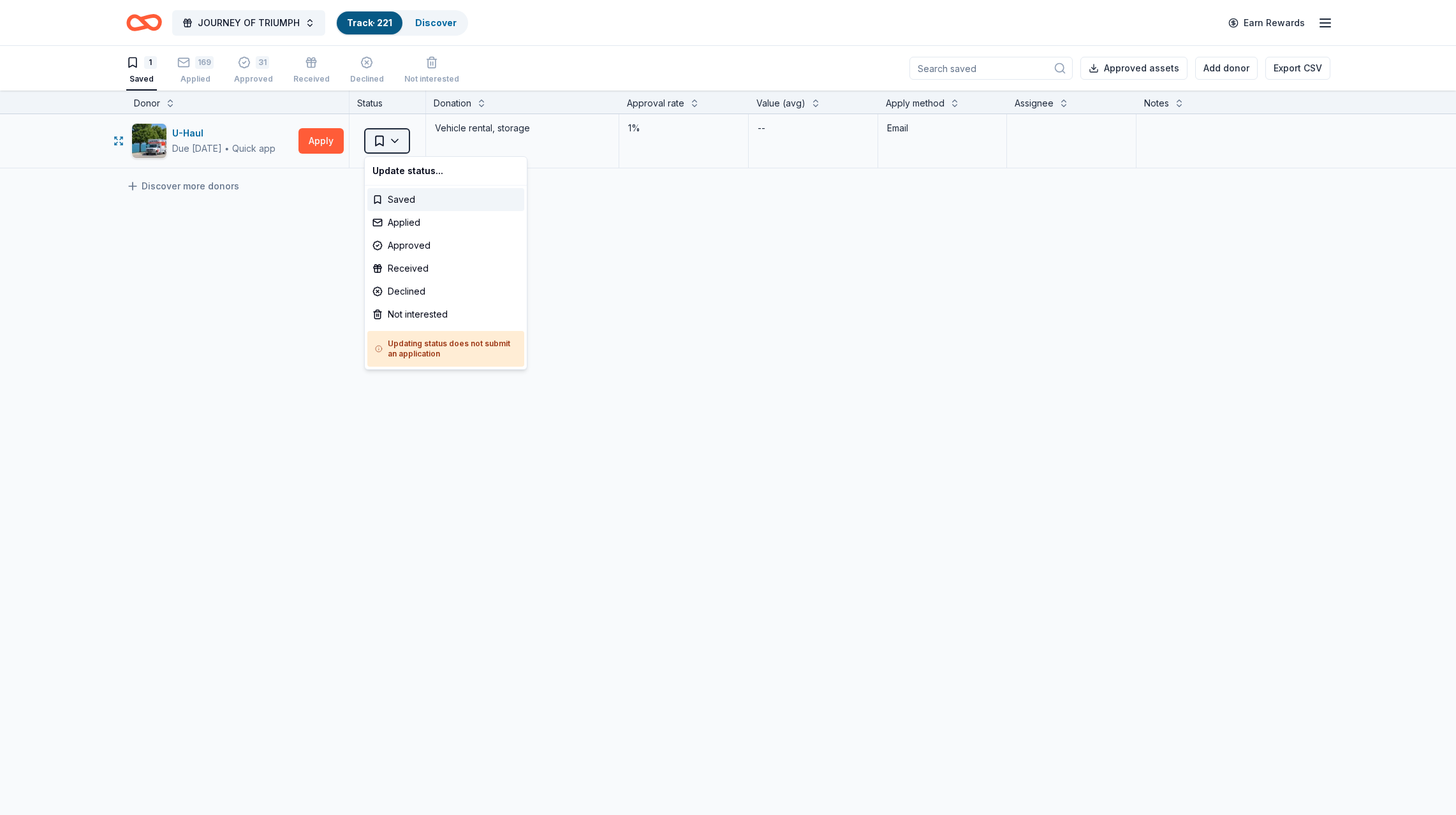
click at [388, 139] on html "JOURNEY OF TRIUMPH Track · 221 Discover Earn Rewards 1 Saved 169 Applied 31 App…" at bounding box center [728, 408] width 1456 height 815
click at [405, 313] on div "Not interested" at bounding box center [446, 314] width 157 height 23
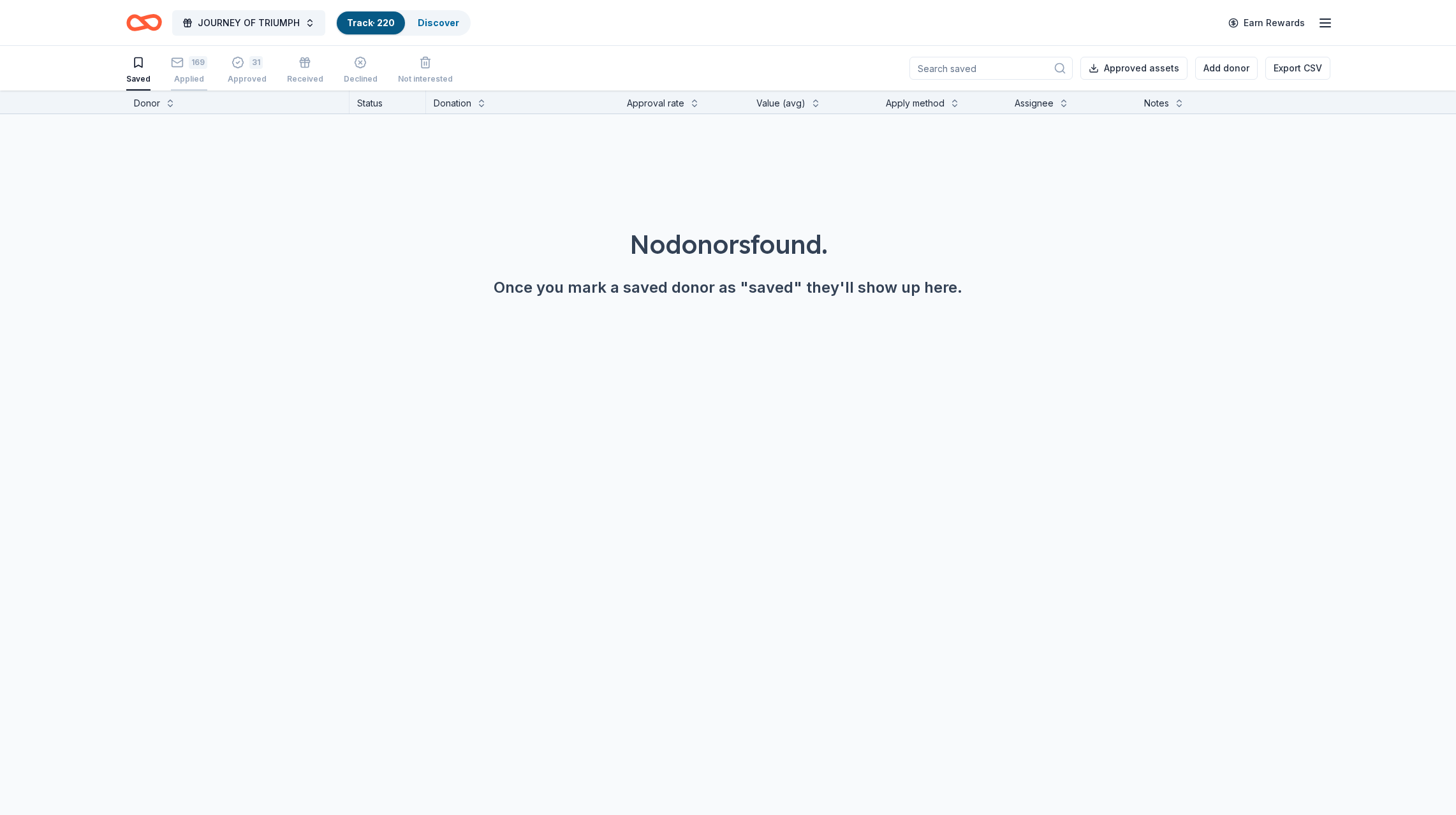
click at [193, 62] on div "169" at bounding box center [198, 61] width 18 height 13
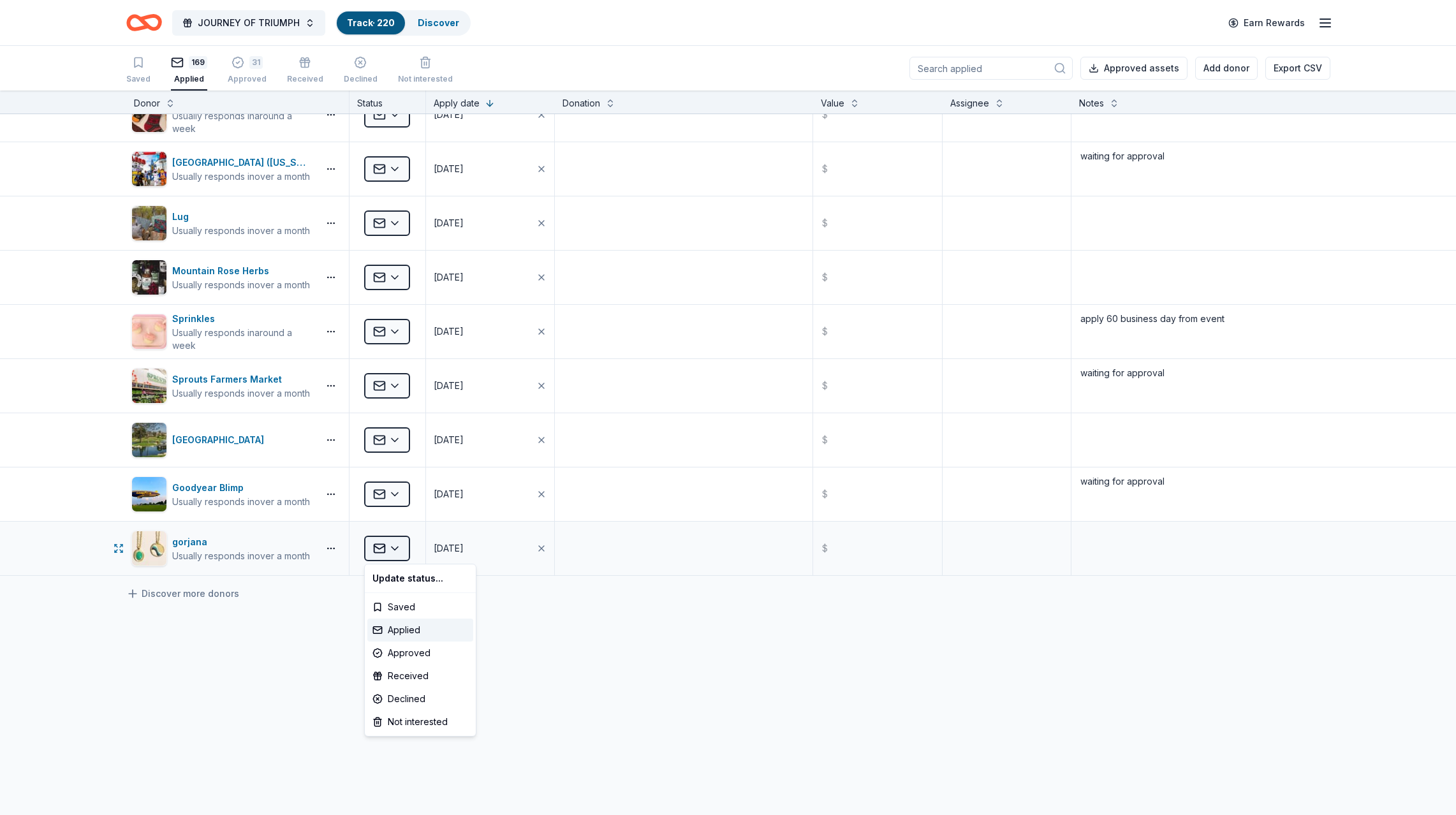
click at [382, 548] on html "JOURNEY OF TRIUMPH Track · 220 Discover Earn Rewards Saved 169 Applied 31 Appro…" at bounding box center [728, 408] width 1456 height 815
click at [249, 553] on html "JOURNEY OF TRIUMPH Track · 220 Discover Earn Rewards Saved 169 Applied 31 Appro…" at bounding box center [728, 408] width 1456 height 815
click at [330, 547] on html "JOURNEY OF TRIUMPH Track · 220 Discover Earn Rewards Saved 169 Applied 31 Appro…" at bounding box center [728, 408] width 1456 height 815
click at [256, 638] on html "JOURNEY OF TRIUMPH Track · 220 Discover Earn Rewards Saved 169 Applied 31 Appro…" at bounding box center [728, 408] width 1456 height 815
click at [193, 542] on div "gorjana" at bounding box center [241, 542] width 138 height 16
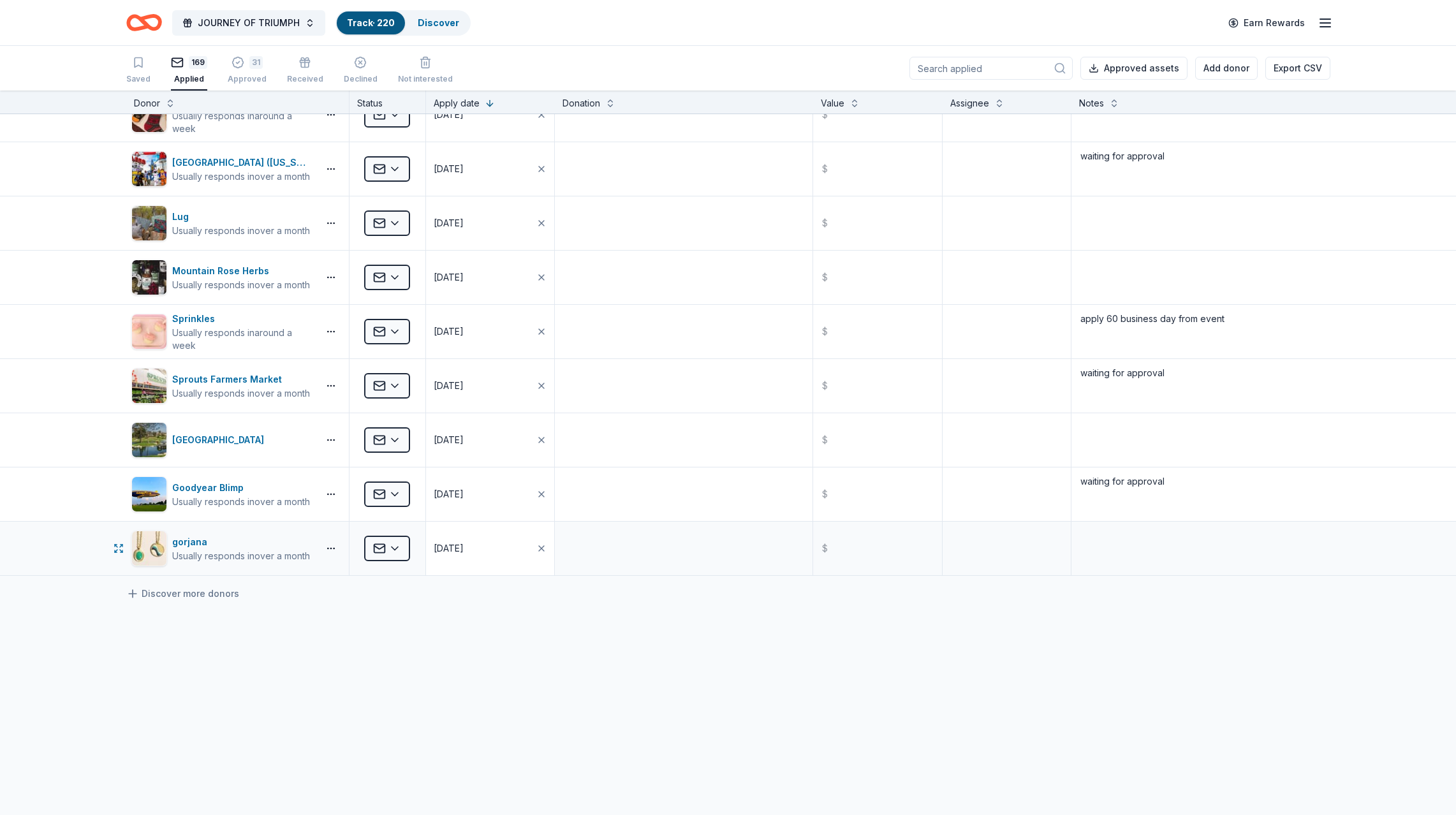
click at [495, 545] on button "[DATE]" at bounding box center [490, 548] width 129 height 54
click at [526, 401] on button "13" at bounding box center [525, 405] width 23 height 23
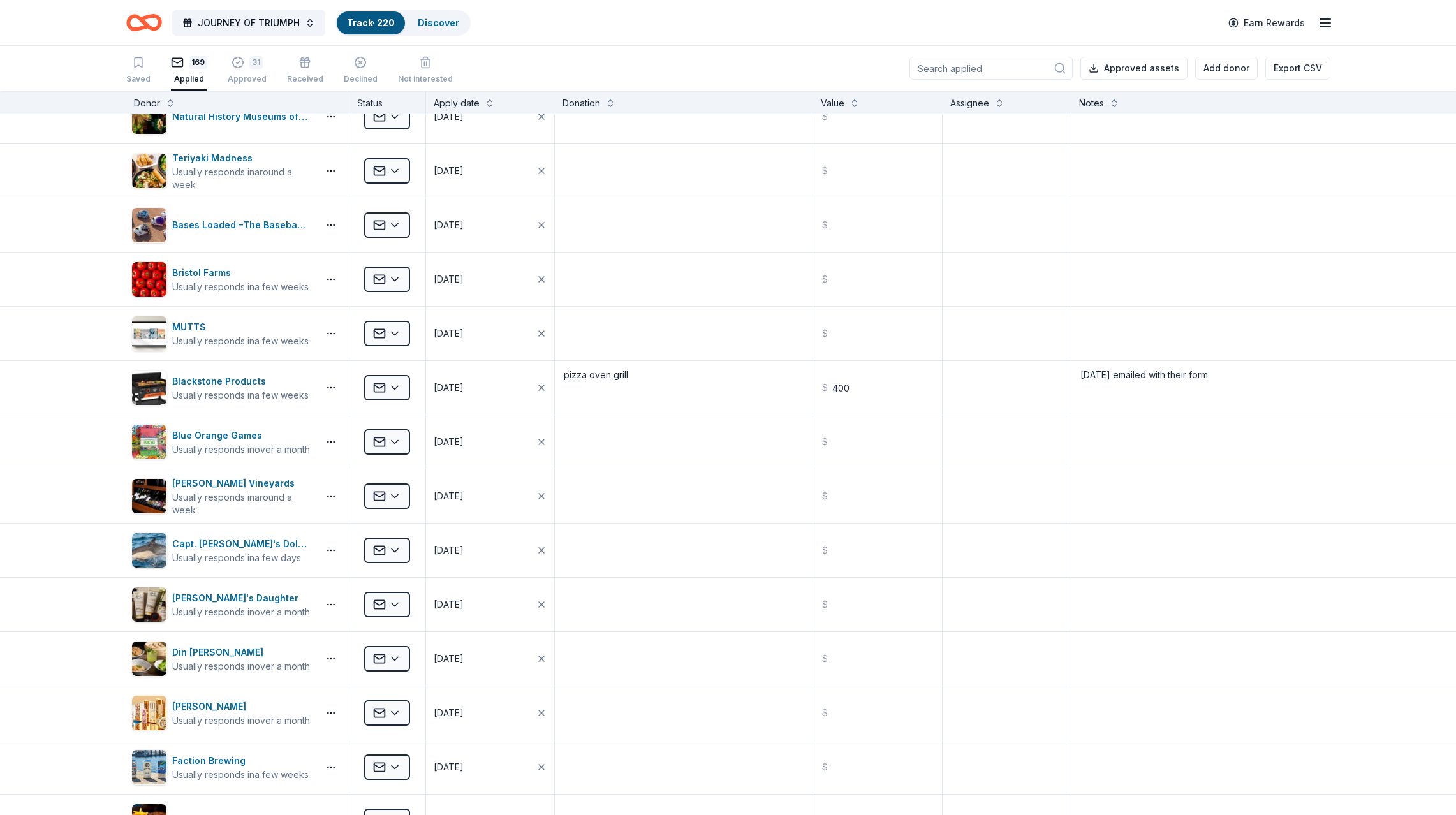
scroll to position [2182, 0]
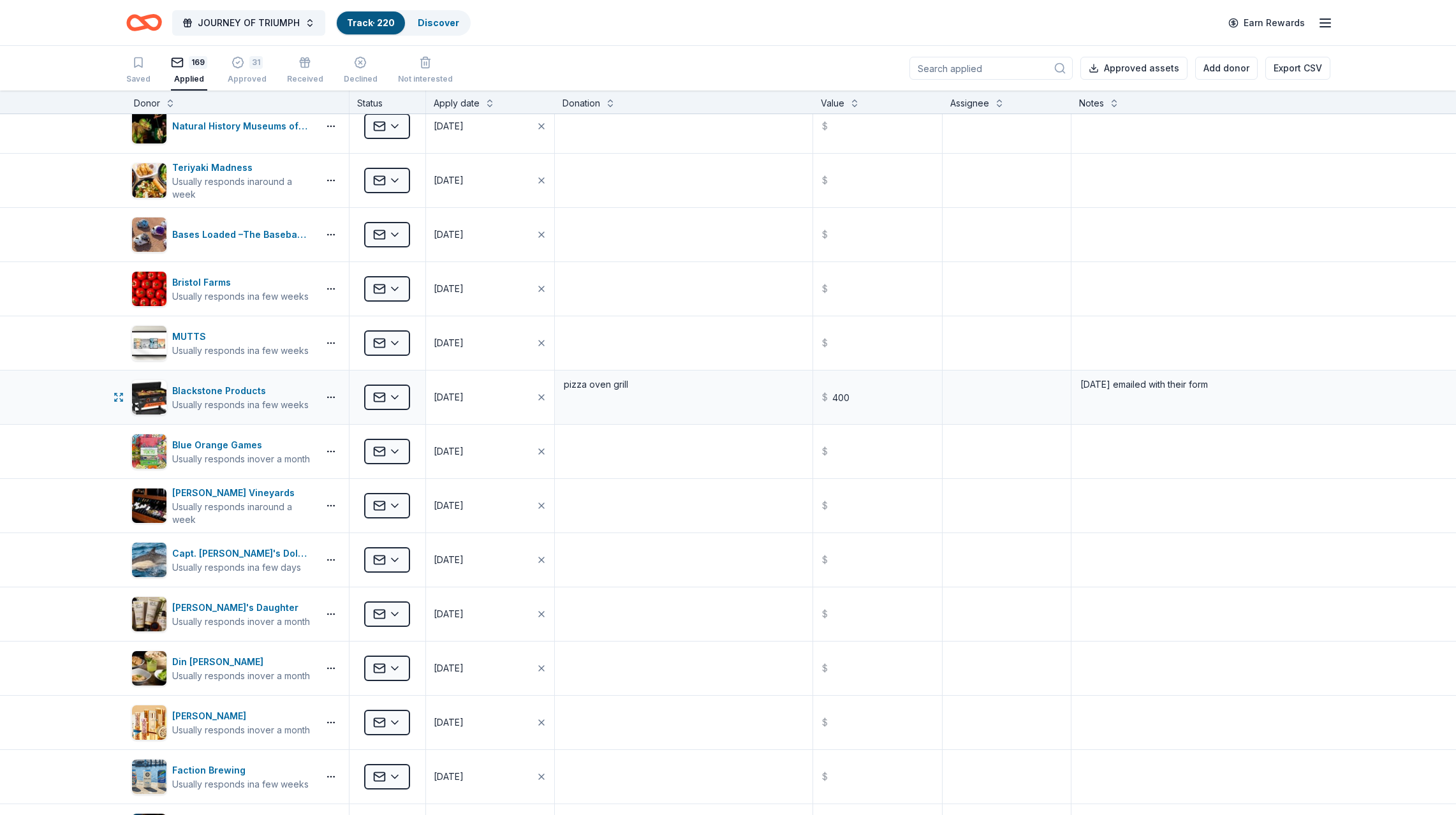
click at [533, 396] on button "[DATE]" at bounding box center [490, 397] width 129 height 54
click at [454, 453] on button "Go to previous month" at bounding box center [455, 455] width 18 height 18
click at [575, 557] on button "18" at bounding box center [571, 559] width 23 height 23
click at [667, 290] on textarea at bounding box center [683, 289] width 255 height 51
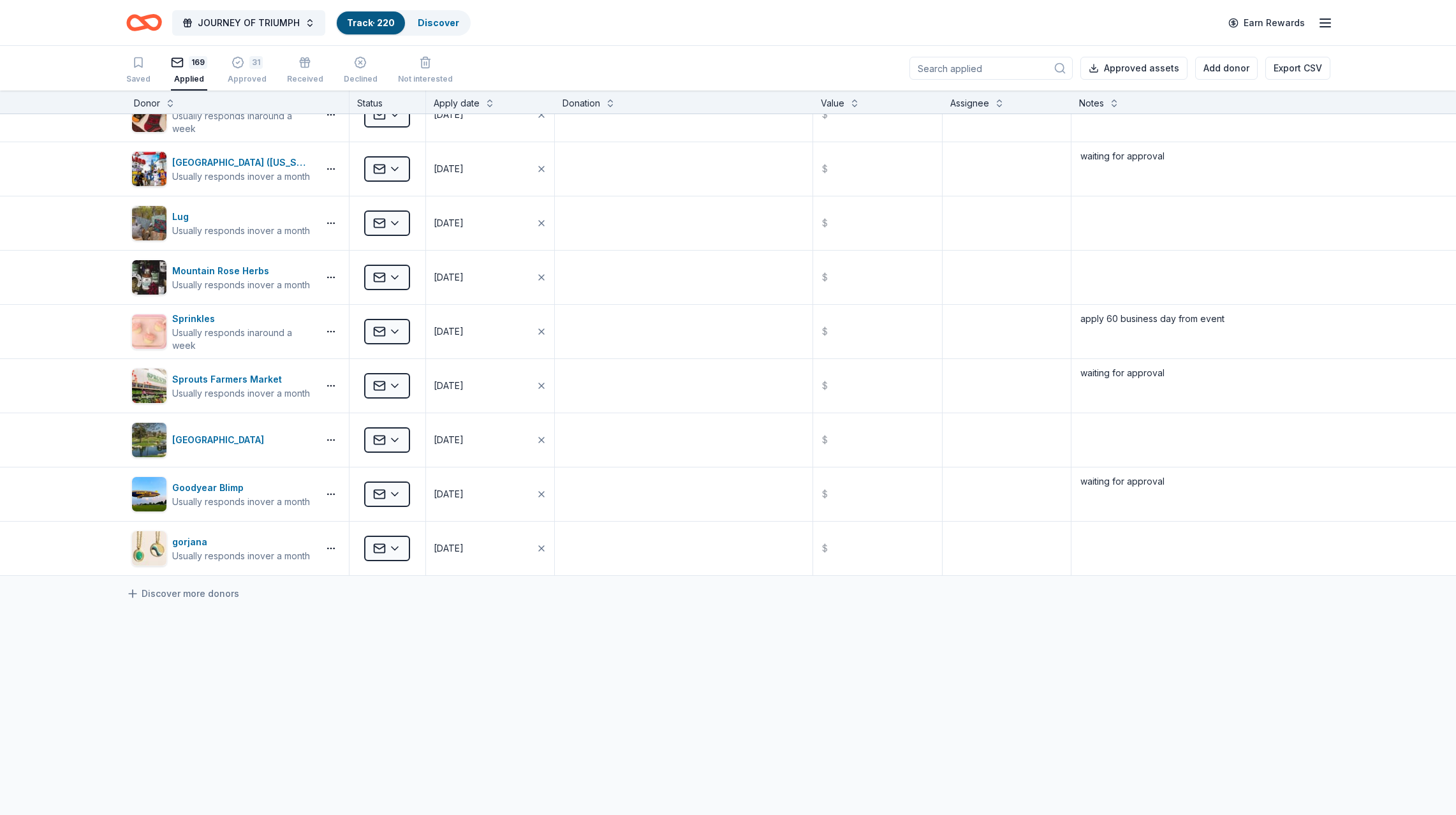
scroll to position [8697, 0]
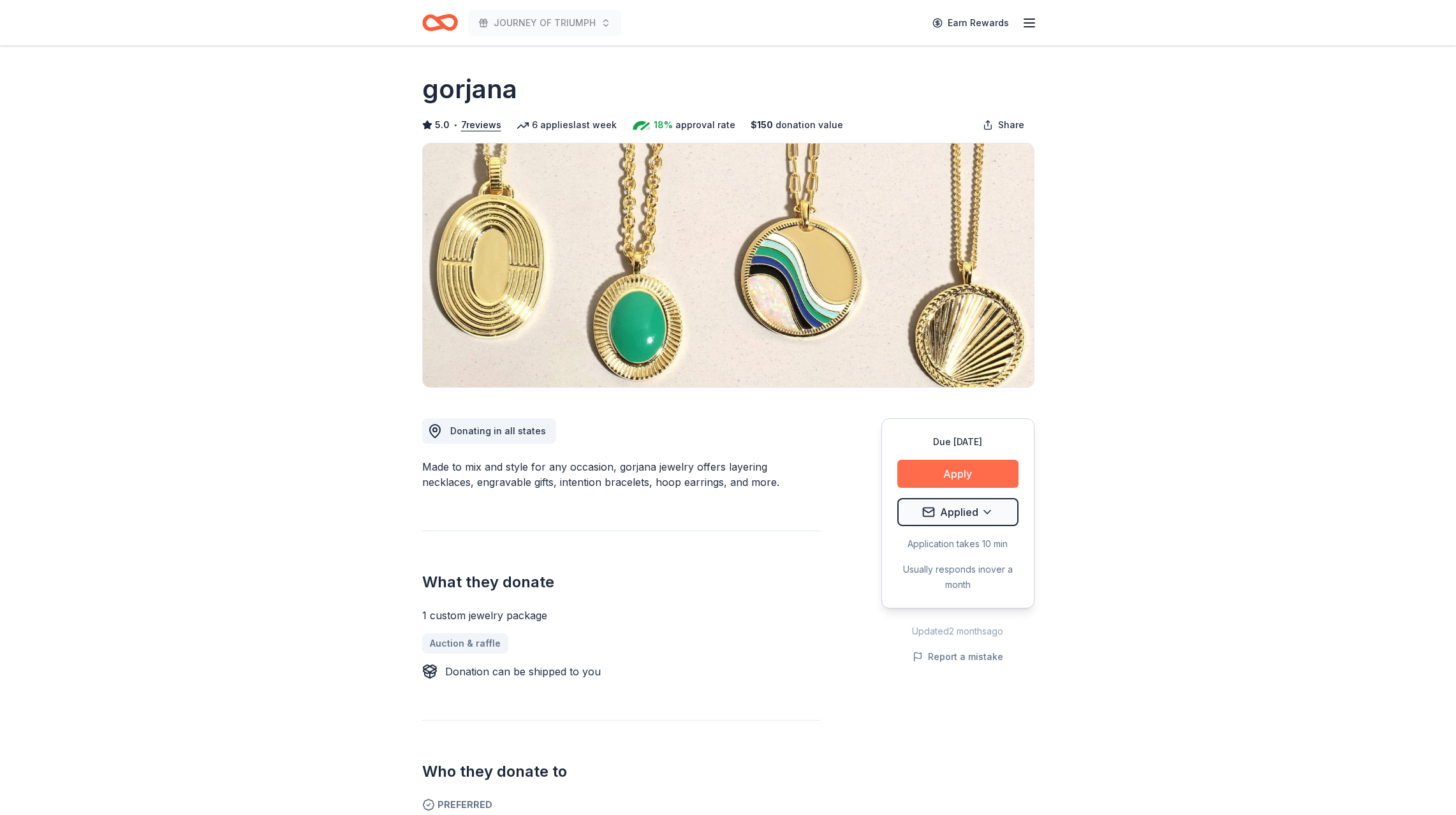
click at [943, 471] on button "Apply" at bounding box center [958, 473] width 121 height 28
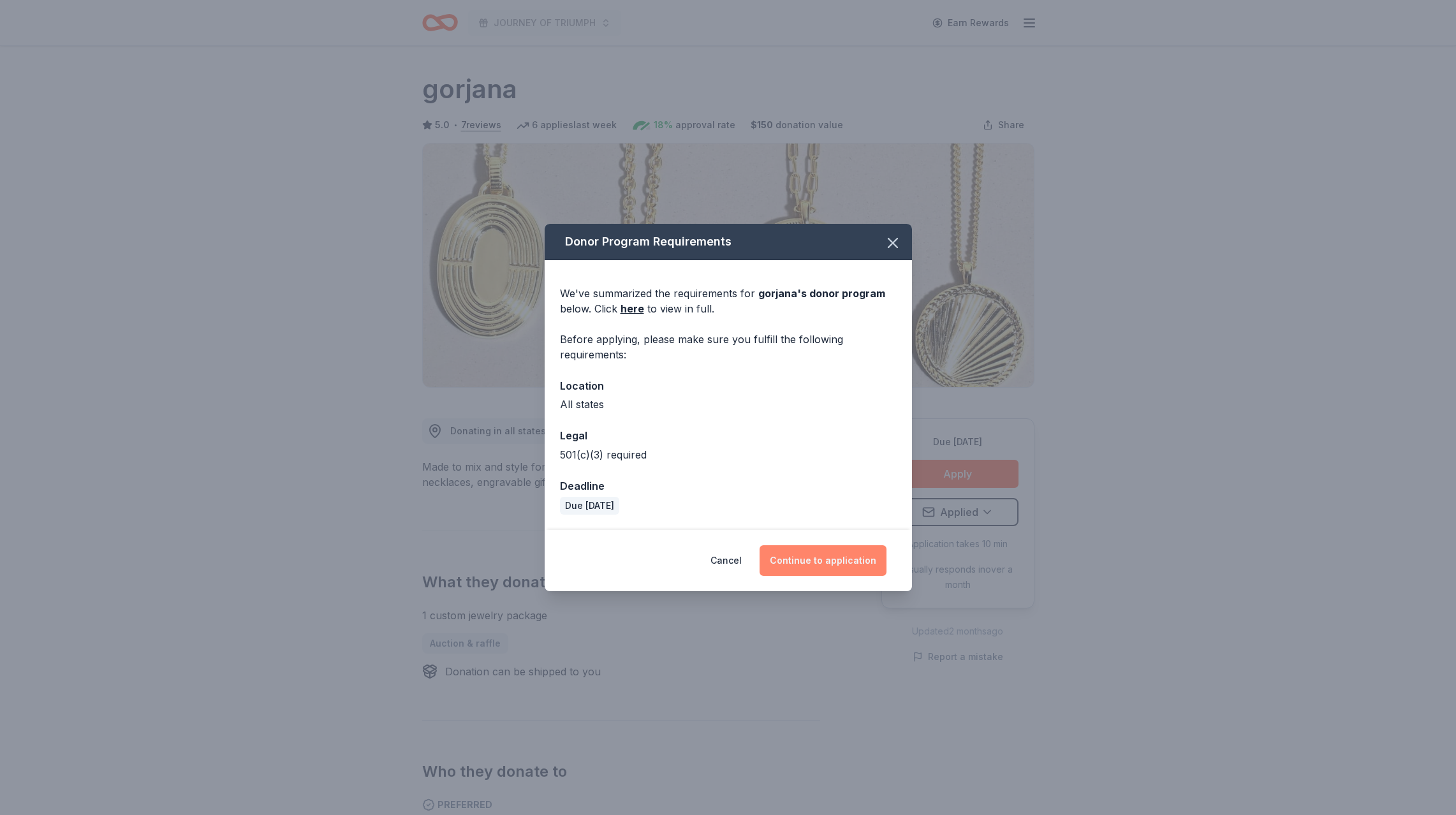
click at [815, 555] on button "Continue to application" at bounding box center [823, 560] width 127 height 30
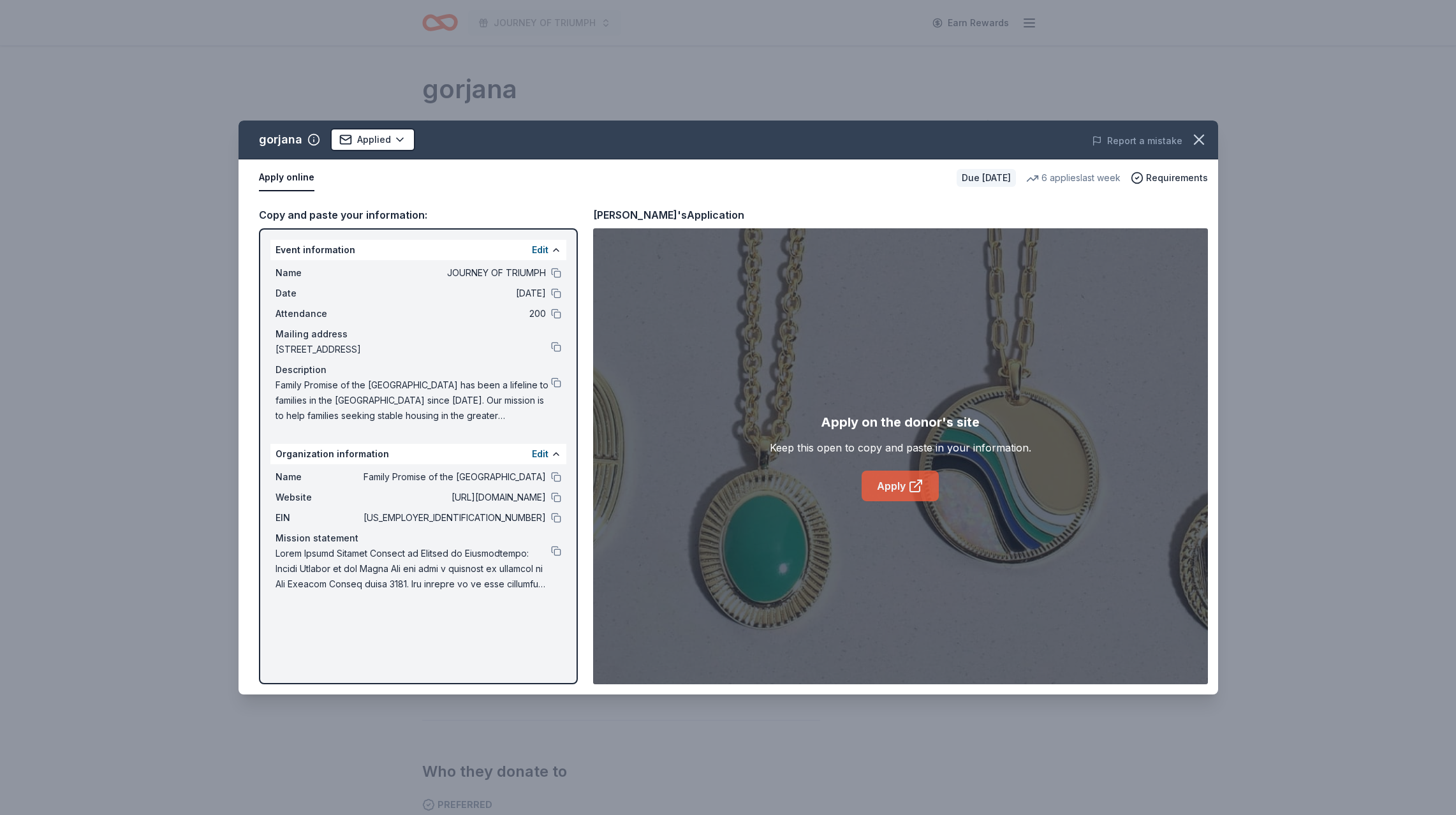
click at [897, 486] on link "Apply" at bounding box center [899, 486] width 77 height 30
click at [372, 138] on html "JOURNEY OF TRIUMPH Earn Rewards Due in 43 days Share gorjana 5.0 • 7 reviews 6 …" at bounding box center [728, 408] width 1456 height 815
click at [366, 218] on div "Applied" at bounding box center [385, 219] width 106 height 23
click at [1198, 136] on icon "button" at bounding box center [1198, 140] width 18 height 18
